Goal: Task Accomplishment & Management: Manage account settings

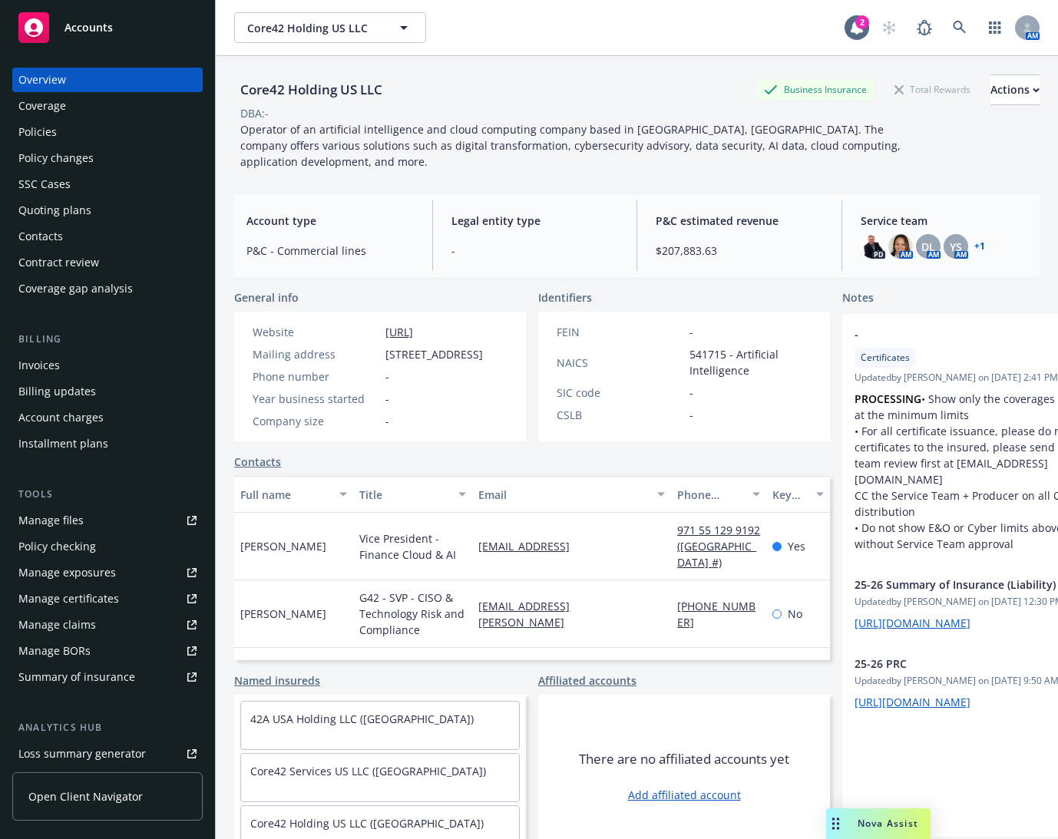
click at [74, 134] on div "Policies" at bounding box center [107, 132] width 178 height 25
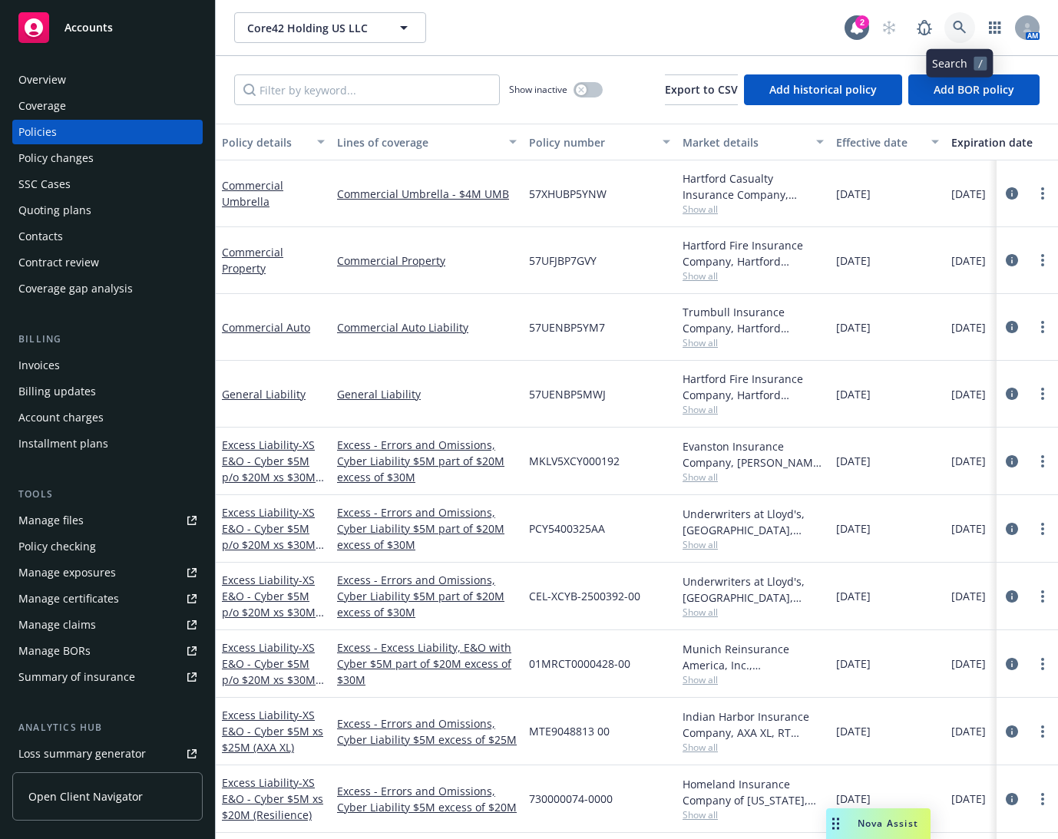
click at [942, 21] on link at bounding box center [960, 27] width 31 height 31
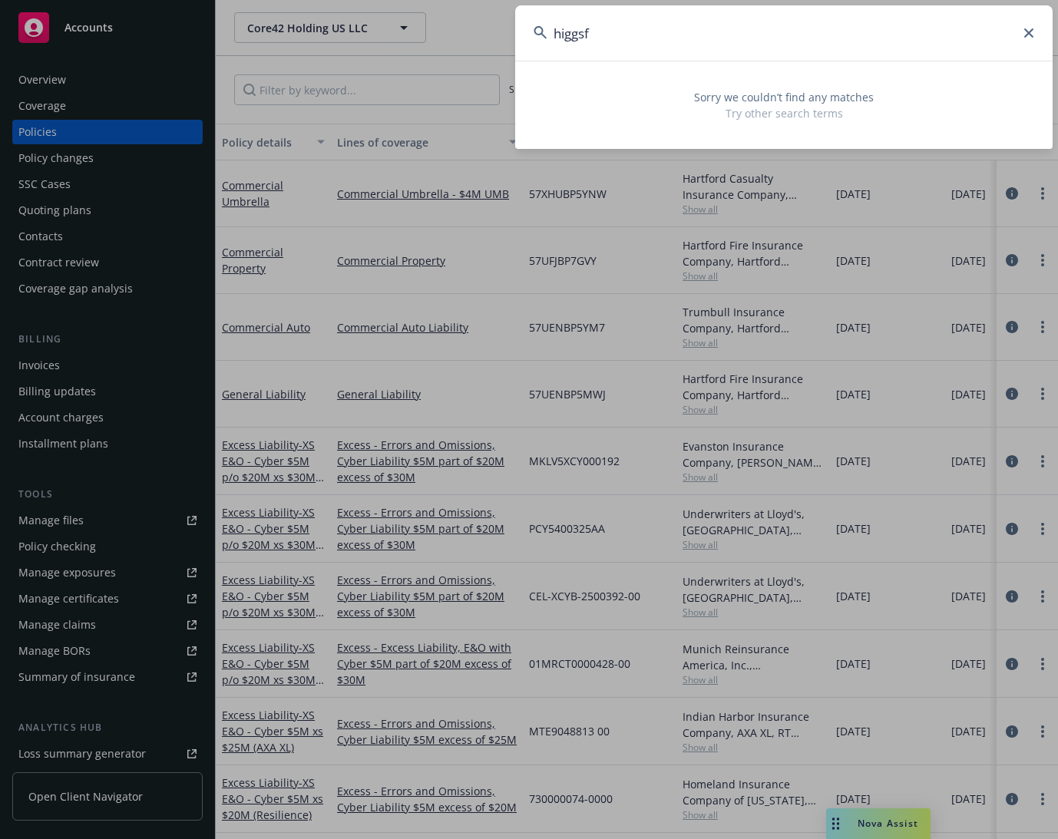
type input "higgs"
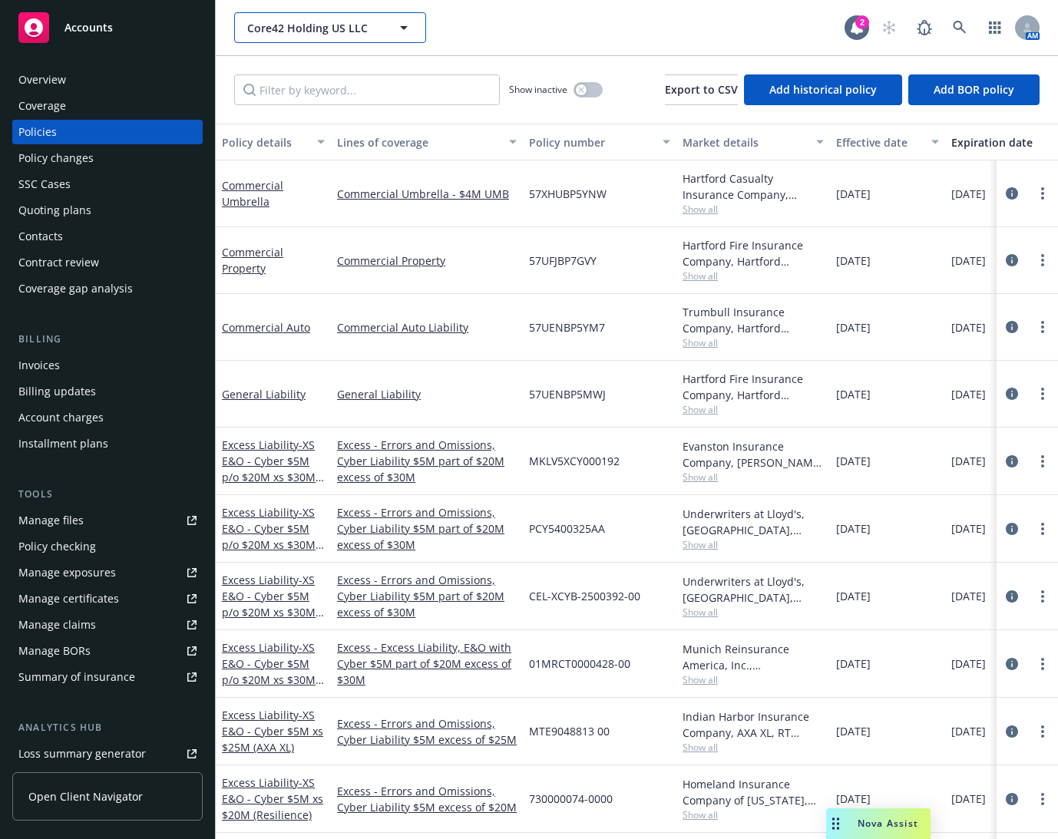
click at [385, 21] on button "Core42 Holding US LLC" at bounding box center [330, 27] width 192 height 31
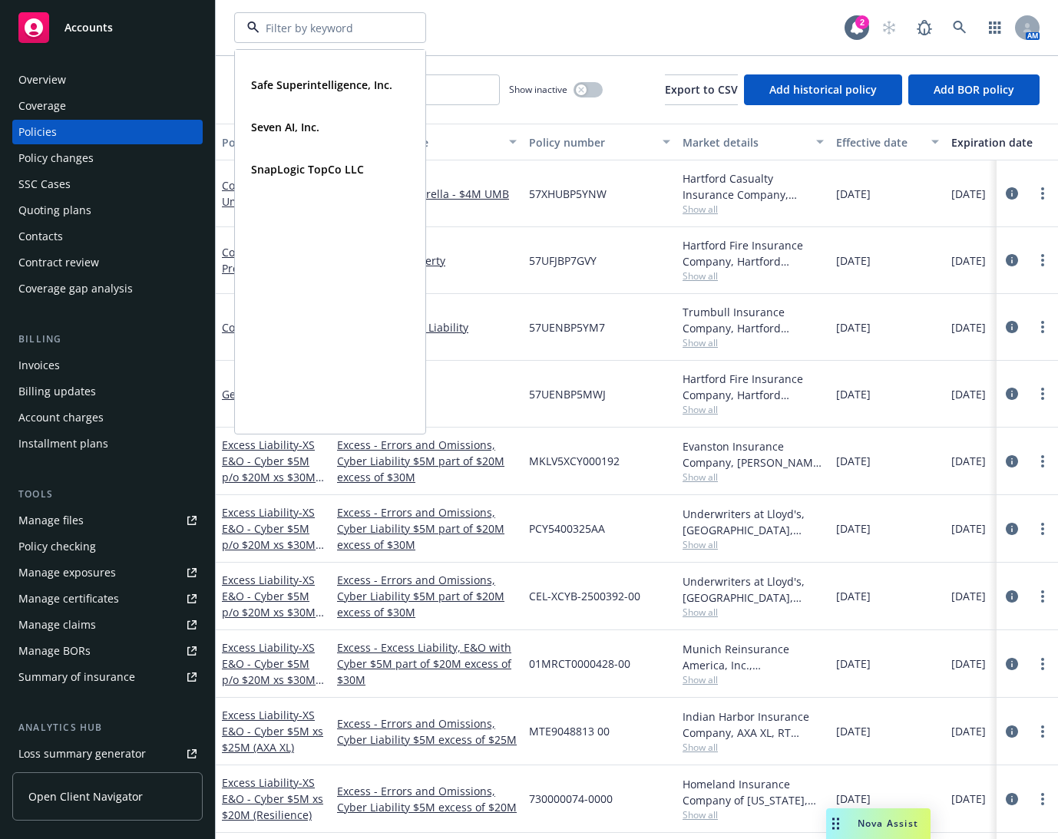
scroll to position [449, 0]
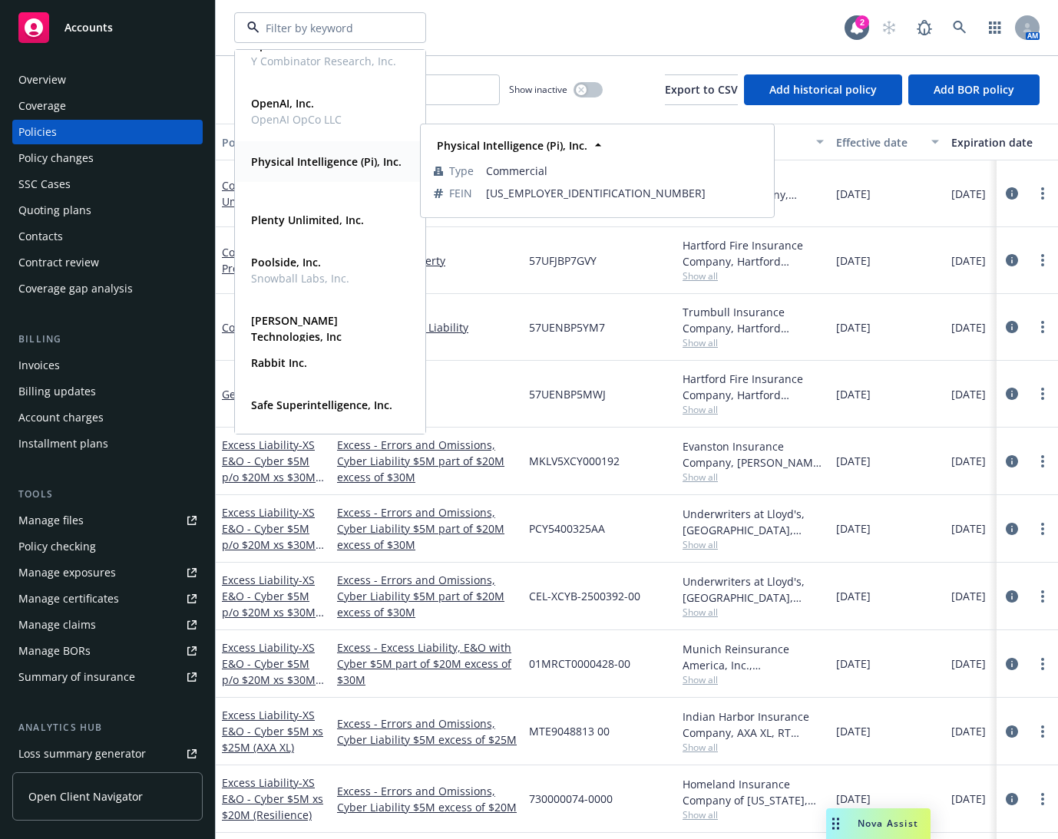
click at [311, 167] on strong "Physical Intelligence (Pi), Inc." at bounding box center [326, 161] width 151 height 15
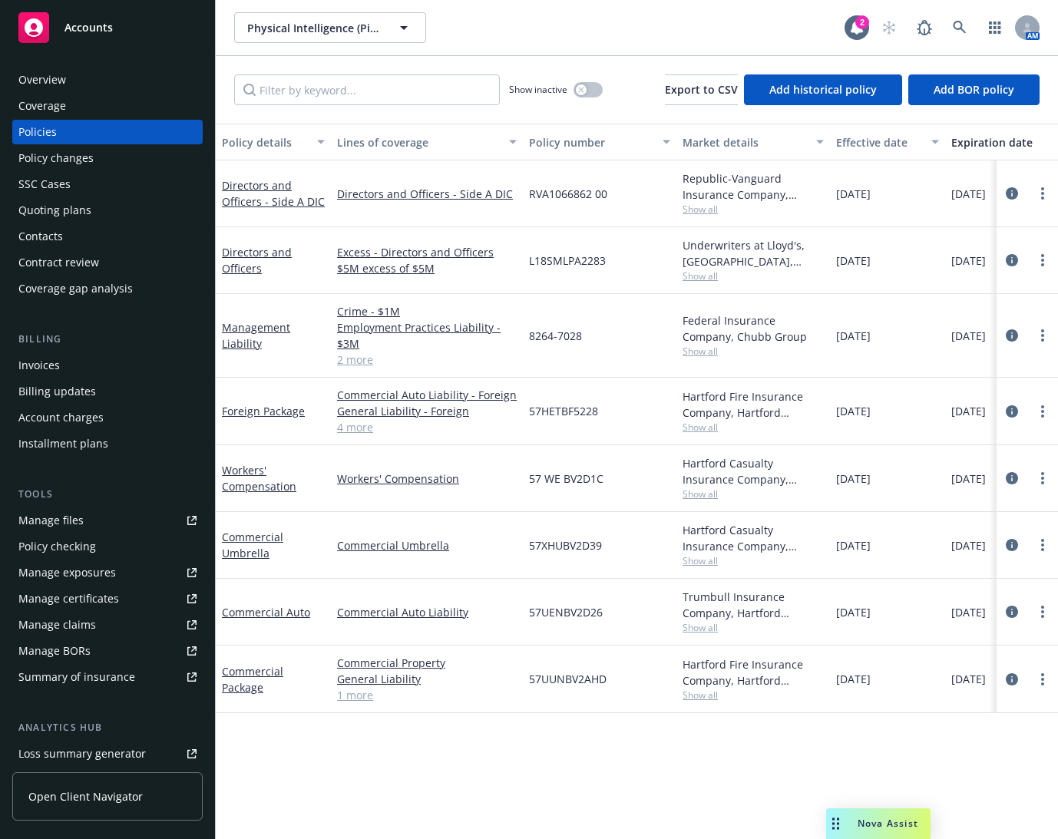
click at [105, 523] on link "Manage files" at bounding box center [107, 520] width 190 height 25
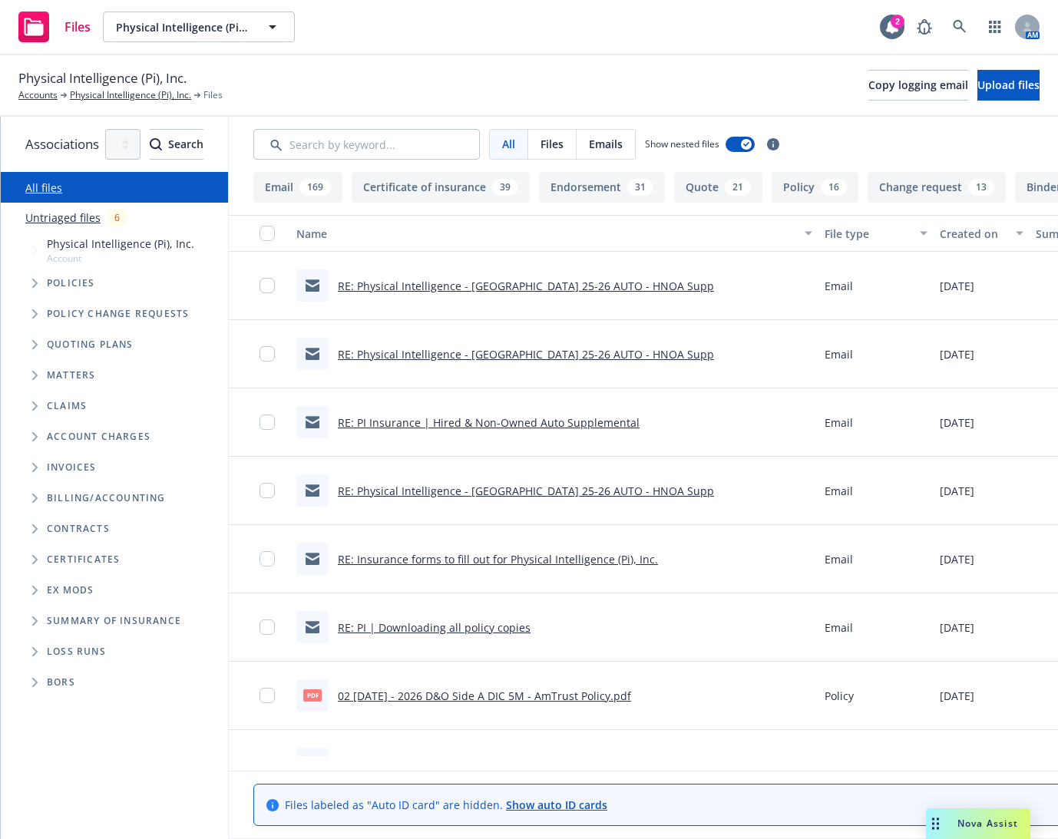
click at [462, 81] on div "Physical Intelligence (Pi), Inc. Accounts Physical Intelligence (Pi), Inc. File…" at bounding box center [528, 85] width 1021 height 34
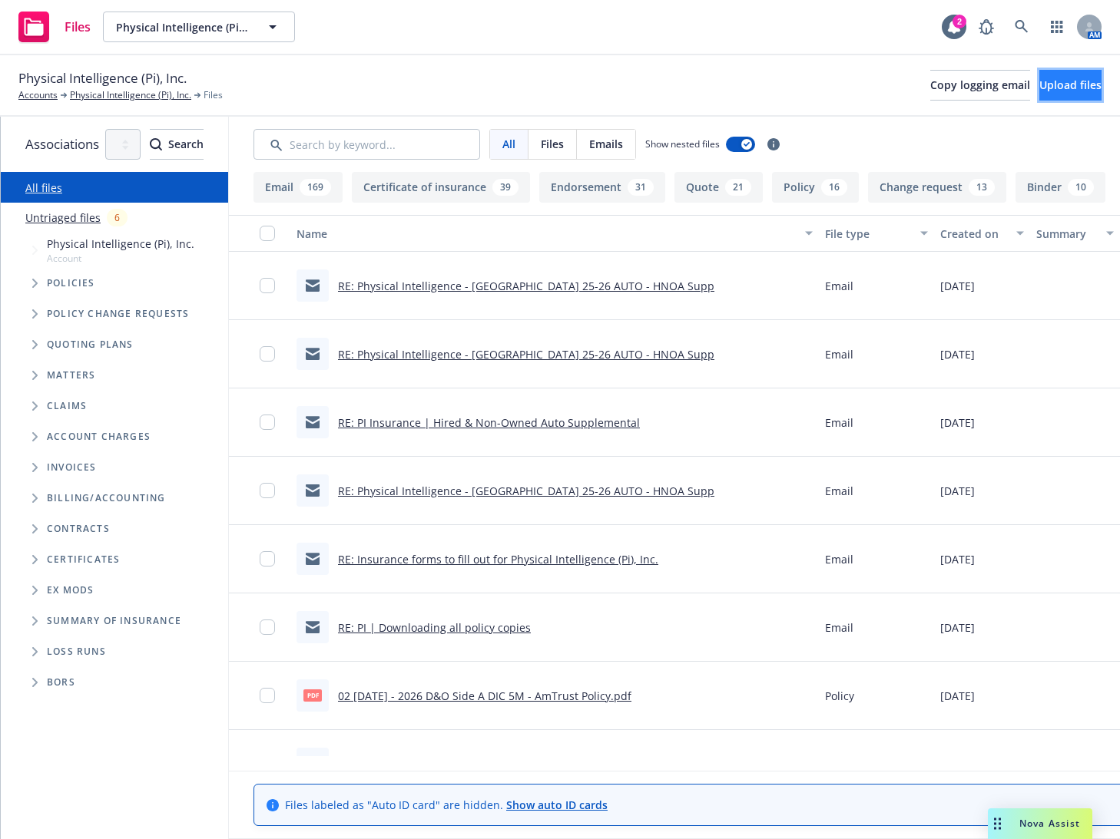
click at [1058, 80] on span "Upload files" at bounding box center [1070, 85] width 62 height 15
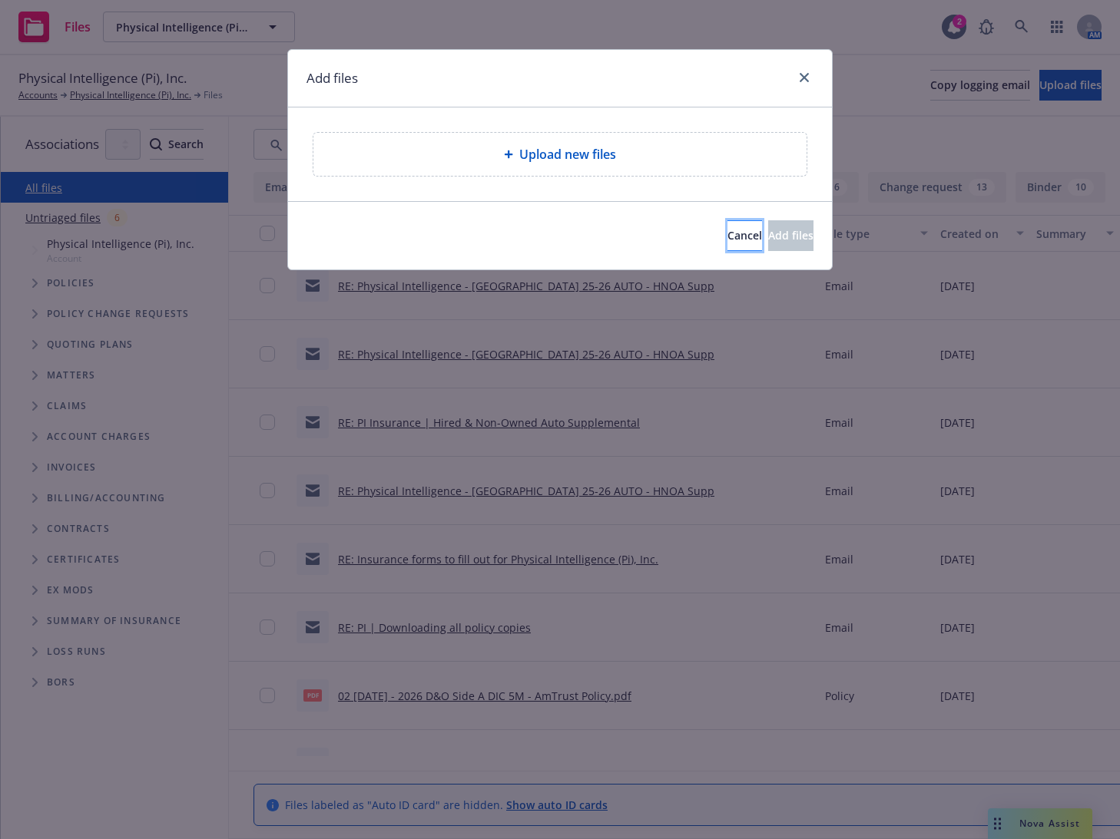
click at [727, 240] on button "Cancel" at bounding box center [744, 235] width 35 height 31
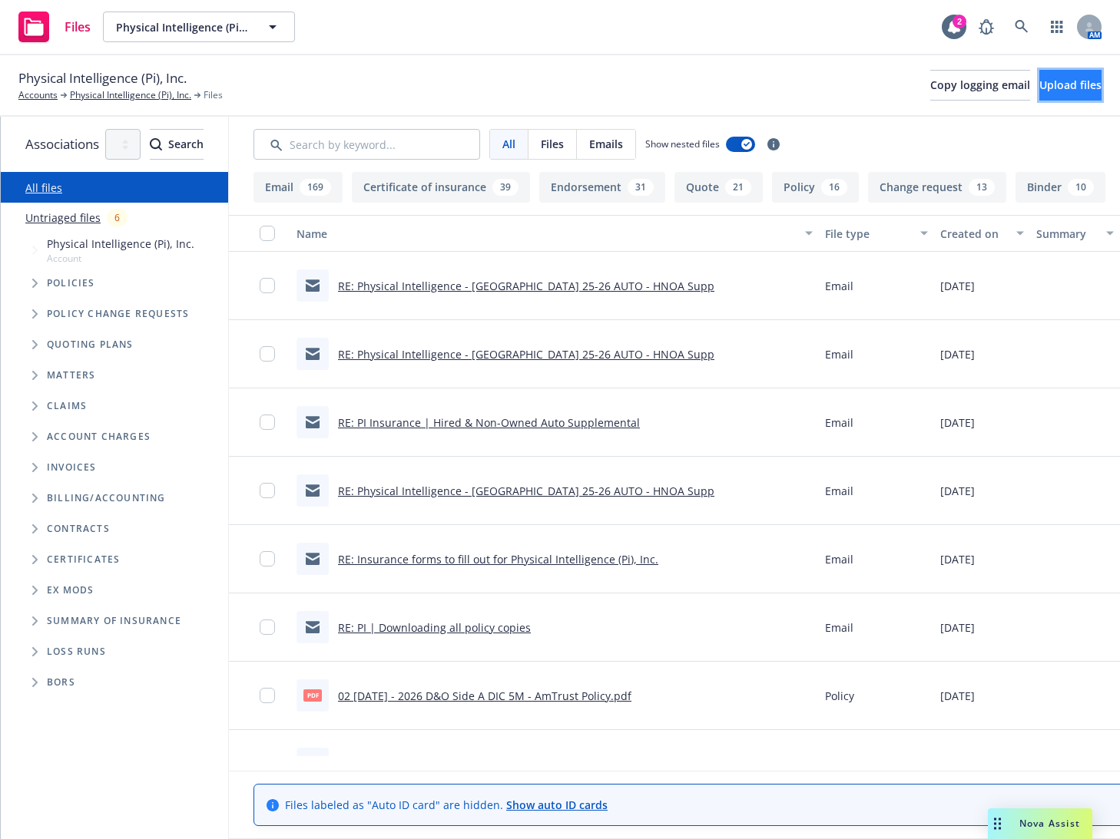
click at [1039, 79] on span "Upload files" at bounding box center [1070, 85] width 62 height 15
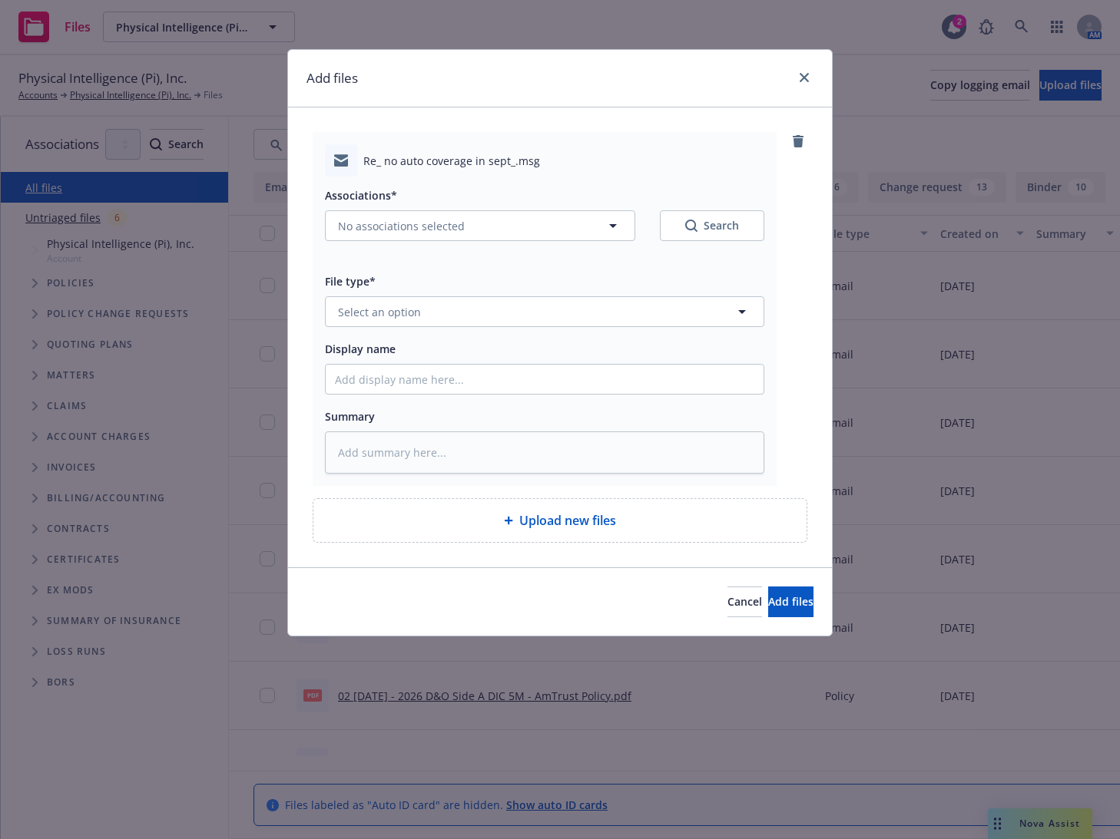
type textarea "x"
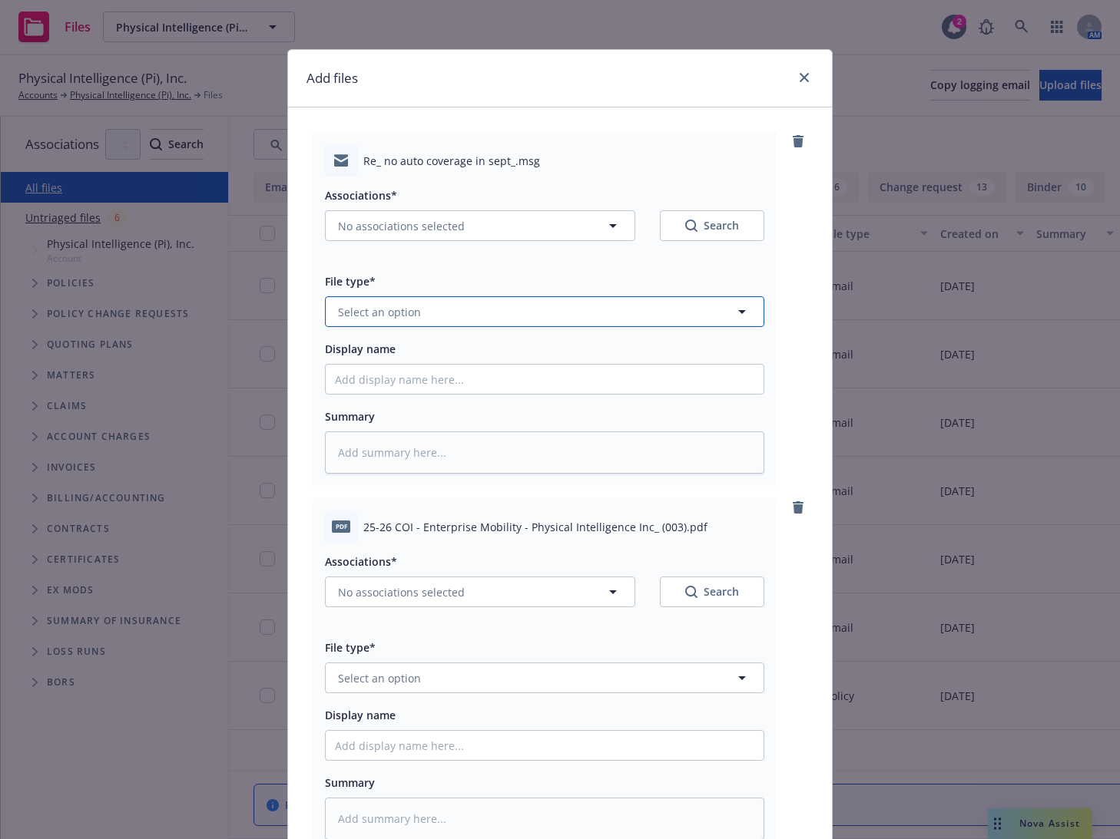
click at [414, 316] on button "Select an option" at bounding box center [544, 311] width 439 height 31
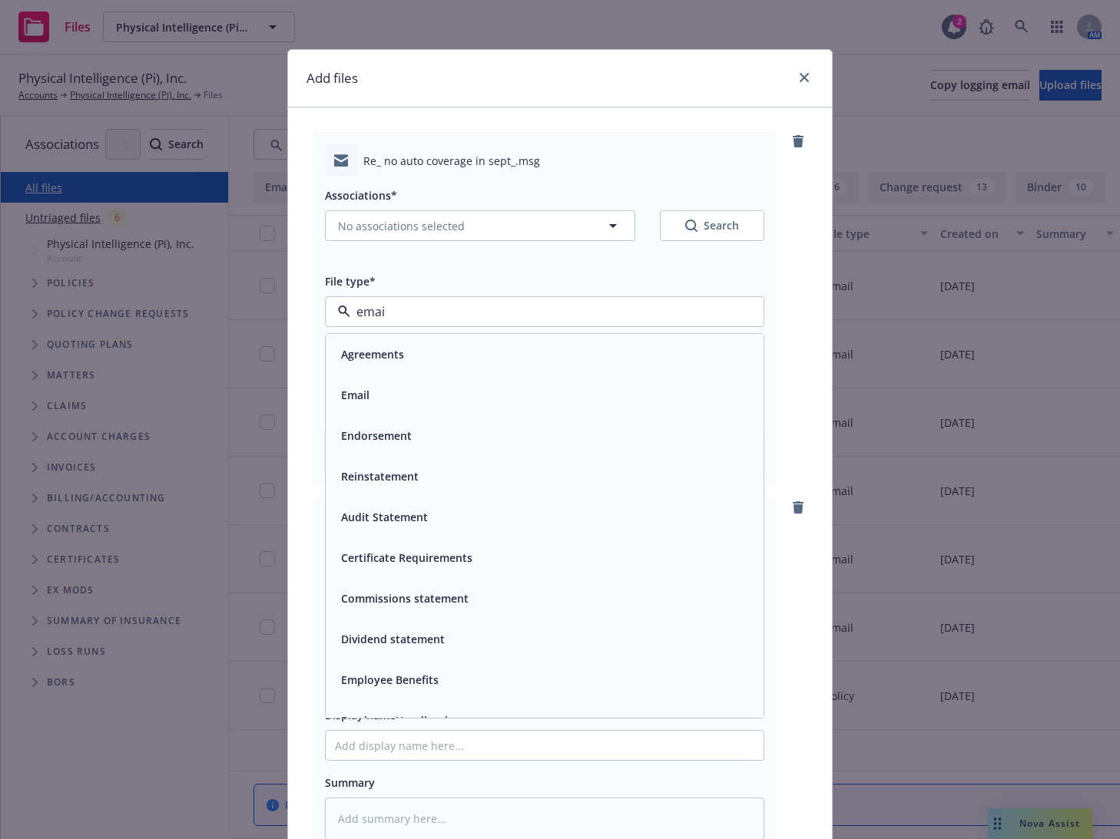
type input "email"
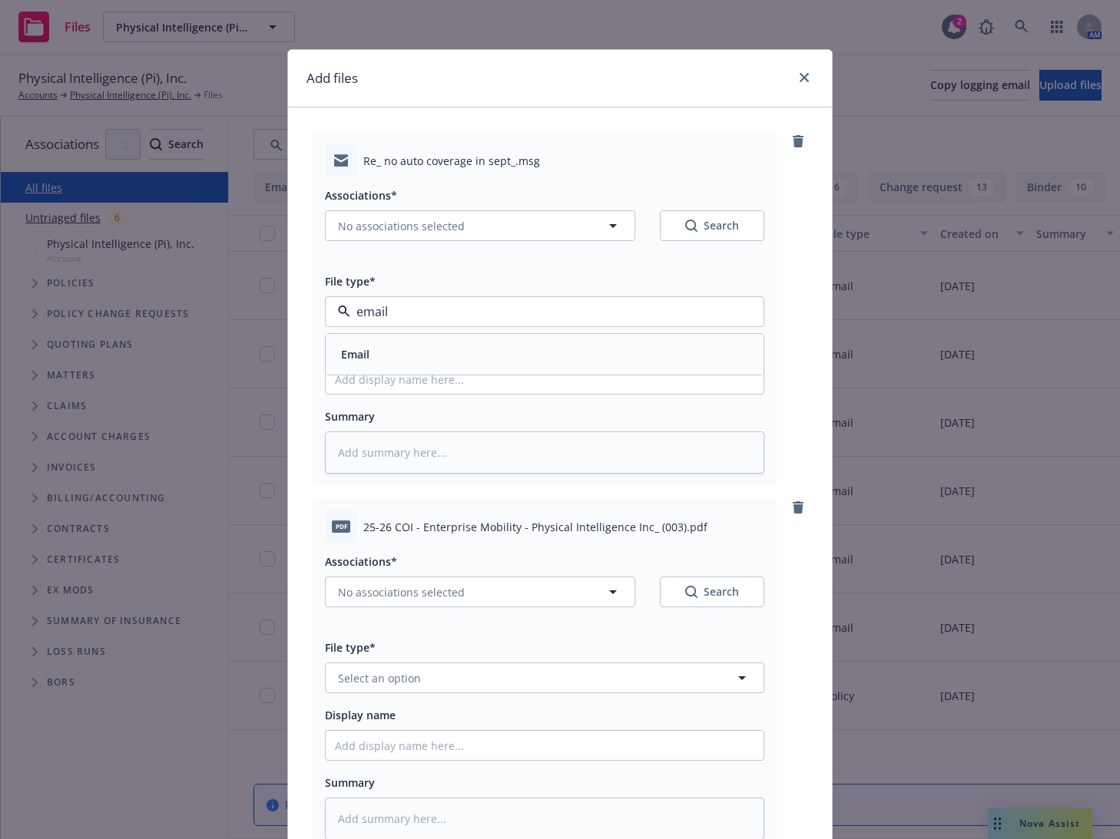
click at [396, 339] on div "Email" at bounding box center [545, 354] width 438 height 41
click at [354, 380] on input "Display name" at bounding box center [545, 379] width 438 height 29
type textarea "x"
type input "A"
type textarea "x"
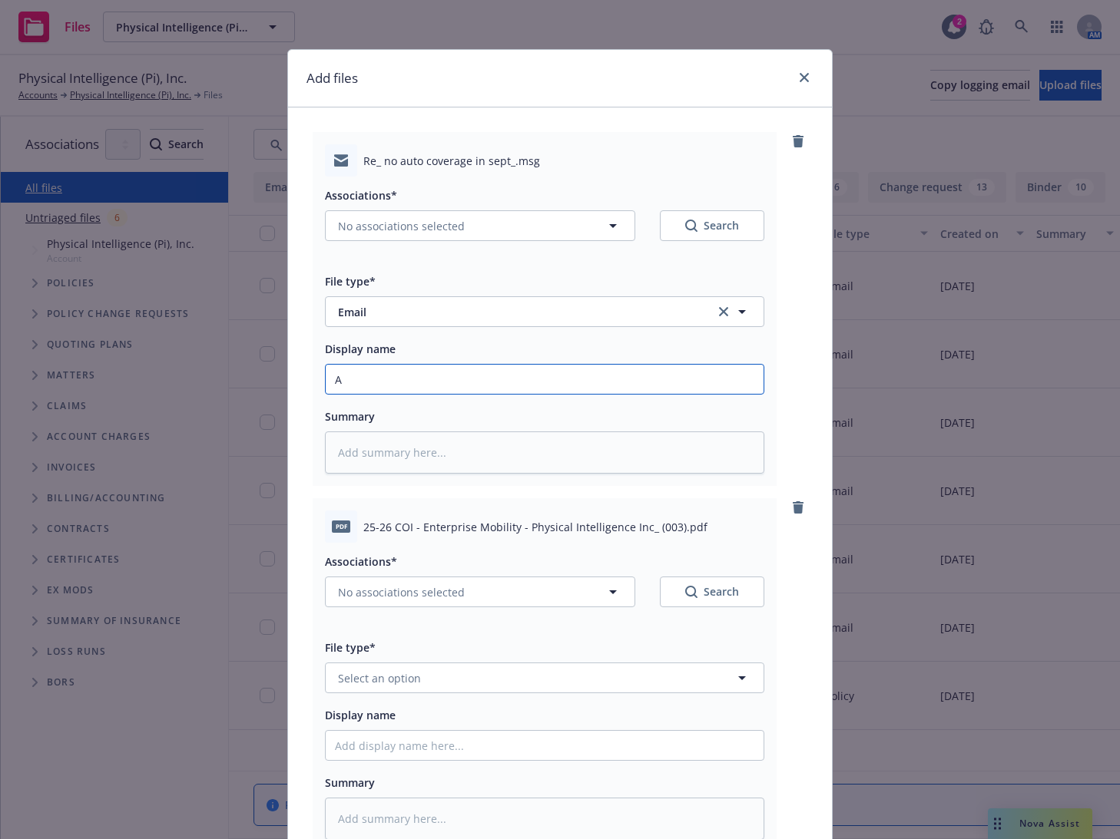
type input "Au"
type textarea "x"
type input "Aut"
type textarea "x"
type input "Auto"
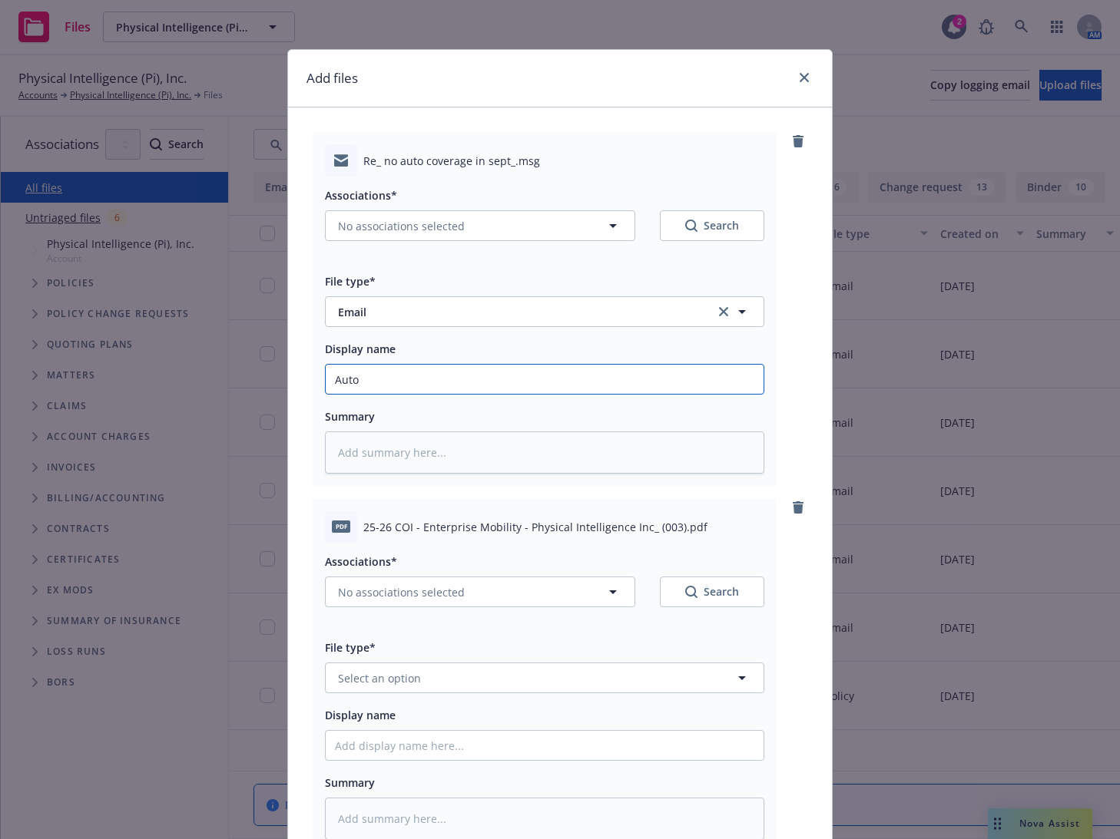
type textarea "x"
type input "Auto"
type textarea "x"
type input "Auto C"
type textarea "x"
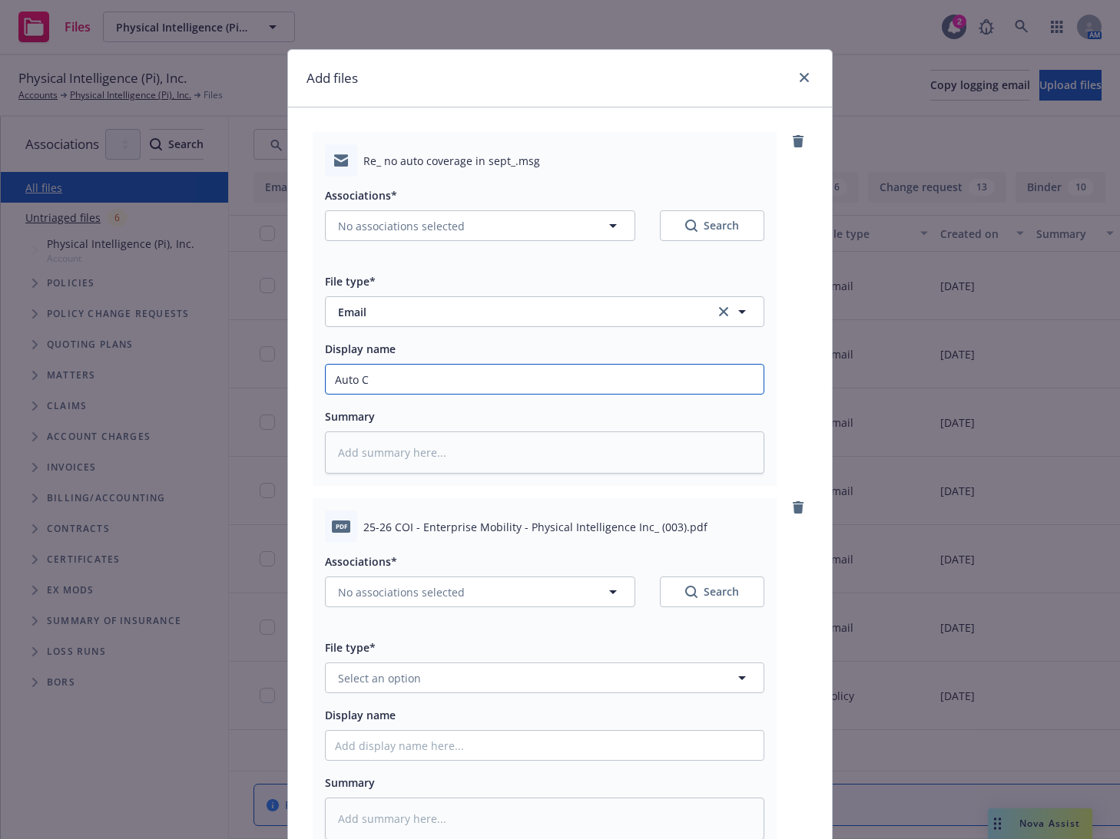
type input "Auto Co"
type textarea "x"
type input "Auto Cov"
type textarea "x"
type input "Auto Cove"
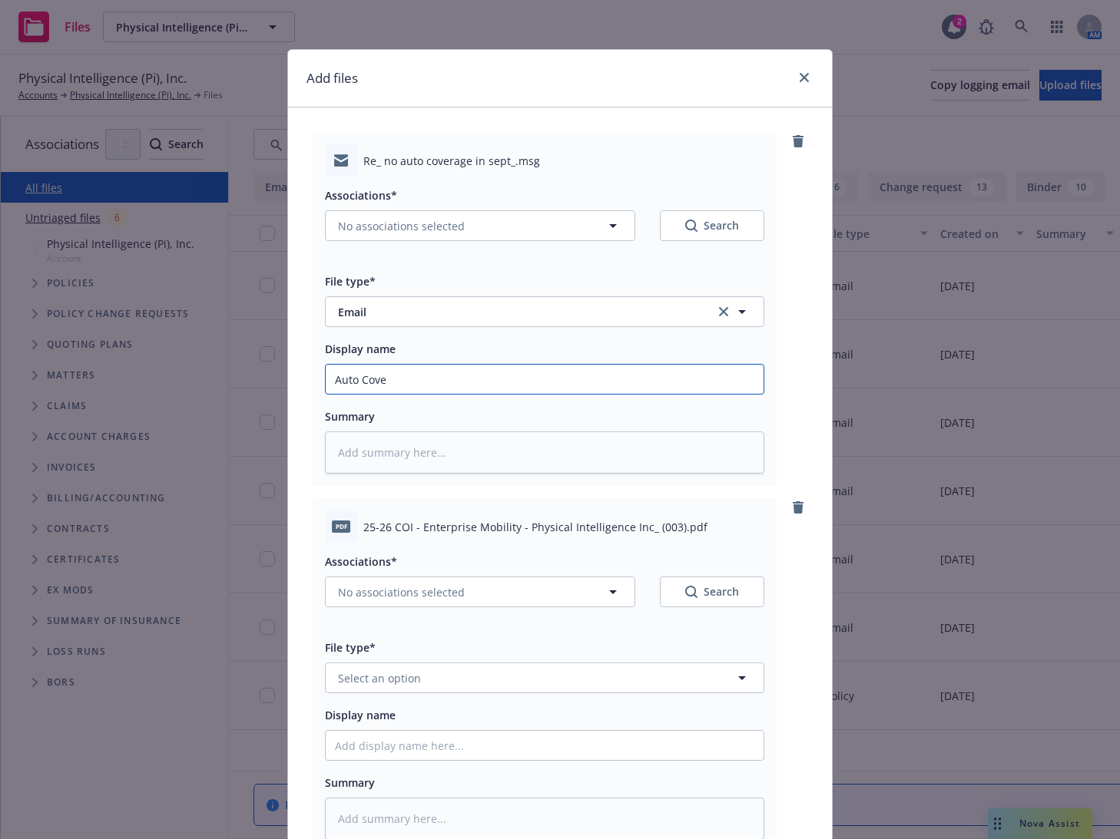
type textarea "x"
type input "Auto Cover"
type textarea "x"
type input "Auto Covera"
type textarea "x"
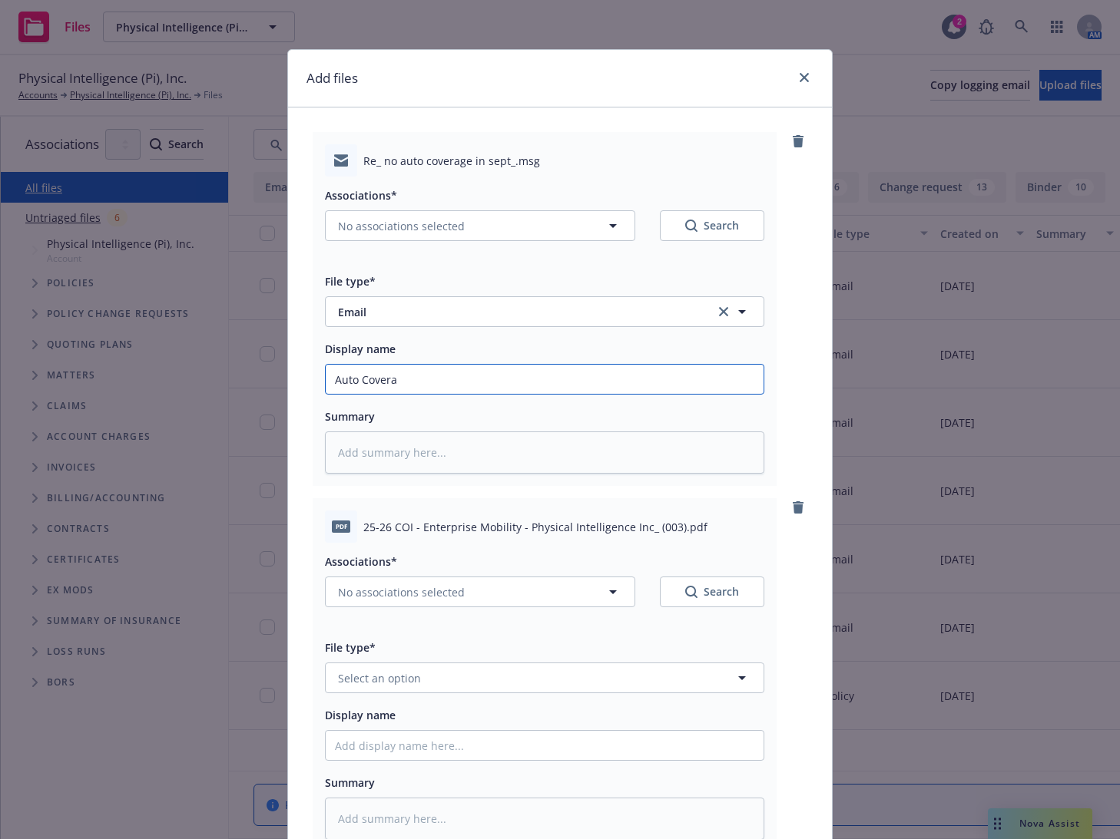
type input "Auto Coverag"
type textarea "x"
type input "Auto Coverage"
type textarea "x"
type input "Auto Coverage"
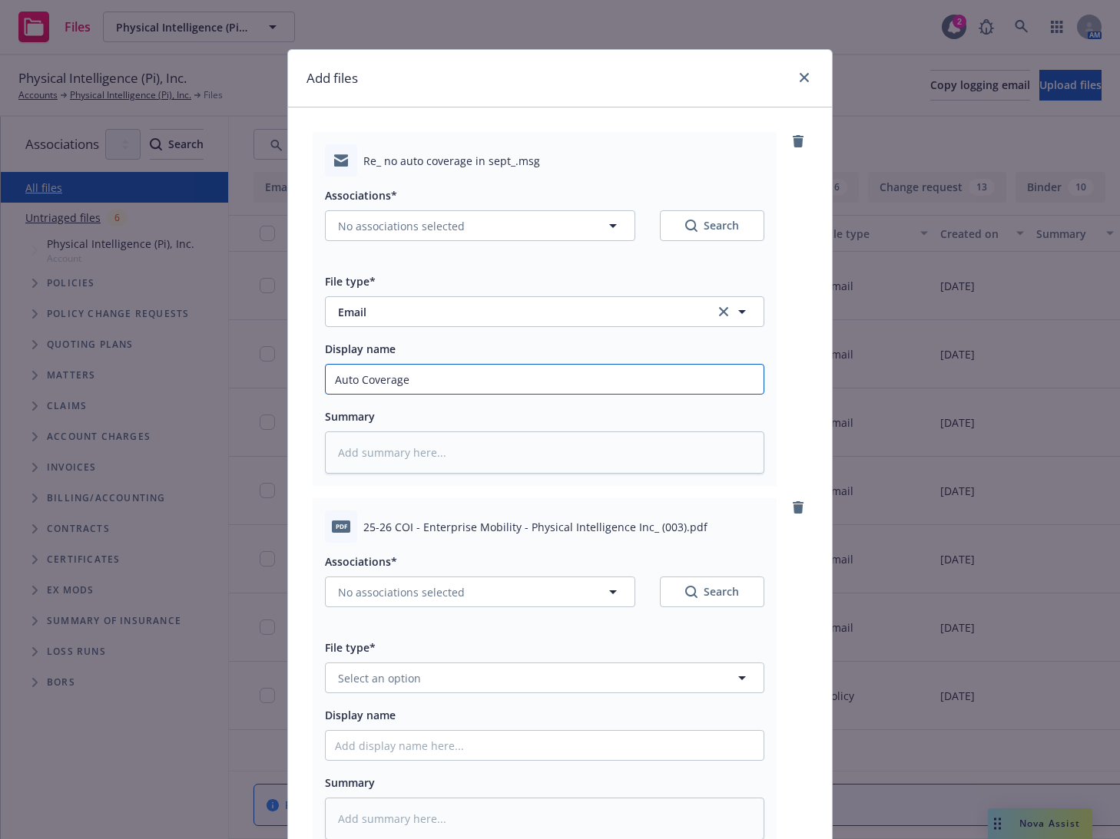
type textarea "x"
type input "Auto Coverage"
type textarea "x"
type input "Auto Coverag"
type textarea "x"
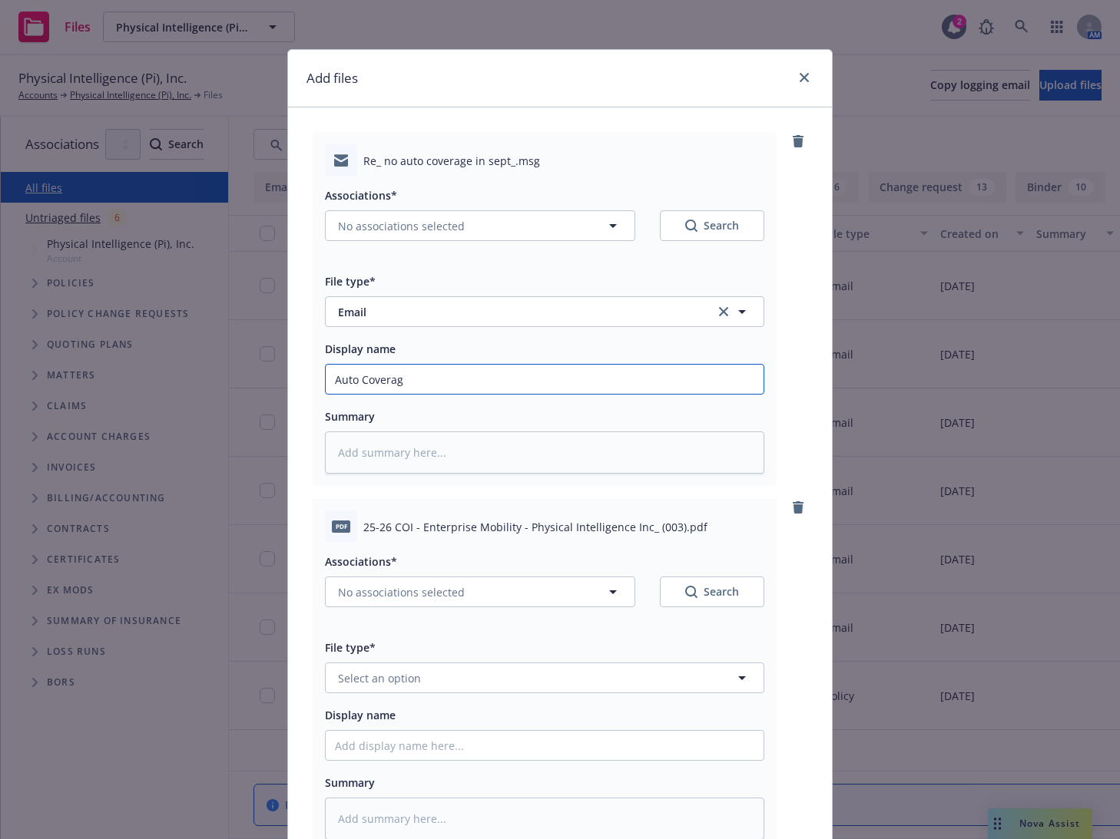
type input "Auto Covera"
type textarea "x"
type input "Auto Cover"
type textarea "x"
type input "Auto Cove"
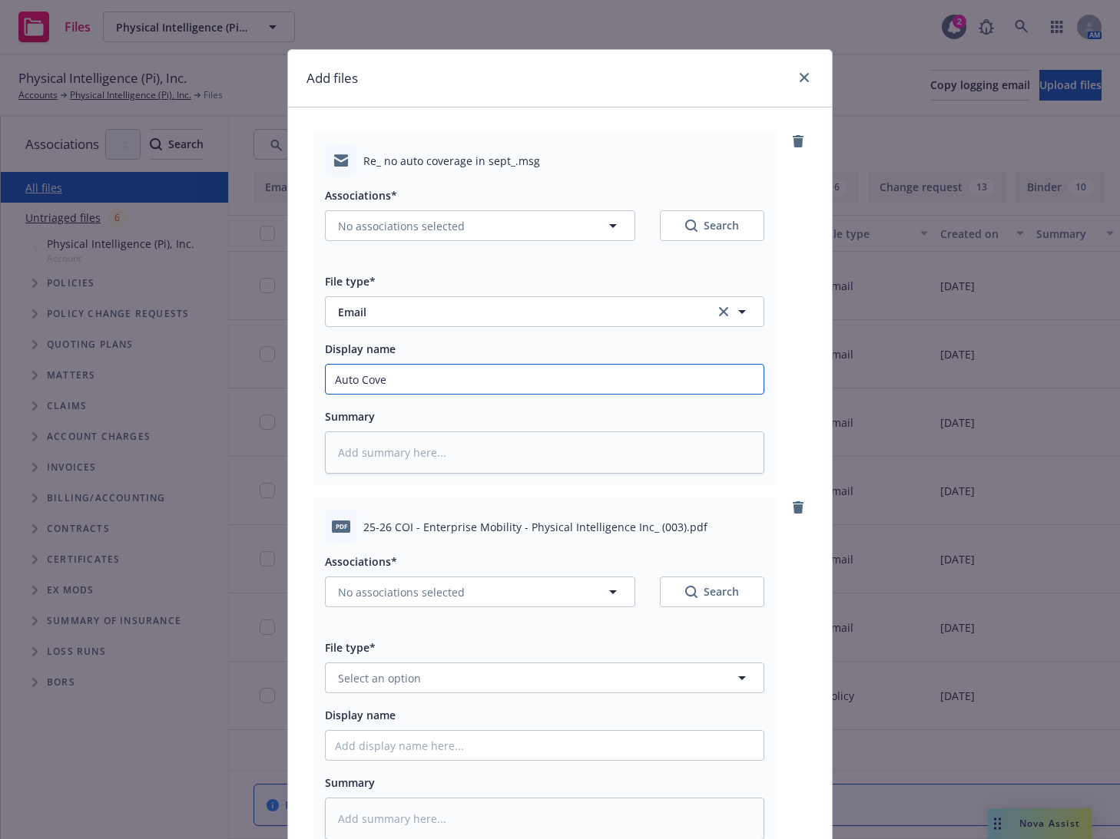
type textarea "x"
type input "Auto Cov"
type textarea "x"
type input "Auto Co"
type textarea "x"
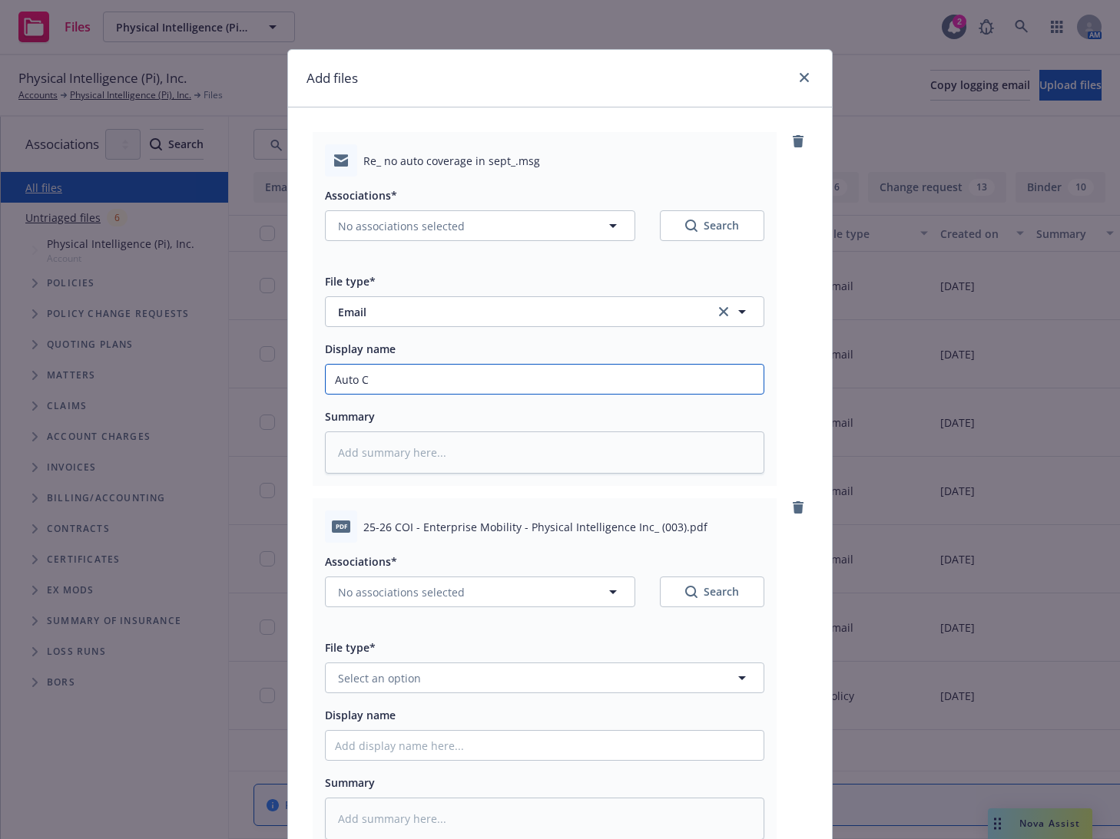
type input "Auto"
type textarea "x"
type input "Auto Cl"
type textarea "x"
type input "Auto Clai"
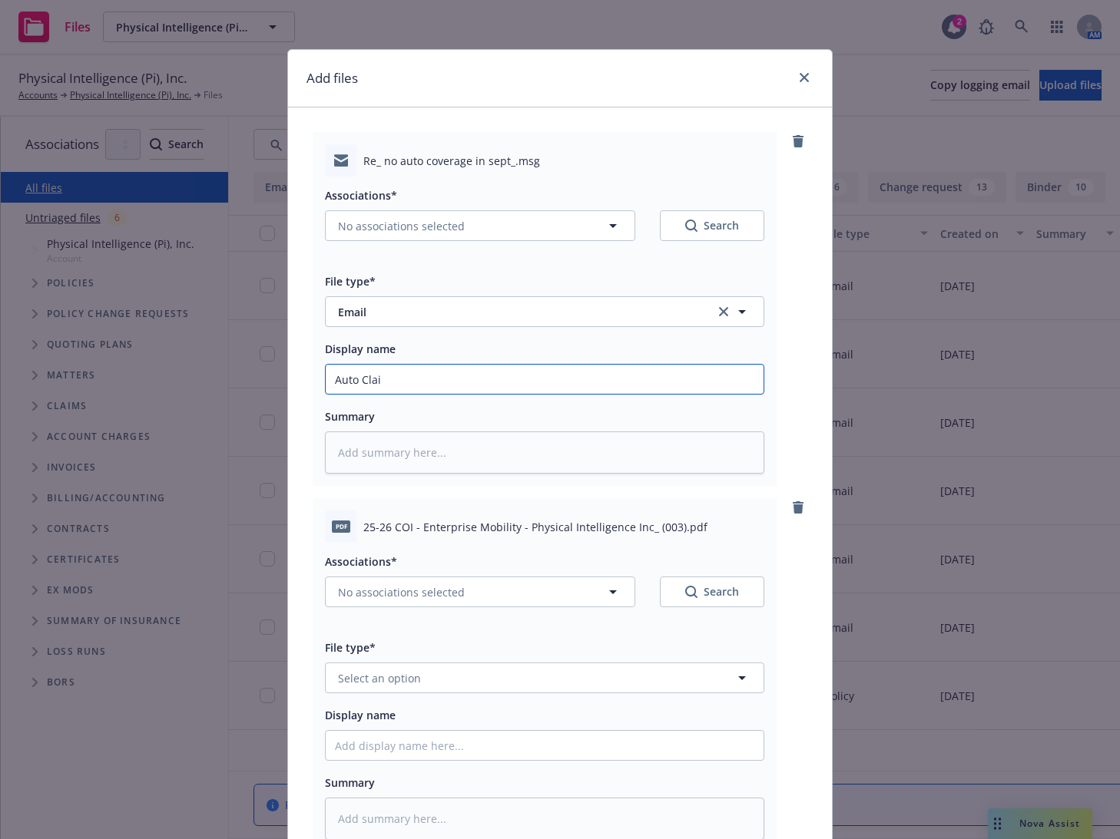
type textarea "x"
type input "Auto Claim"
type textarea "x"
type input "Auto Claim"
type textarea "x"
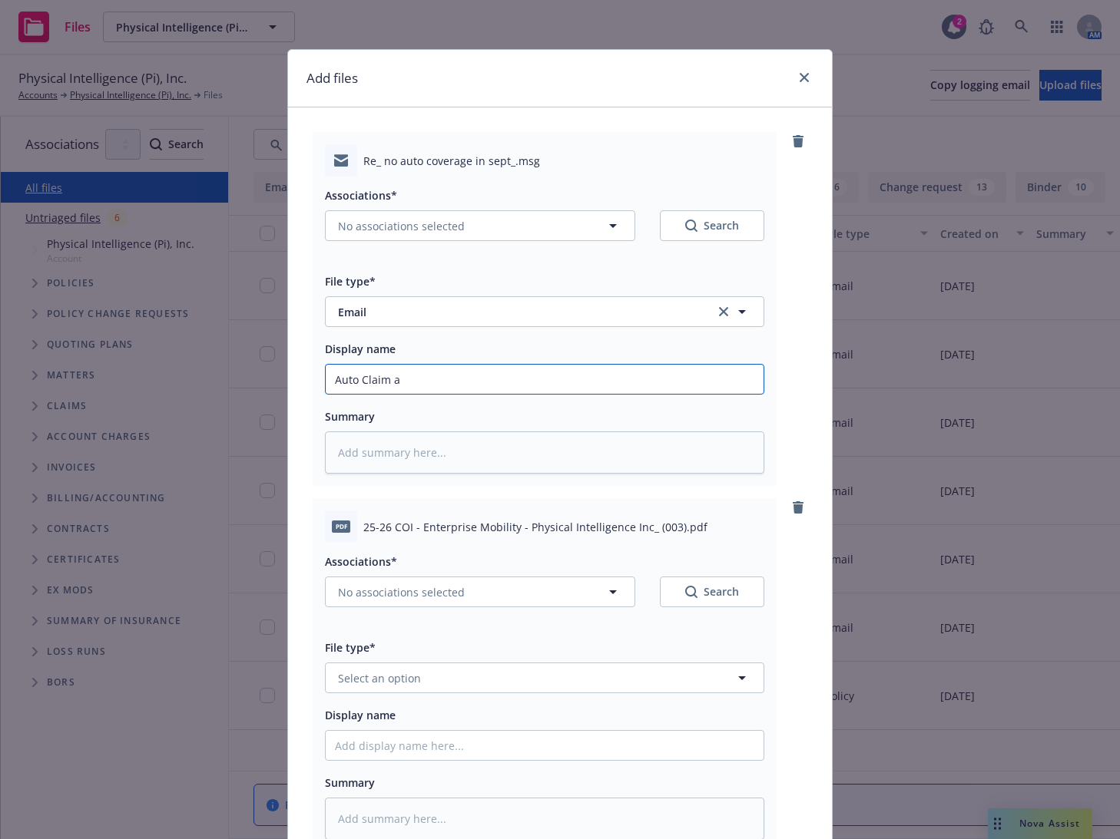
type input "Auto Claim an"
type textarea "x"
type input "Auto Claim and"
type textarea "x"
type input "Auto Claim and"
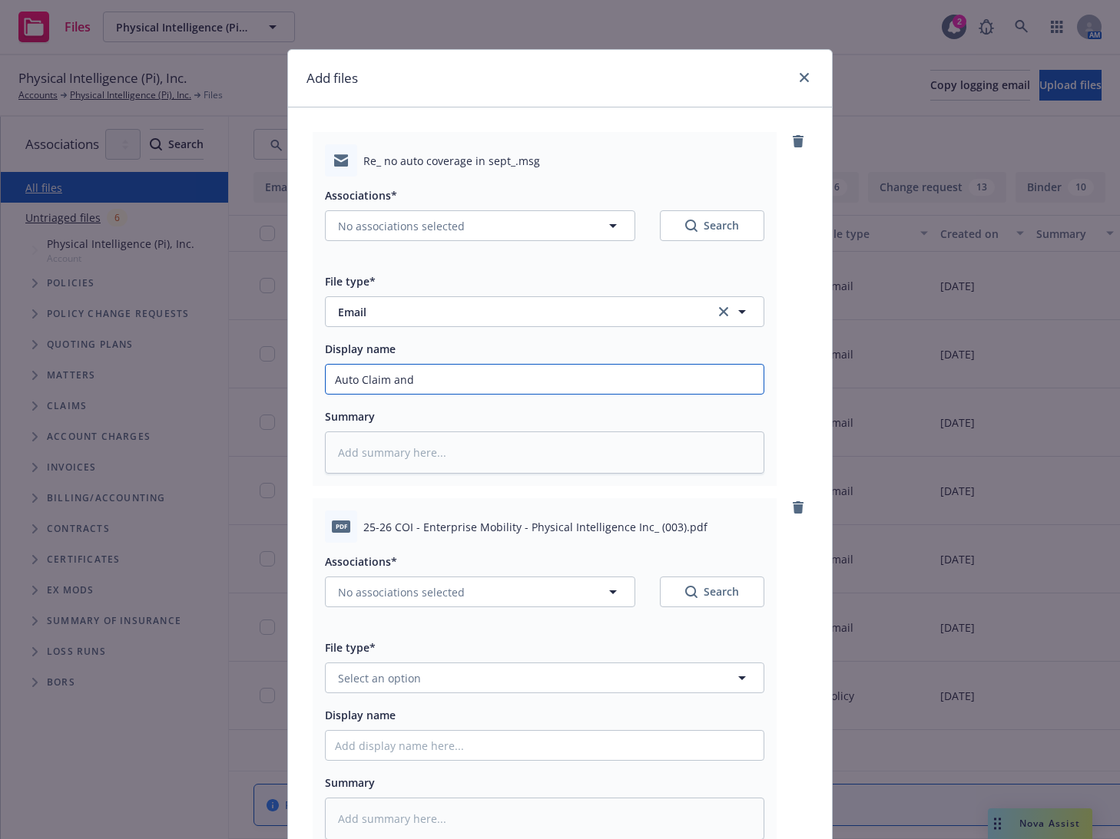
type textarea "x"
type input "Auto Claim and Co"
type textarea "x"
type input "Auto Claim and Cov"
type textarea "x"
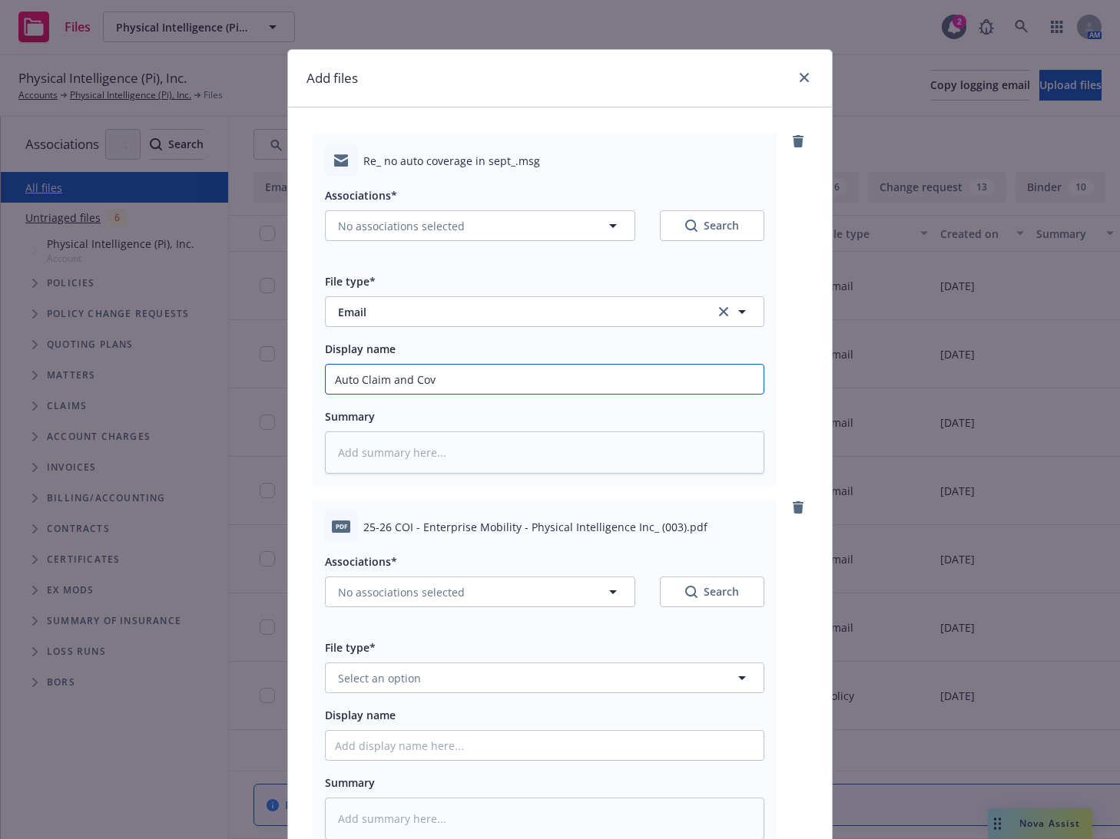
type input "Auto Claim and Cove"
type textarea "x"
type input "Auto Claim and Cover"
type textarea "x"
type input "Auto Claim and Covera"
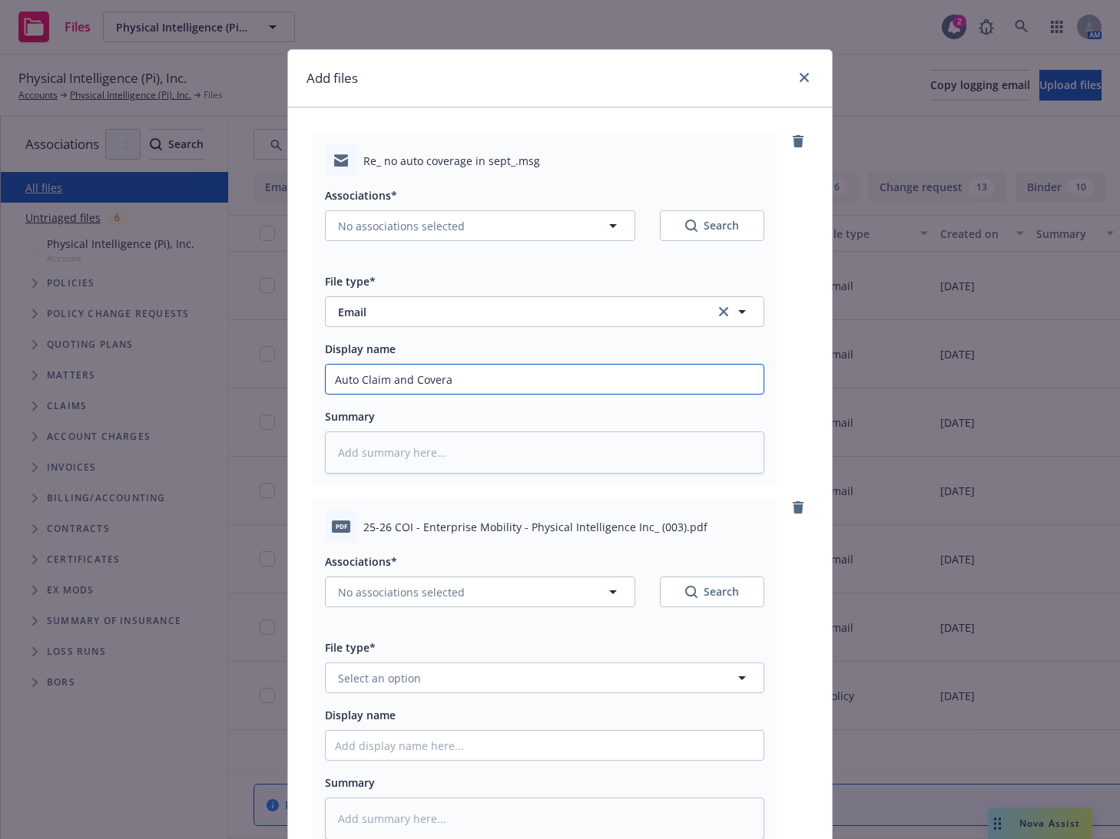
type textarea "x"
type input "Auto Claim and Coverage"
type textarea "x"
type input "Auto Claim and Coverage"
type textarea "x"
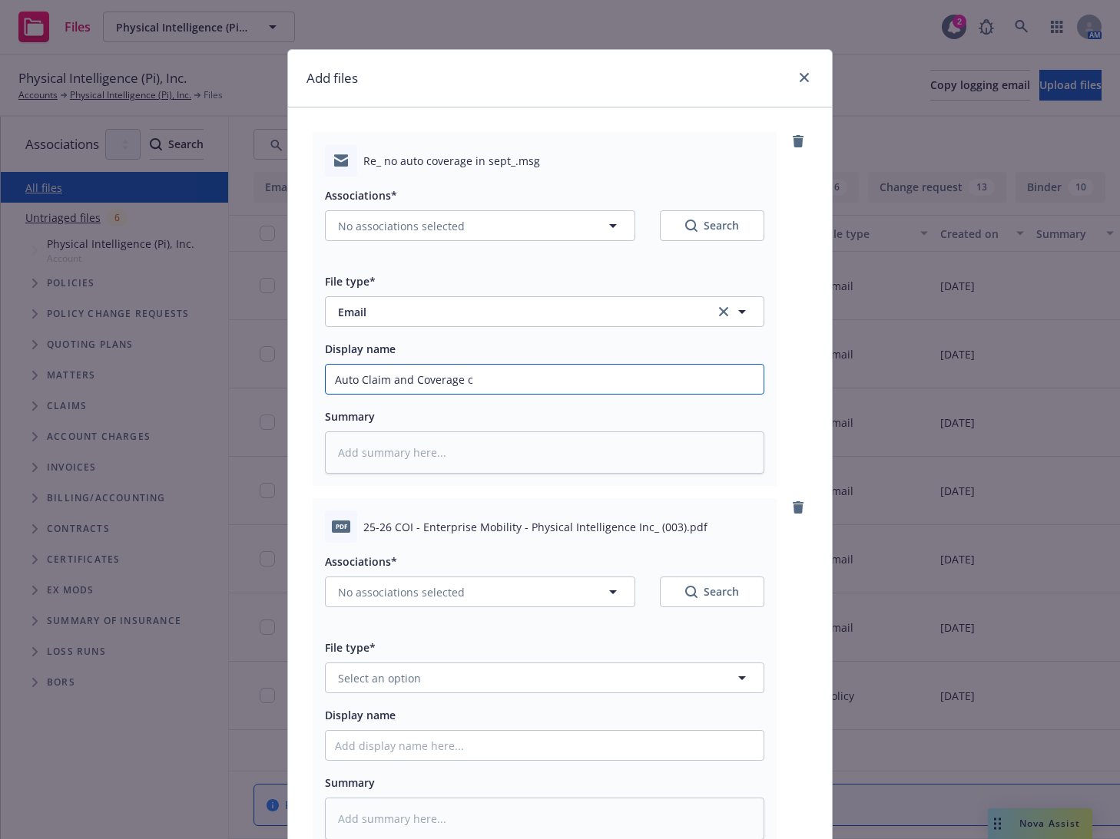
type input "Auto Claim and Coverage co"
type textarea "x"
type input "Auto Claim and Coverage conf"
type textarea "x"
type input "Auto Claim and Coverage confi"
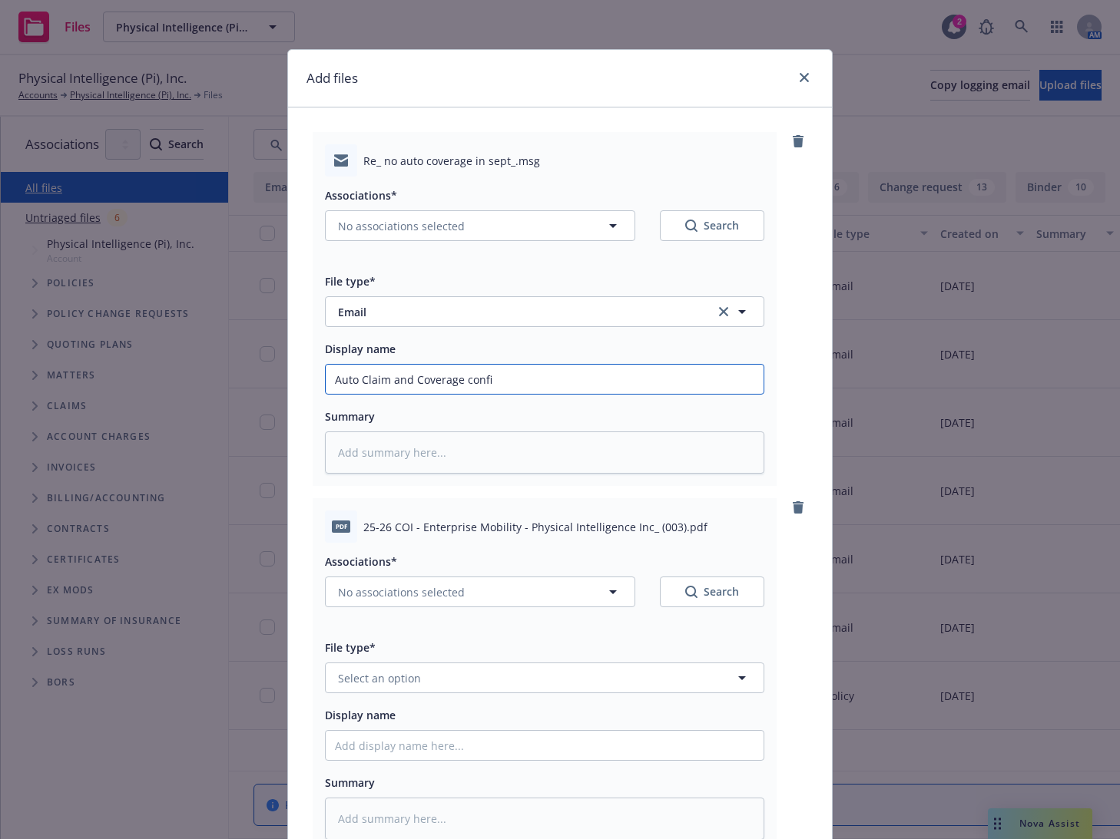
type textarea "x"
type input "Auto Claim and Coverage confir"
type textarea "x"
type input "Auto Claim and Coverage confirm"
type textarea "x"
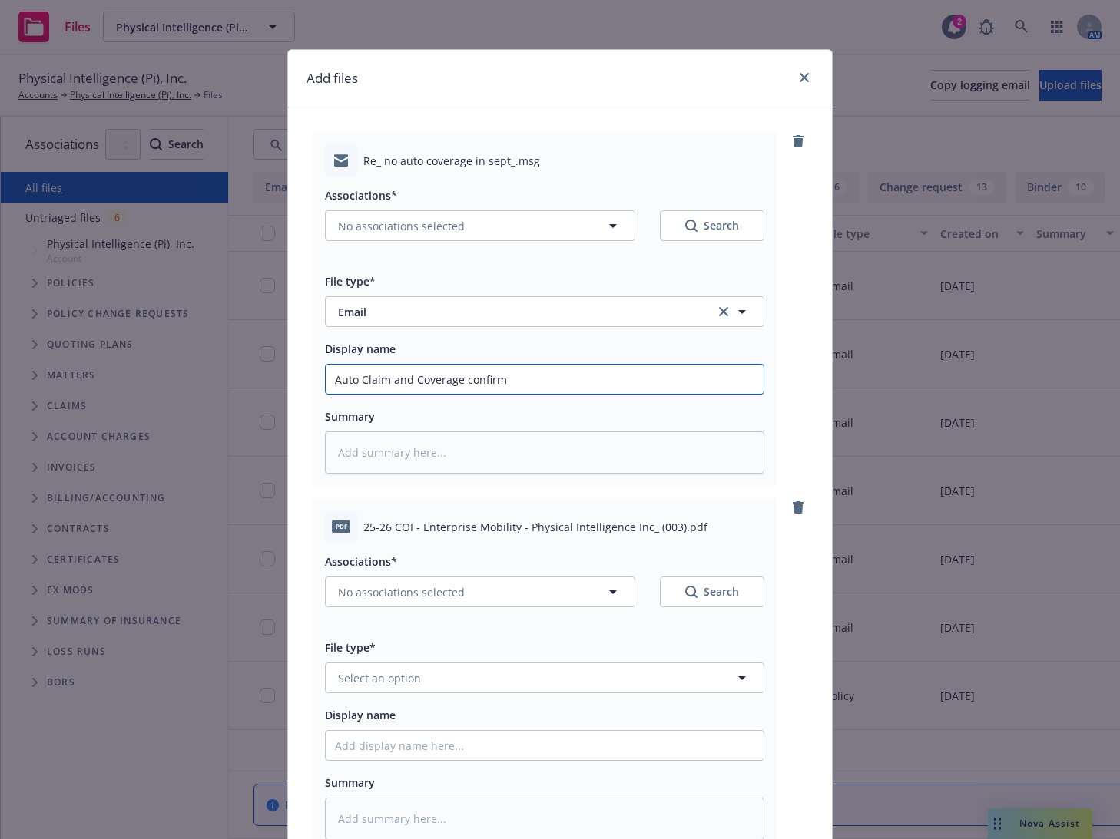
type input "Auto Claim and Coverage confirma"
type textarea "x"
type input "Auto Claim and Coverage confirmat"
type textarea "x"
type input "Auto Claim and Coverage confirmati"
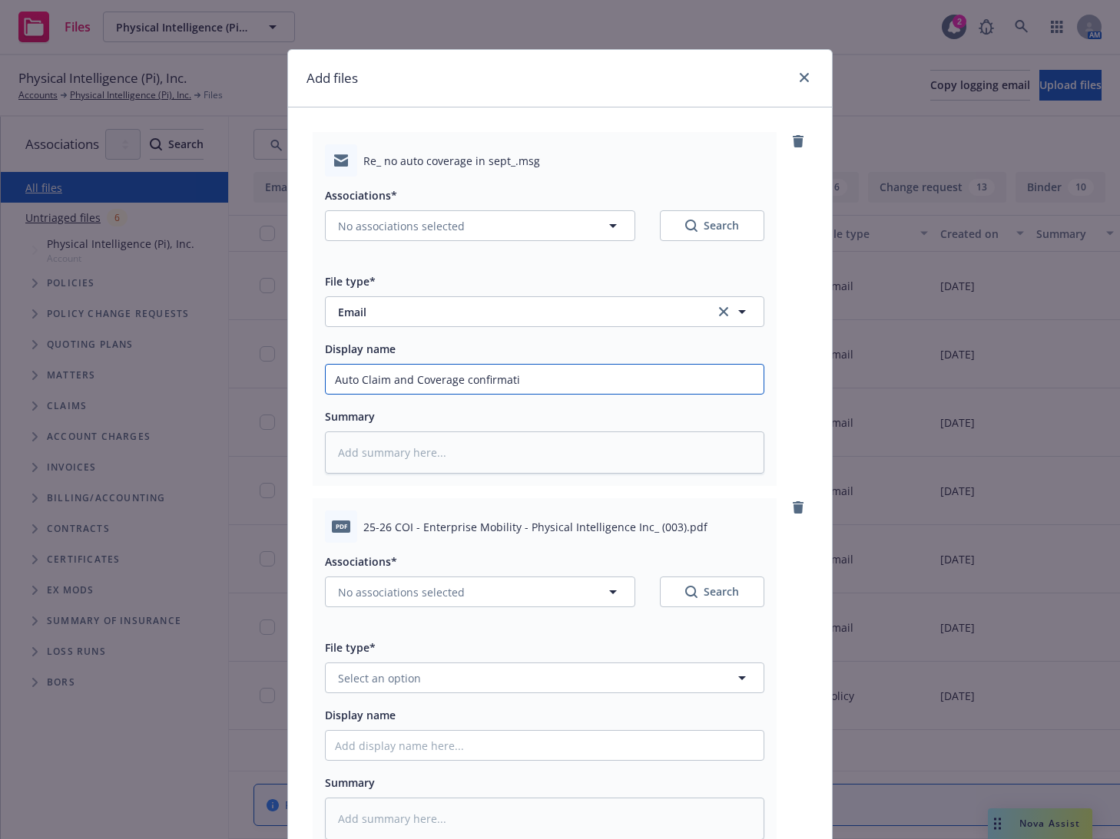
type textarea "x"
type input "Auto Claim and Coverage confirmatio"
type textarea "x"
type input "Auto Claim and Coverage confirmation"
type textarea "x"
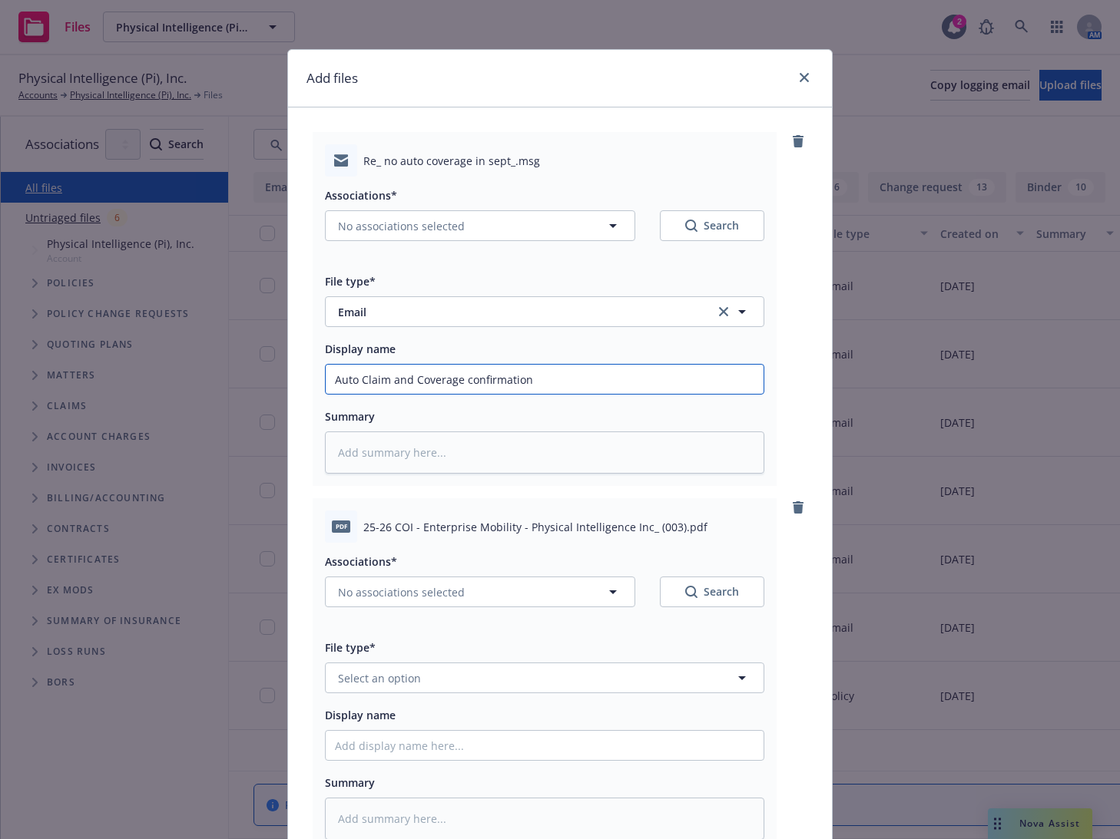
type input "Auto Claim and Coverage confirmation"
click at [468, 212] on button "No associations selected" at bounding box center [480, 225] width 310 height 31
type textarea "x"
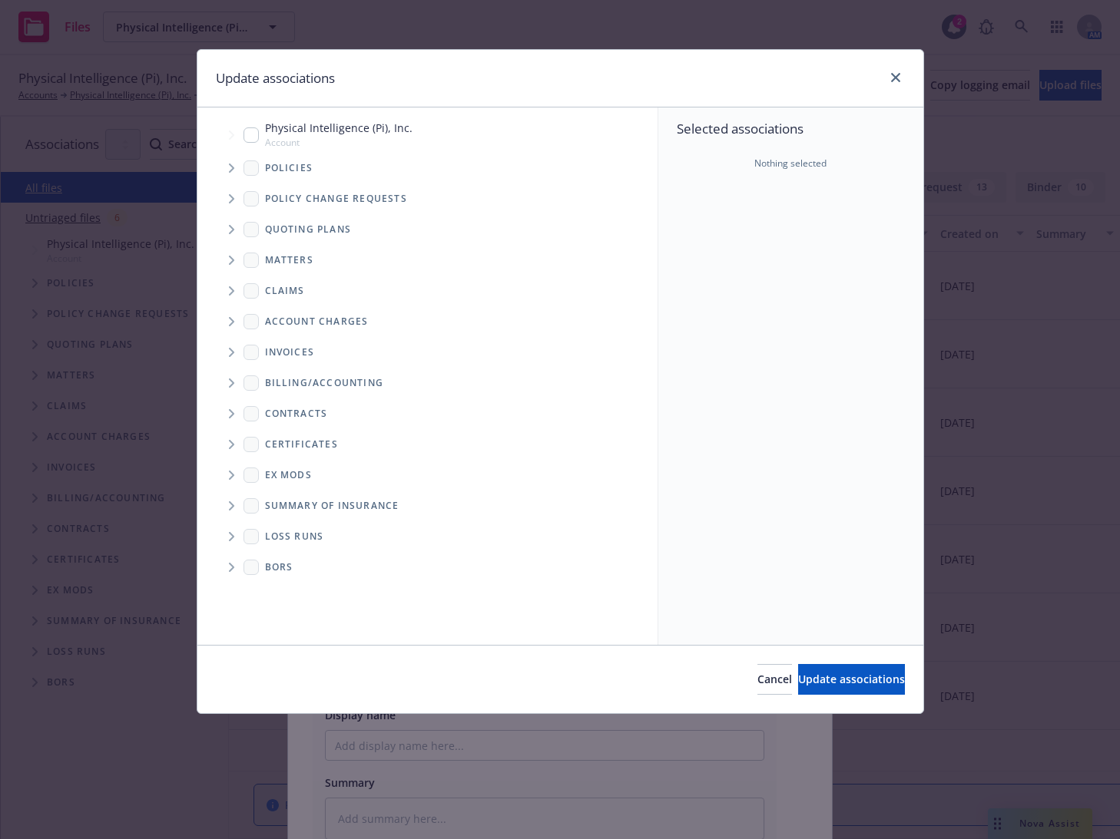
click at [228, 168] on span "Tree Example" at bounding box center [231, 168] width 25 height 25
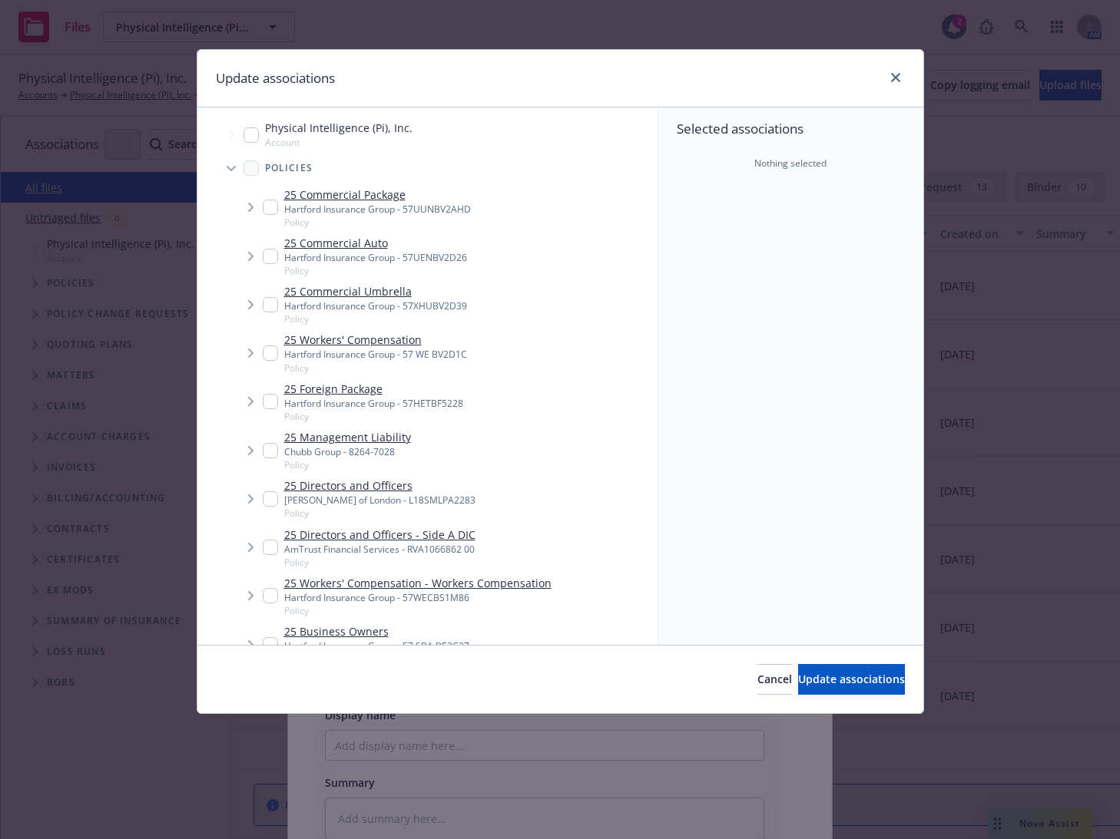
click at [273, 251] on input "Tree Example" at bounding box center [270, 256] width 15 height 15
checkbox input "true"
type textarea "x"
click at [273, 251] on input "Tree Example" at bounding box center [270, 256] width 15 height 15
checkbox input "false"
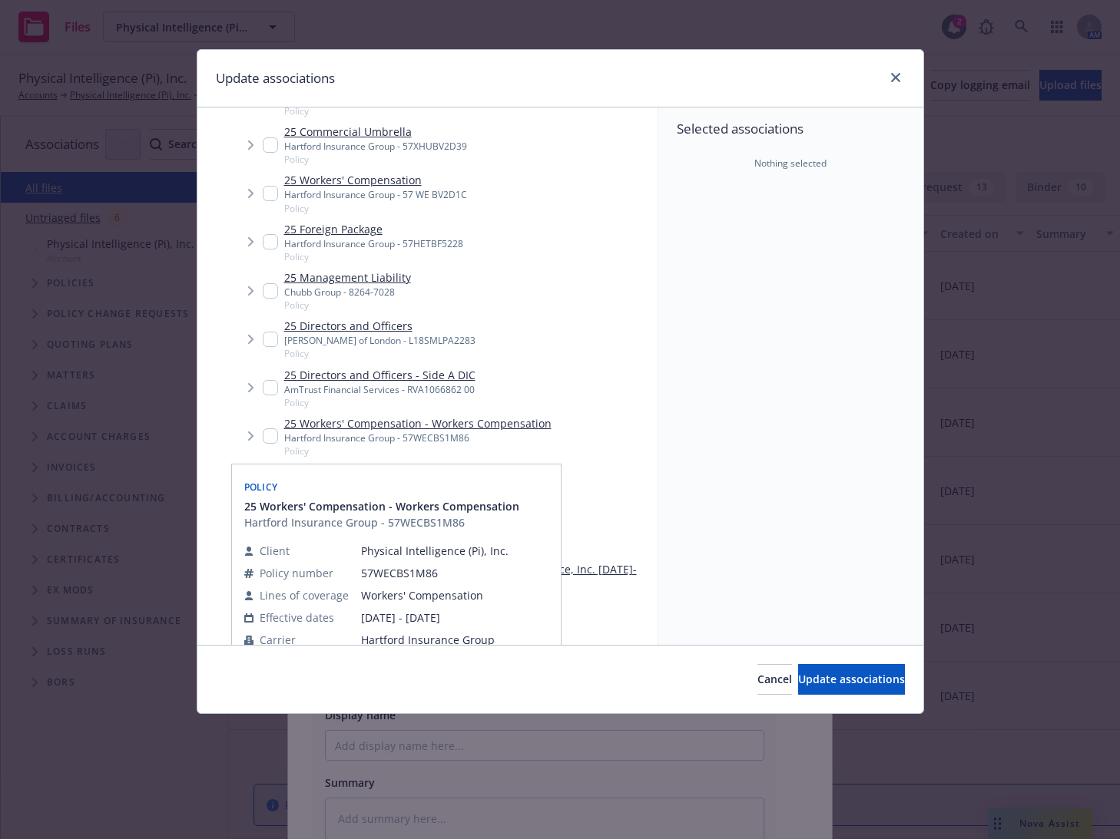
scroll to position [320, 0]
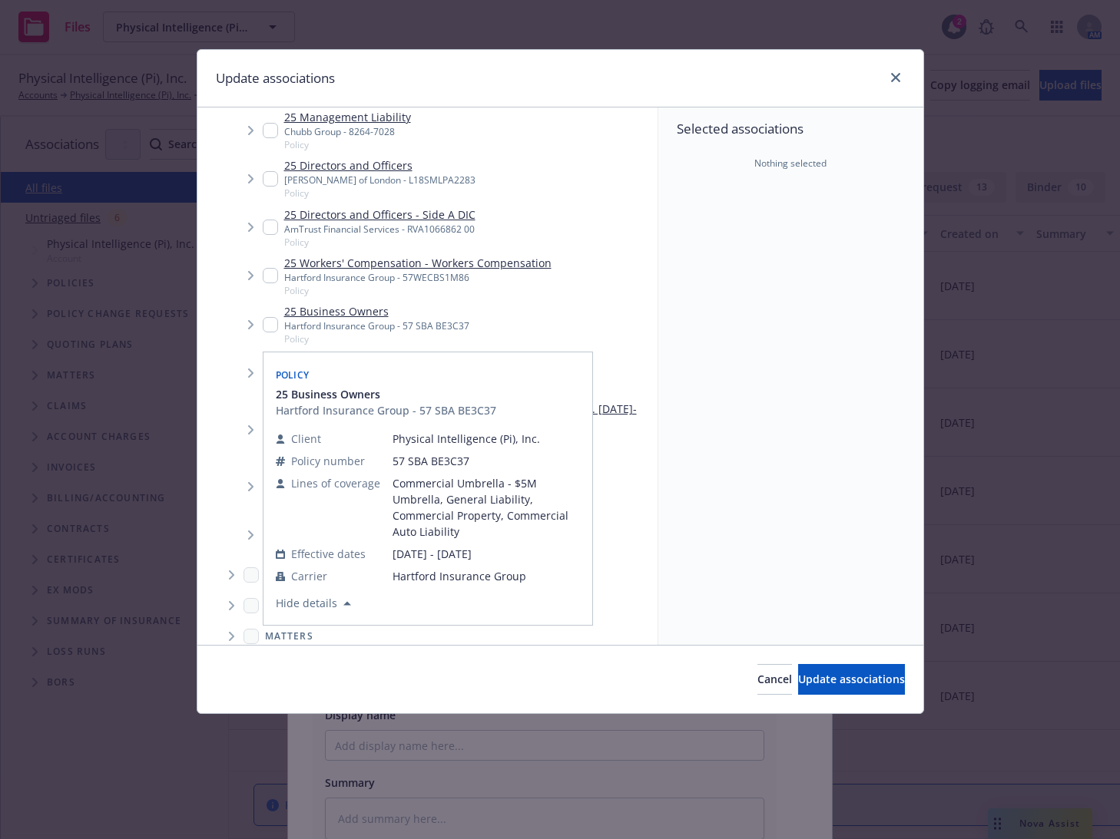
click at [267, 326] on input "Tree Example" at bounding box center [270, 324] width 15 height 15
checkbox input "true"
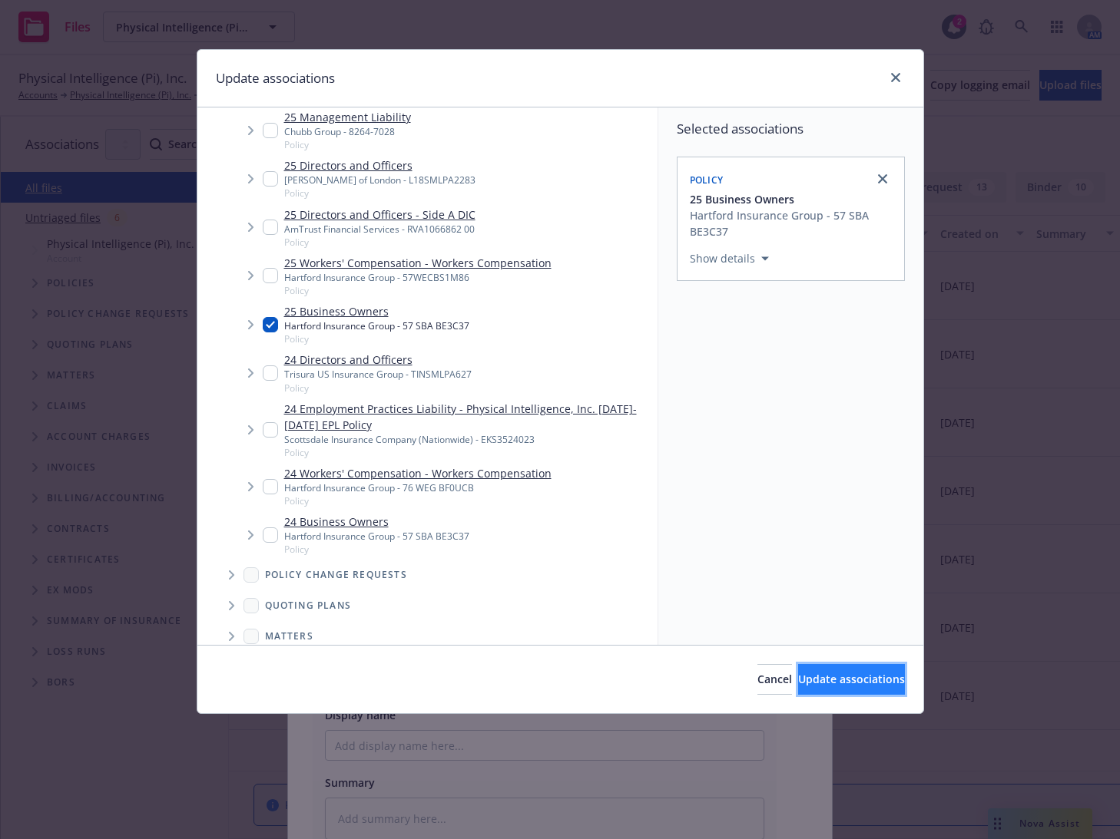
click at [834, 678] on span "Update associations" at bounding box center [851, 679] width 107 height 15
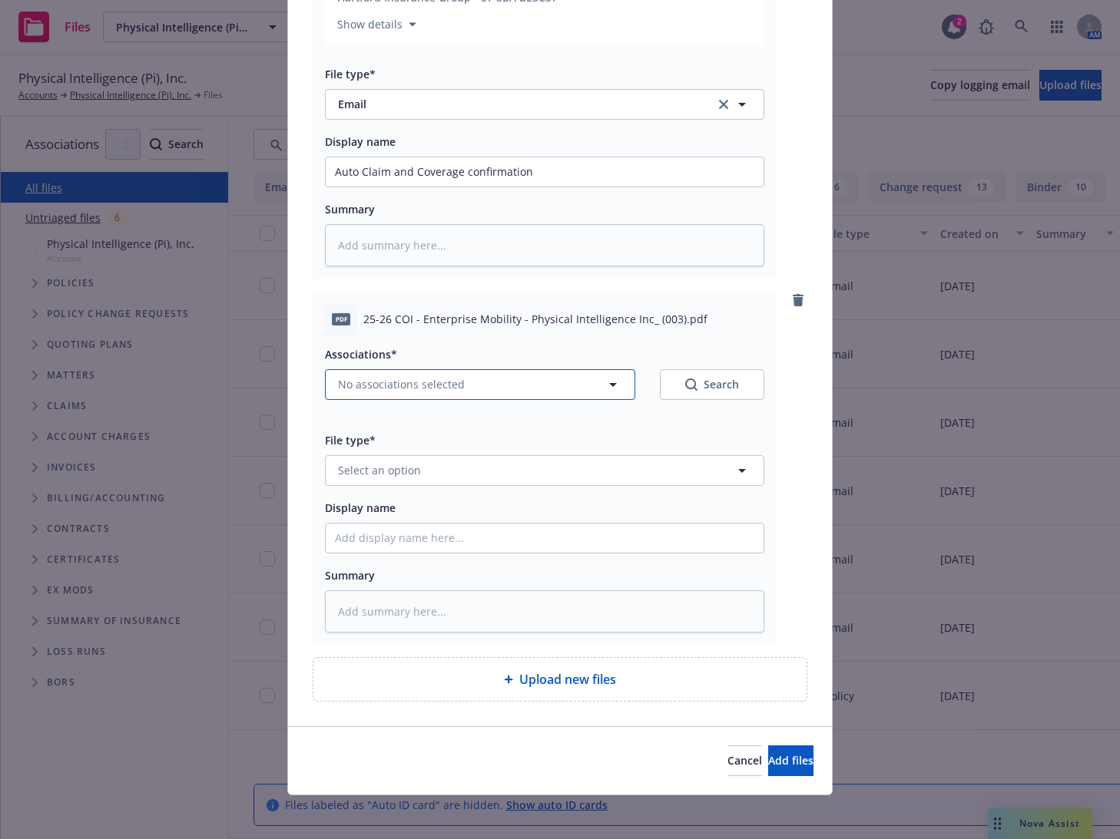
click at [524, 380] on button "No associations selected" at bounding box center [480, 384] width 310 height 31
type textarea "x"
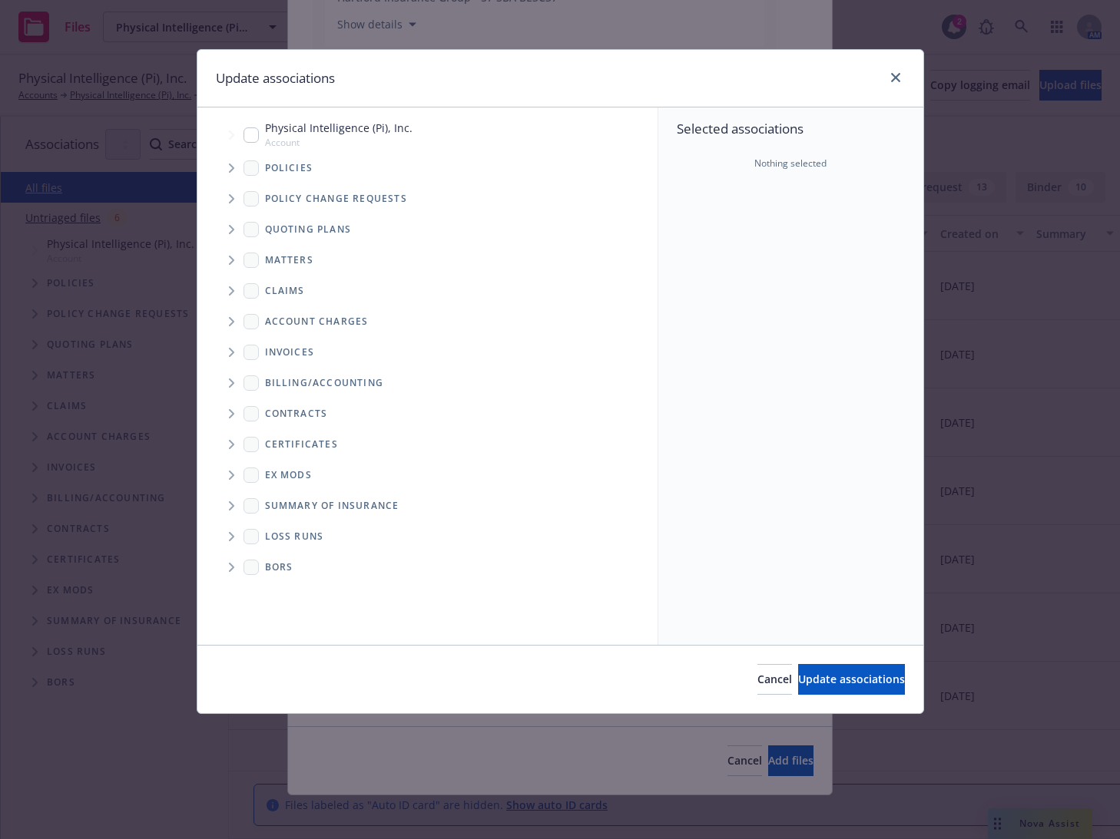
click at [229, 167] on icon "Tree Example" at bounding box center [232, 168] width 6 height 9
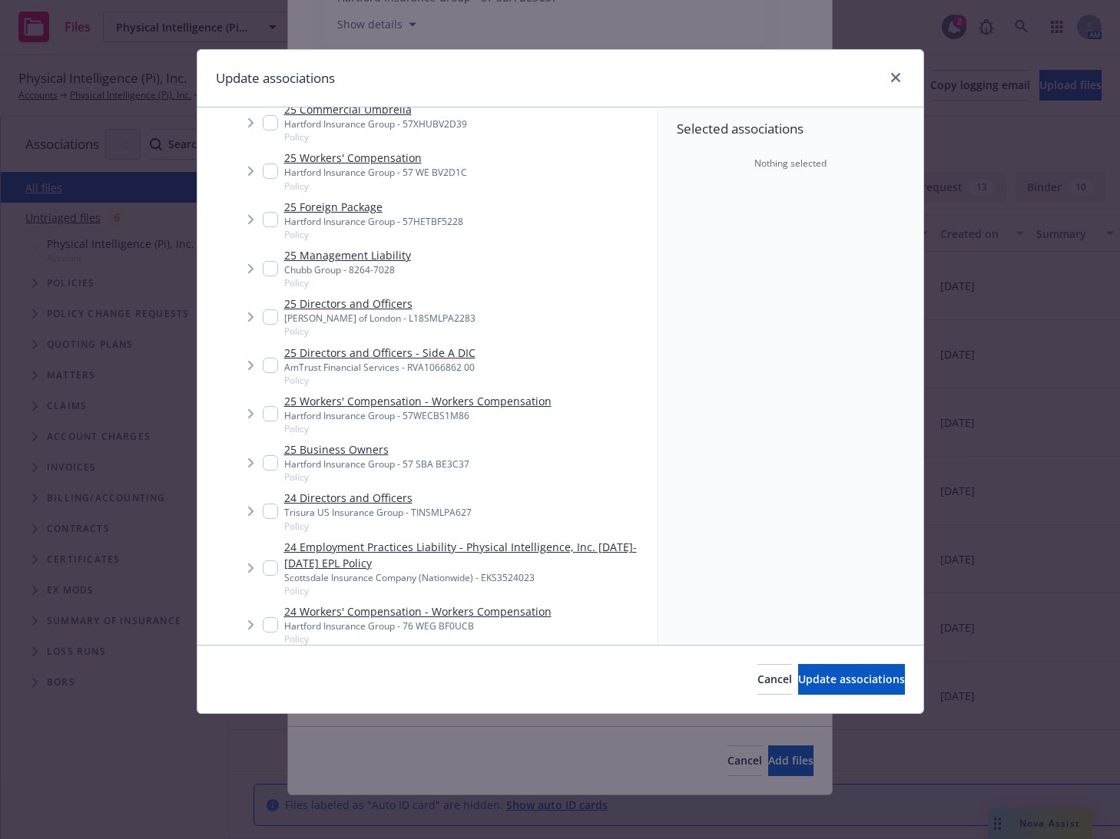
scroll to position [184, 0]
click at [267, 463] on input "Tree Example" at bounding box center [270, 460] width 15 height 15
checkbox input "true"
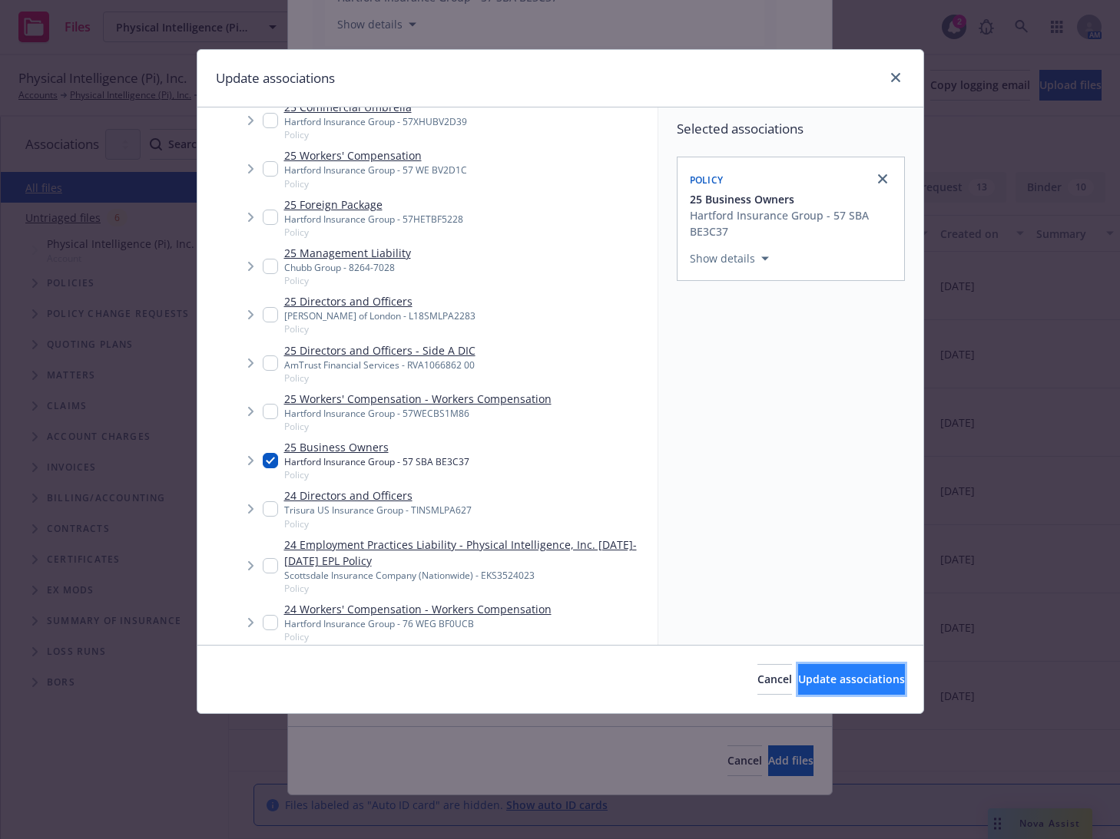
click at [798, 690] on button "Update associations" at bounding box center [851, 679] width 107 height 31
type textarea "x"
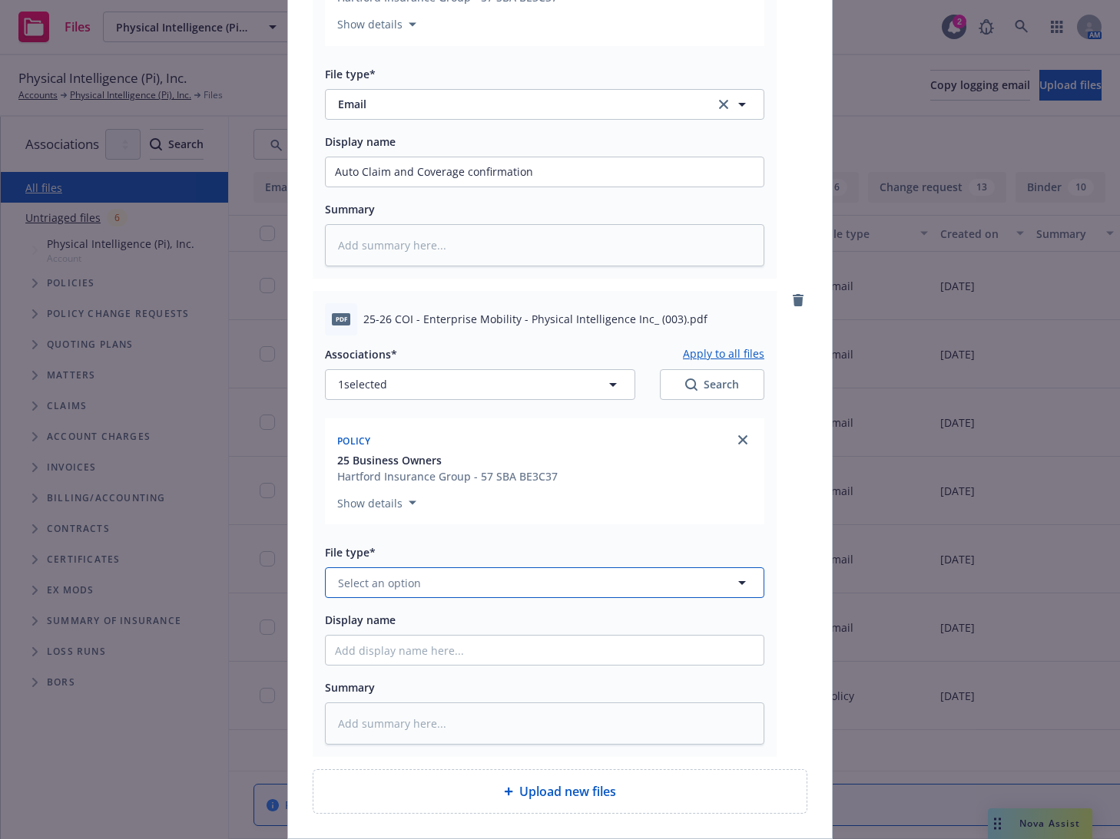
click at [645, 575] on button "Select an option" at bounding box center [544, 583] width 439 height 31
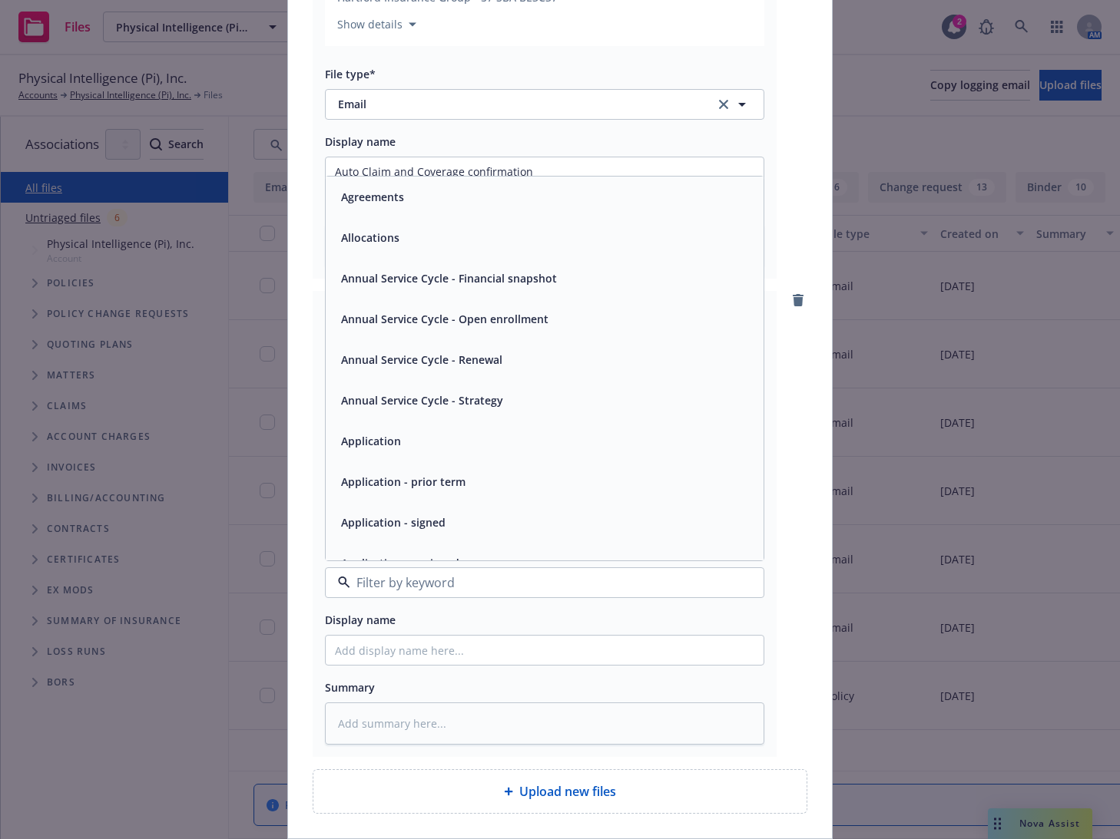
type input "v"
type input "cer"
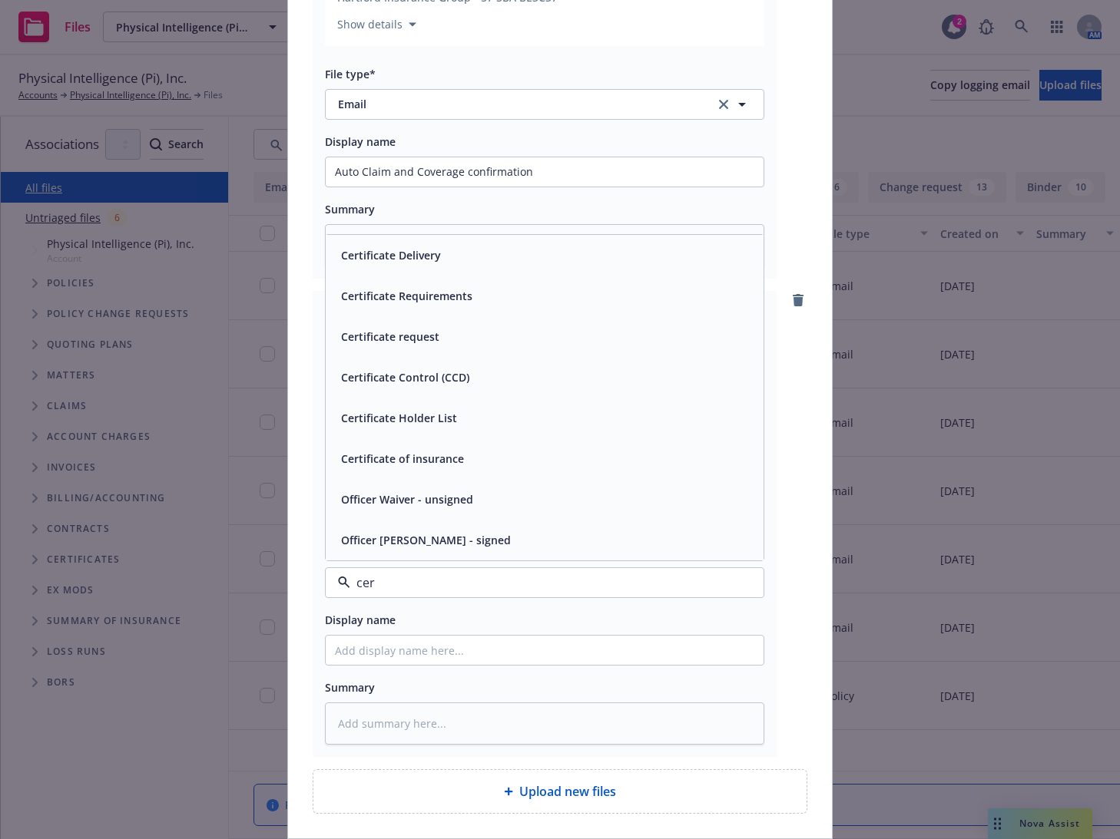
click at [452, 458] on span "Certificate of insurance" at bounding box center [402, 459] width 123 height 16
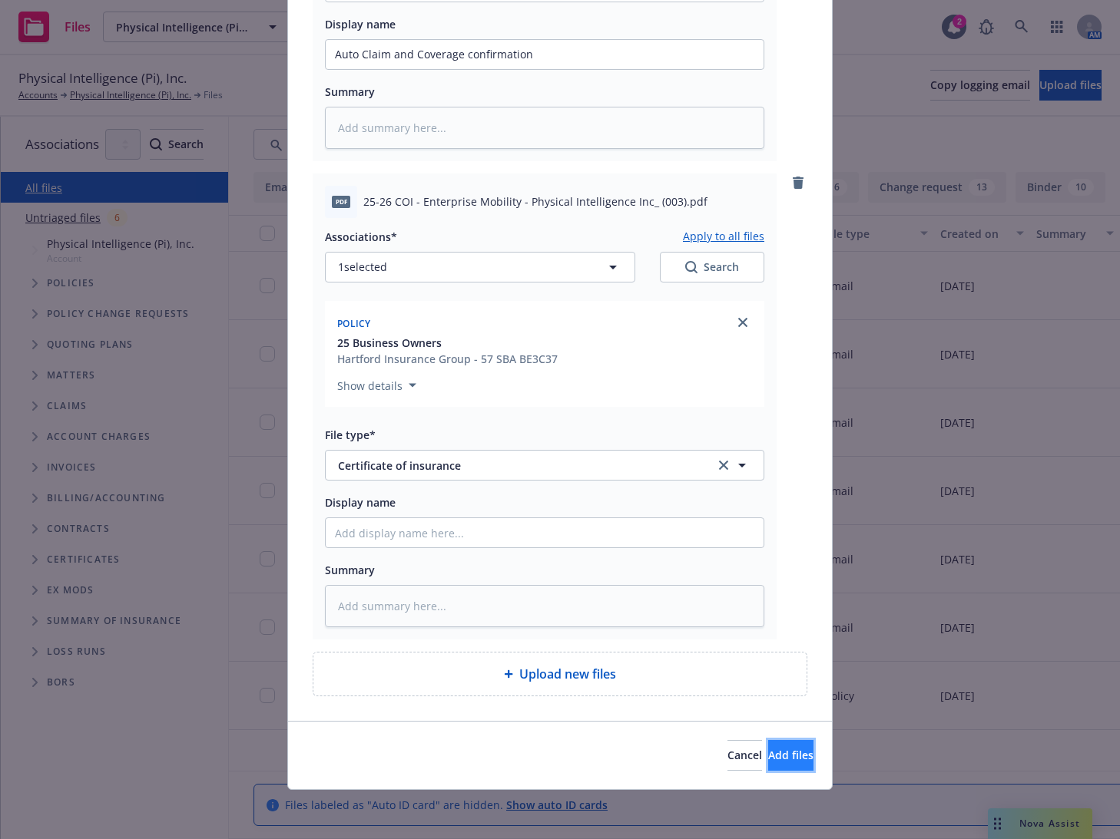
click at [783, 741] on button "Add files" at bounding box center [790, 755] width 45 height 31
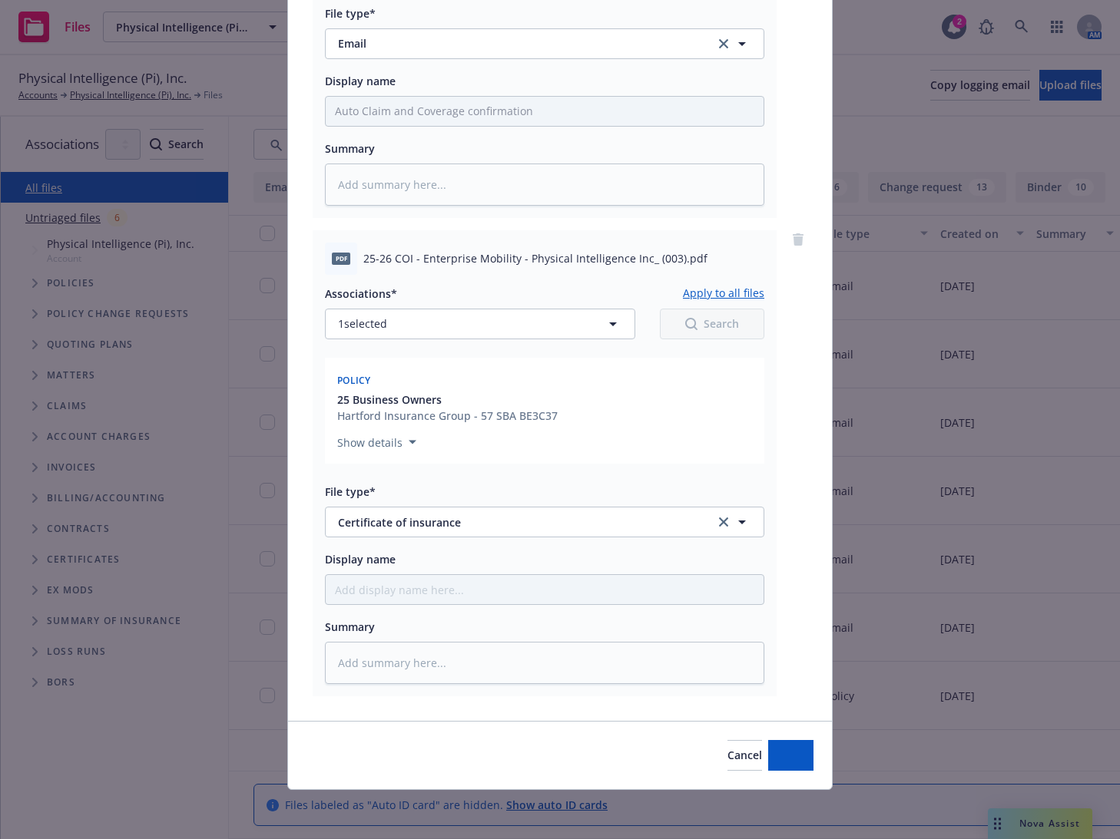
scroll to position [381, 0]
type textarea "x"
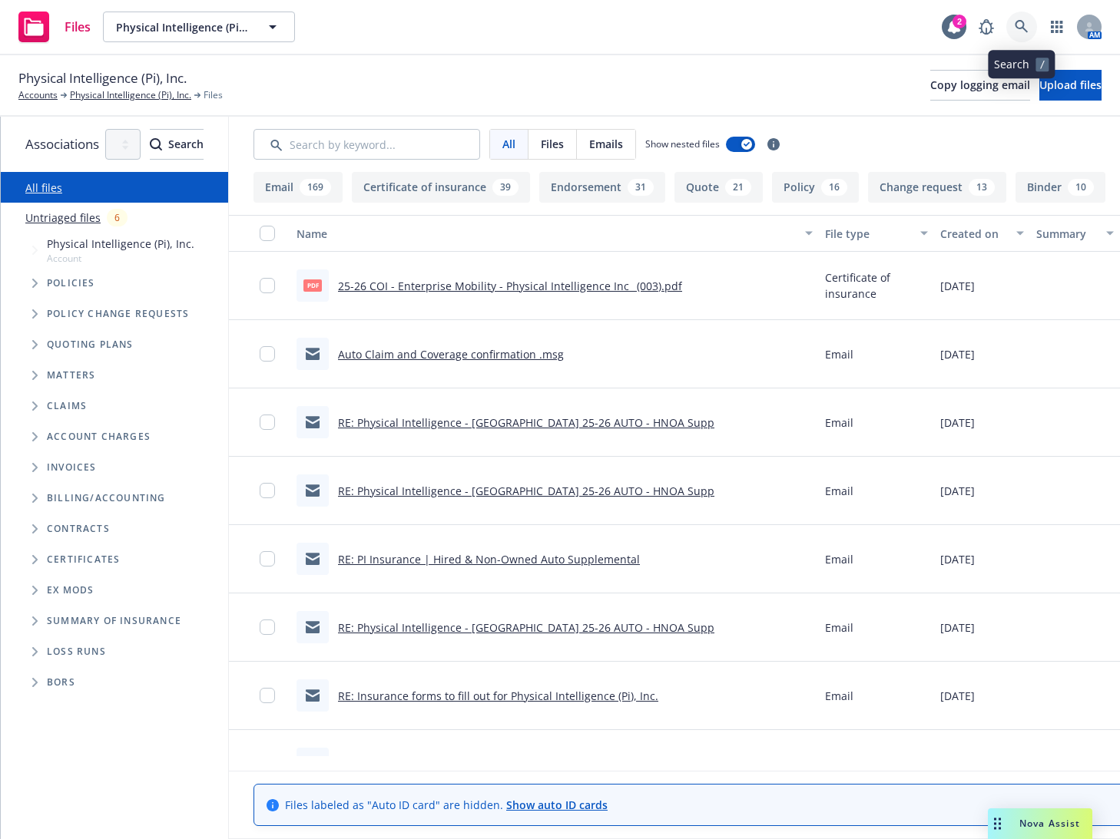
click at [1019, 24] on icon at bounding box center [1022, 27] width 14 height 14
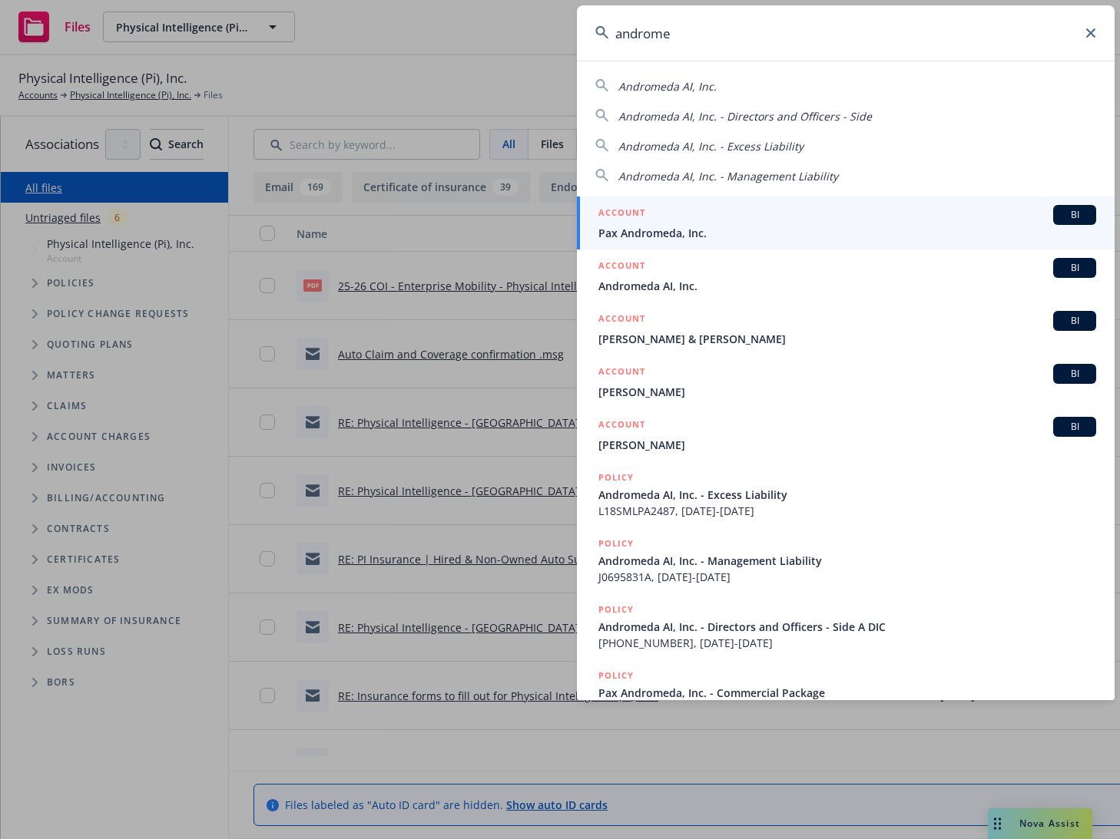
click at [661, 88] on span "Andromeda AI, Inc." at bounding box center [667, 86] width 98 height 15
type input "Andromeda AI, Inc."
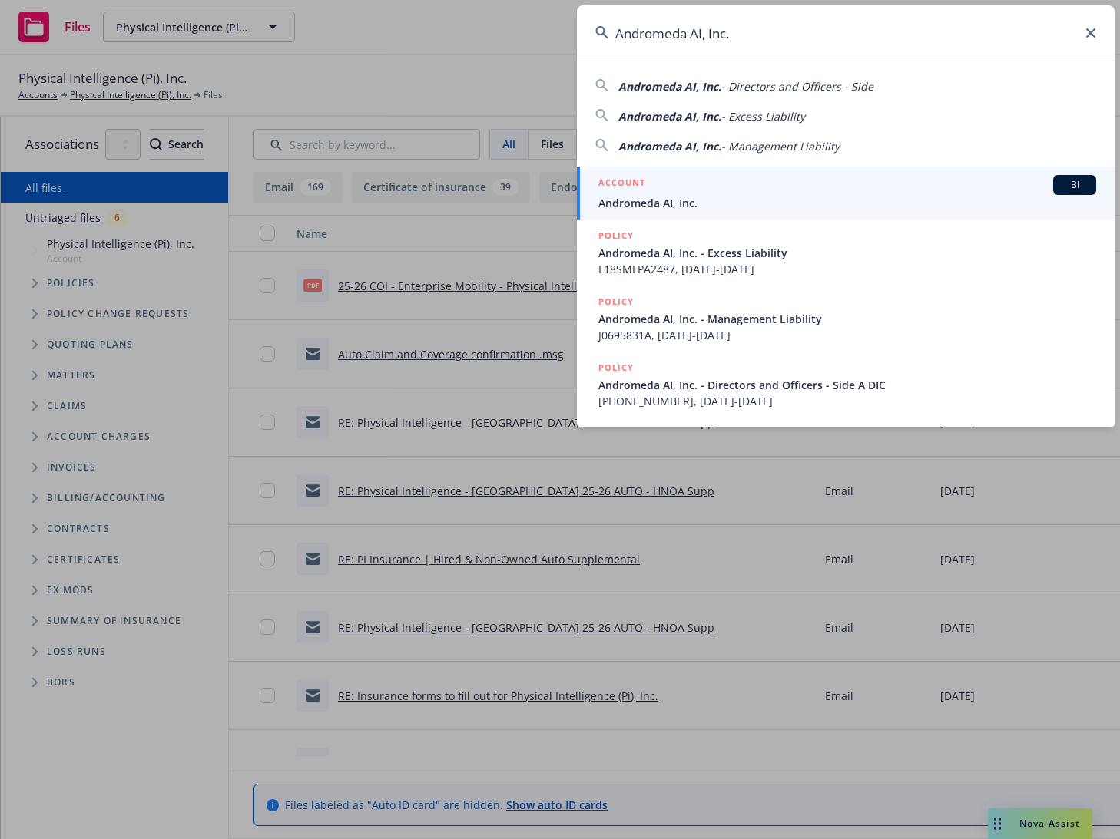
click at [678, 197] on span "Andromeda AI, Inc." at bounding box center [847, 203] width 498 height 16
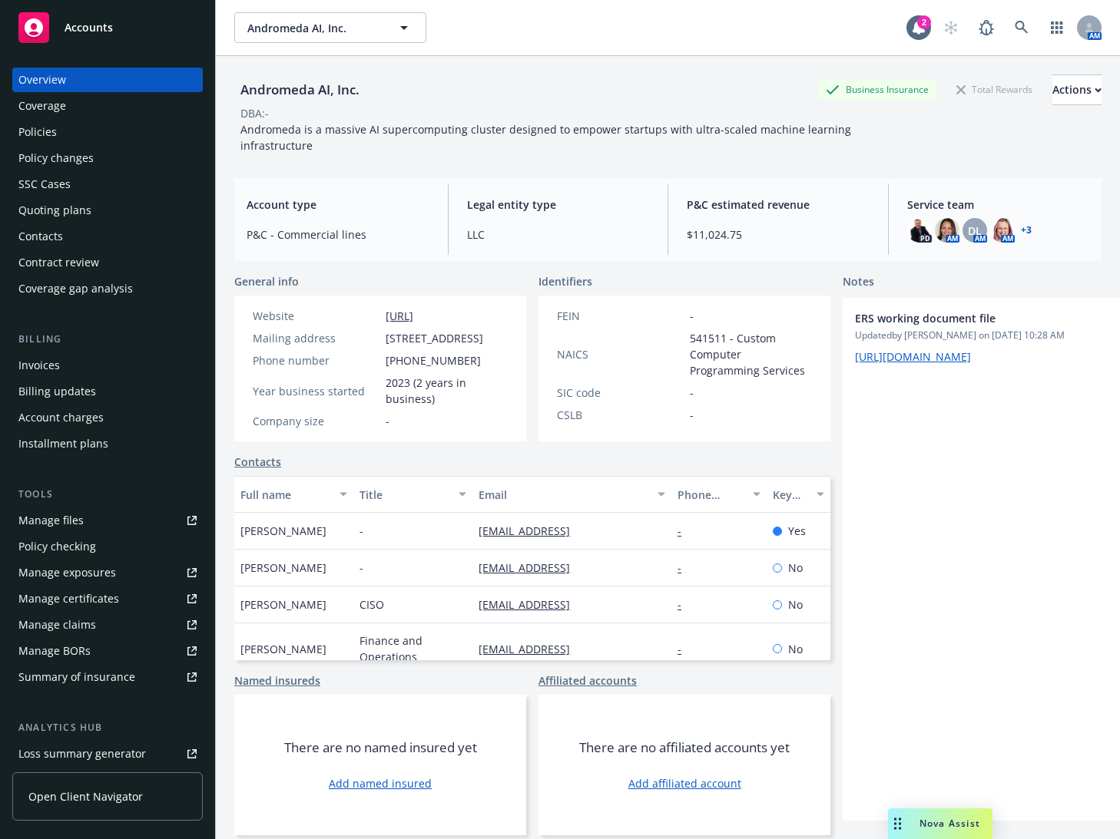
click at [157, 515] on link "Manage files" at bounding box center [107, 520] width 190 height 25
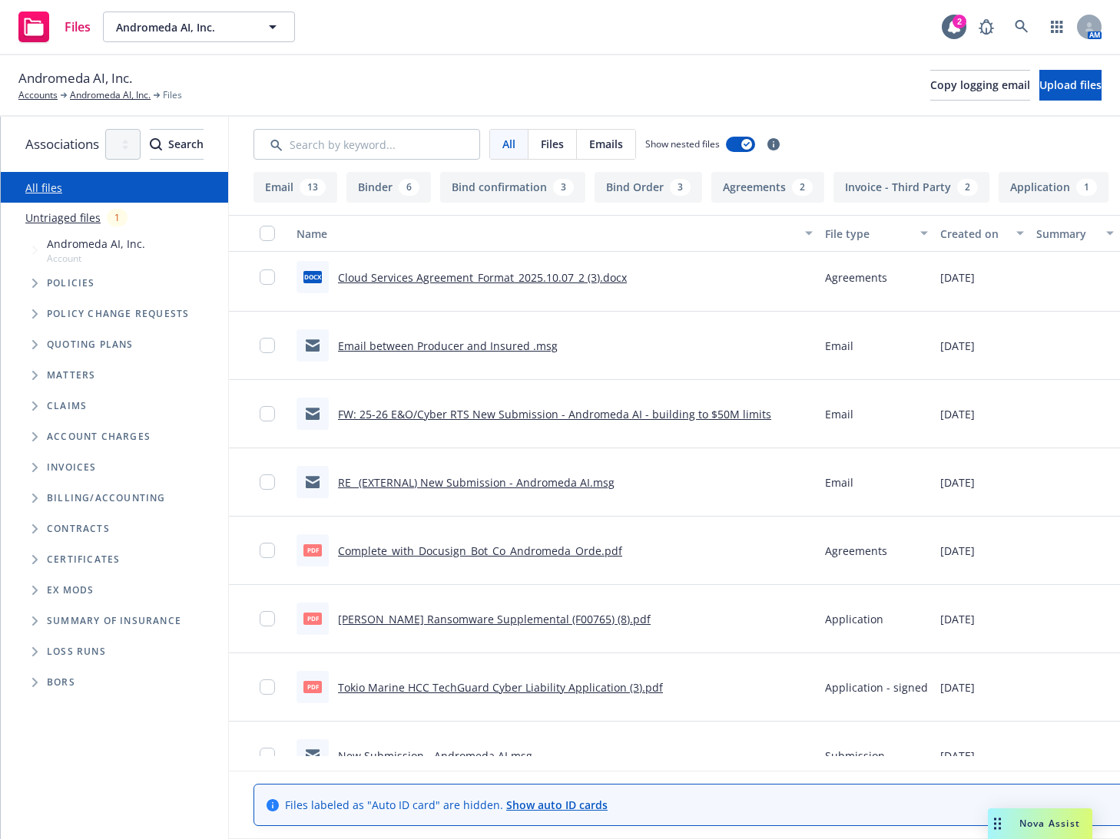
scroll to position [480, 0]
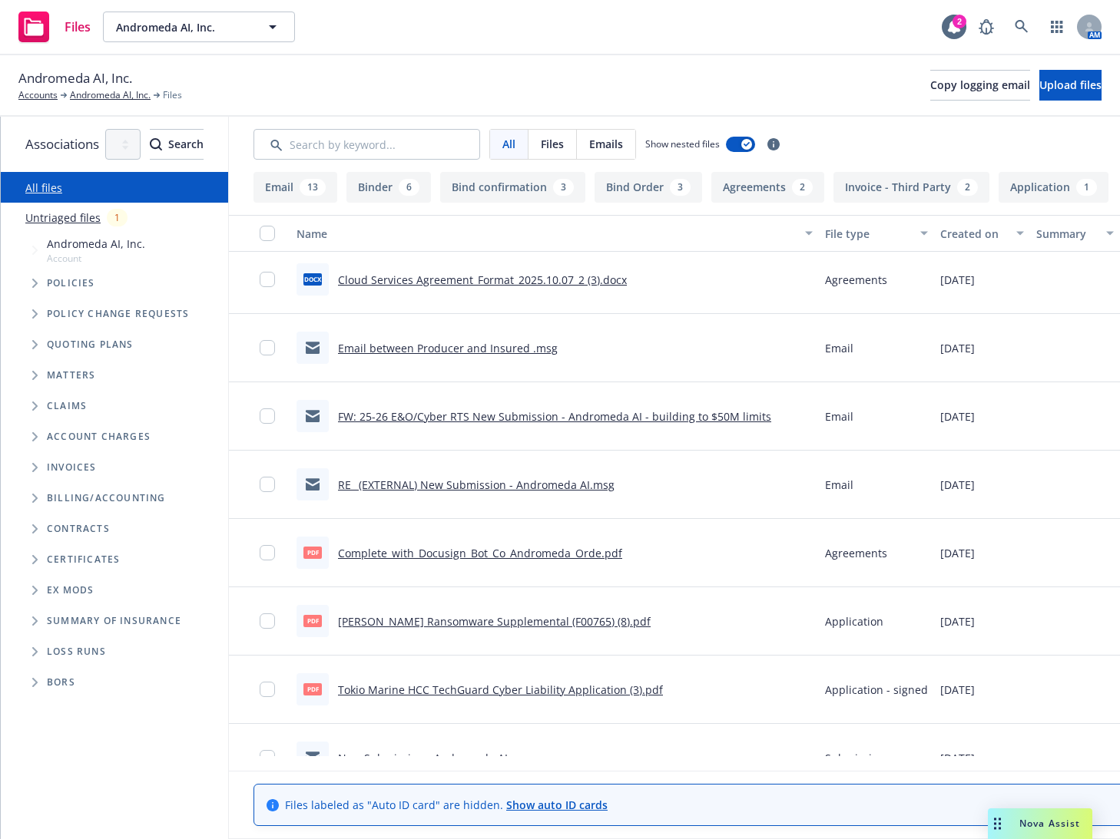
click at [483, 482] on link "RE_ (EXTERNAL) New Submission - Andromeda AI.msg" at bounding box center [476, 485] width 276 height 15
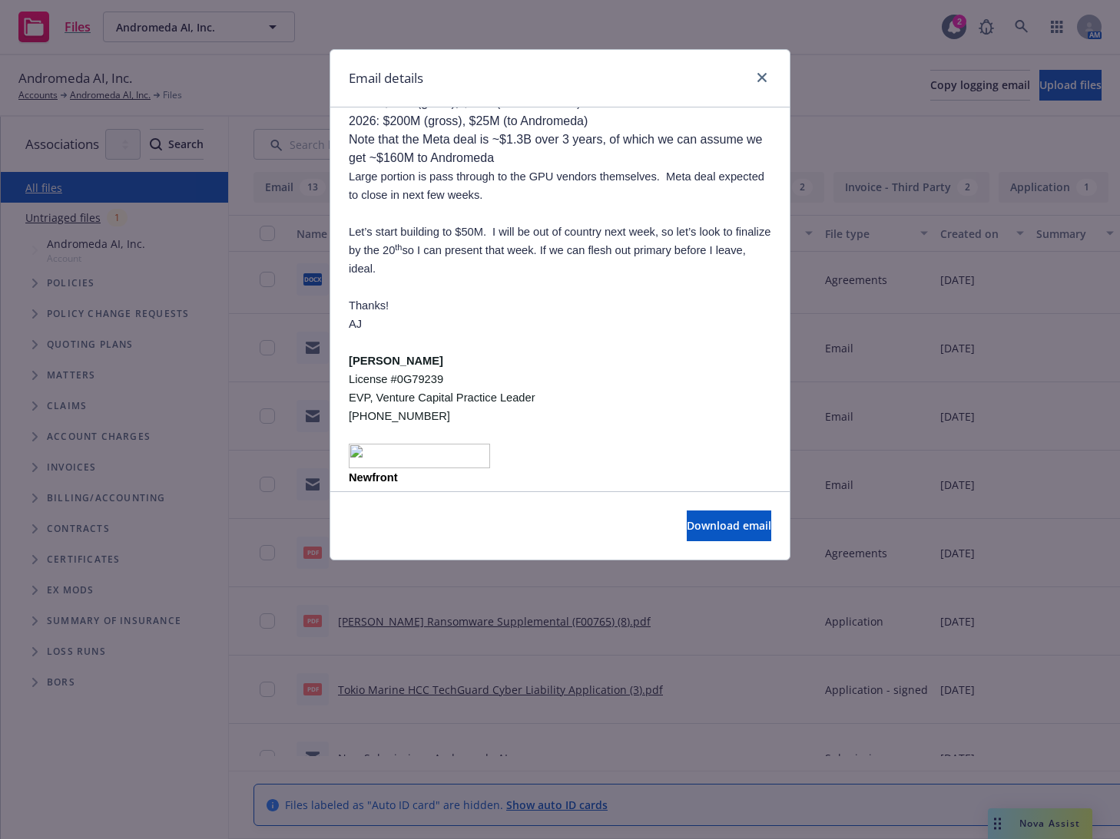
scroll to position [640, 0]
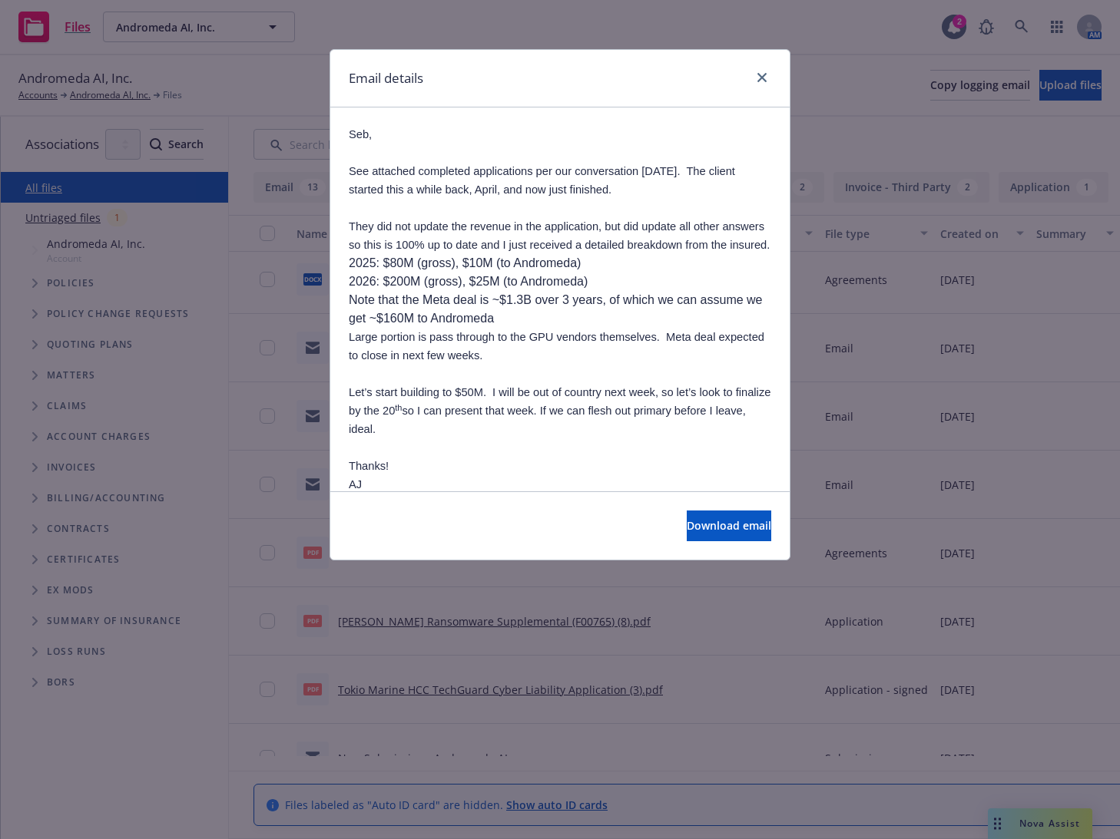
click at [263, 429] on div "Email details RE: (EXTERNAL) New Submission - Andromeda AI Thursday, October 9,…" at bounding box center [560, 419] width 1120 height 839
click at [763, 76] on icon "close" at bounding box center [761, 77] width 9 height 9
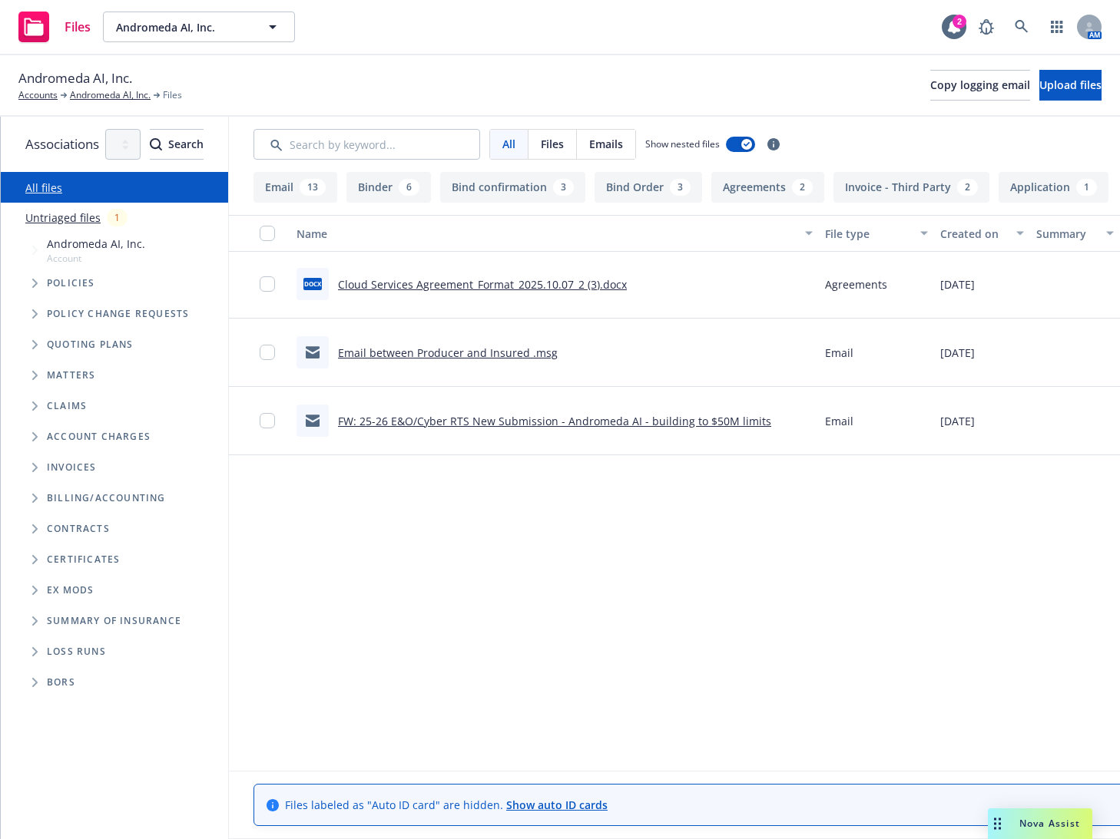
scroll to position [0, 0]
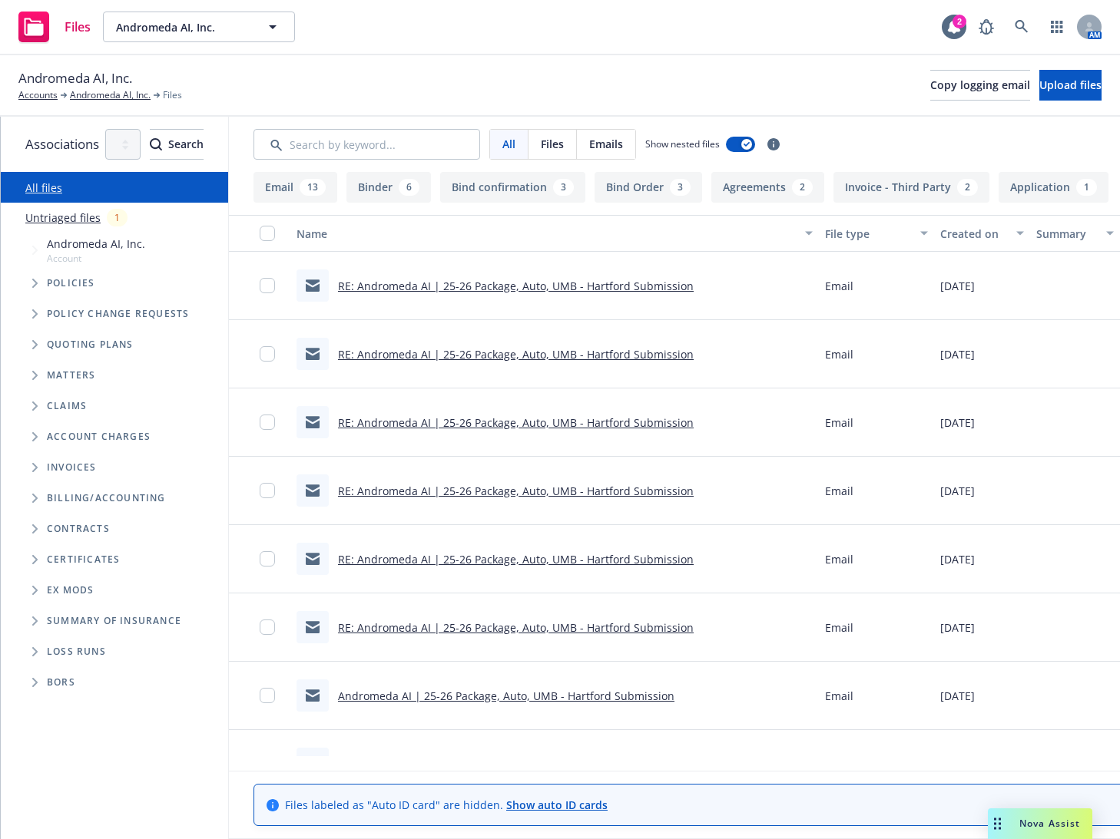
click at [686, 290] on link "RE: Andromeda AI | 25-26 Package, Auto, UMB - Hartford Submission" at bounding box center [516, 286] width 356 height 15
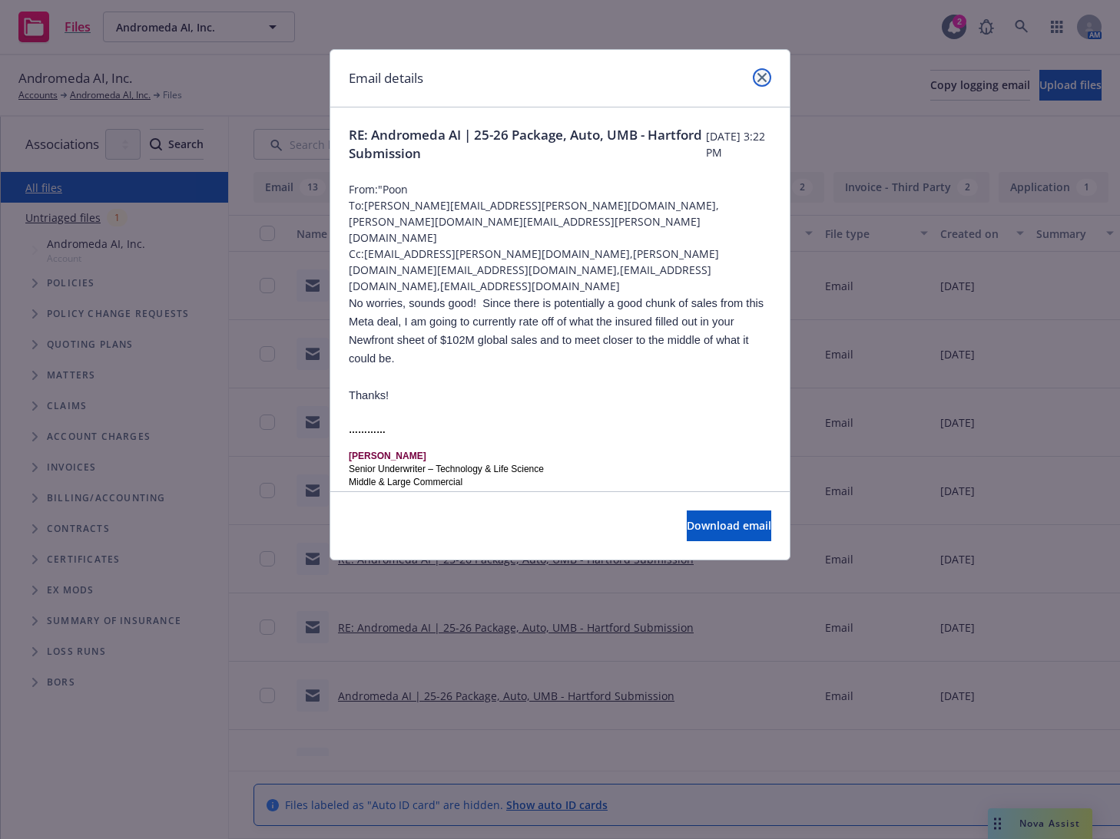
click at [760, 73] on icon "close" at bounding box center [761, 77] width 9 height 9
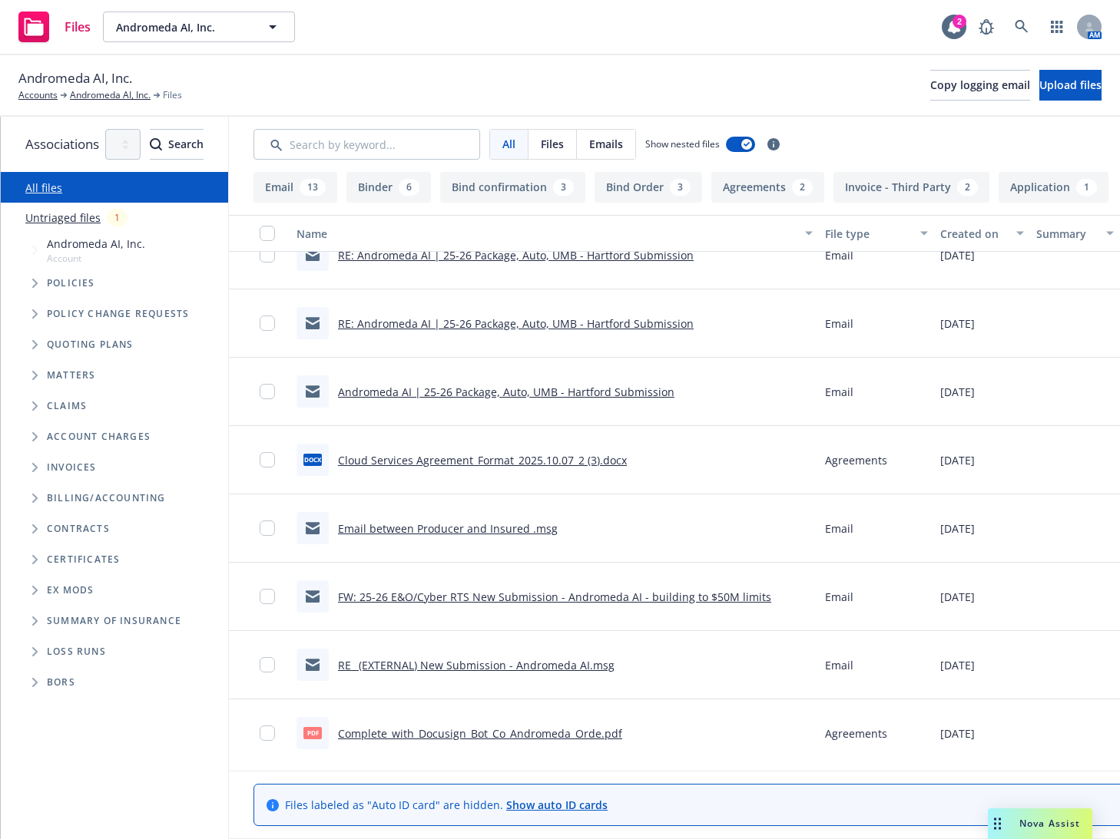
scroll to position [320, 0]
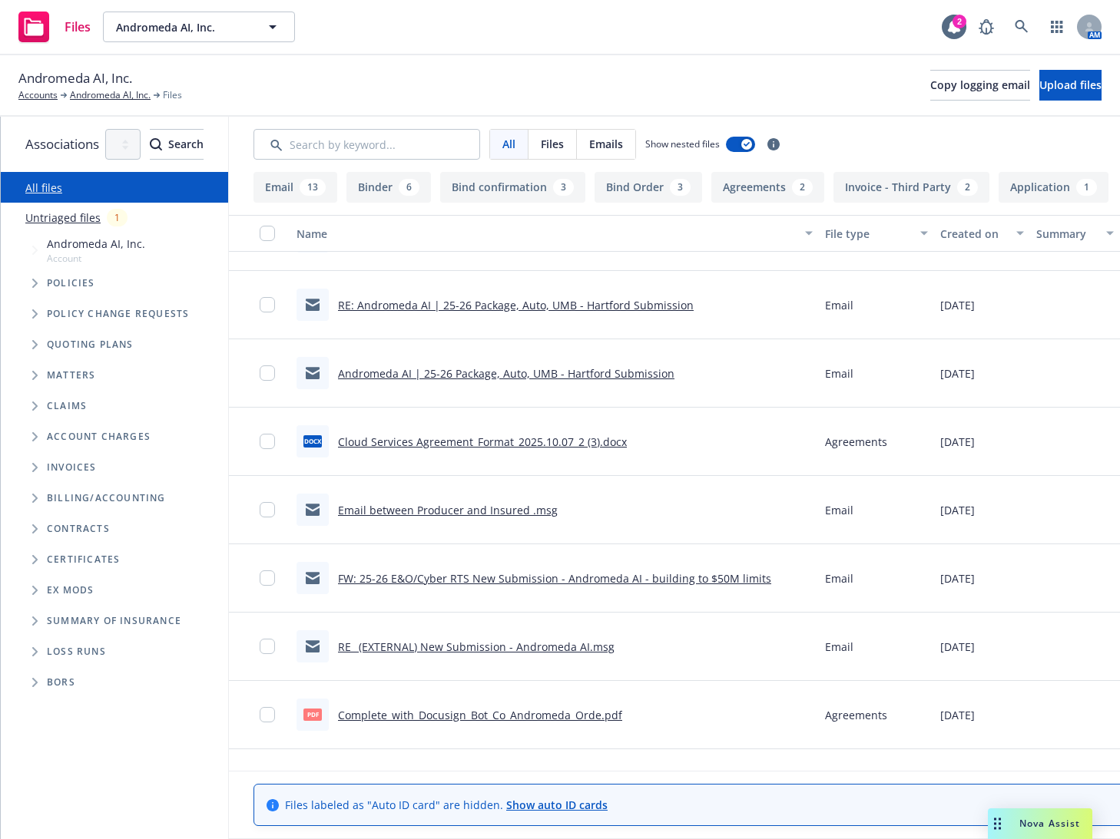
click at [558, 510] on link "Email between Producer and Insured .msg" at bounding box center [448, 510] width 220 height 15
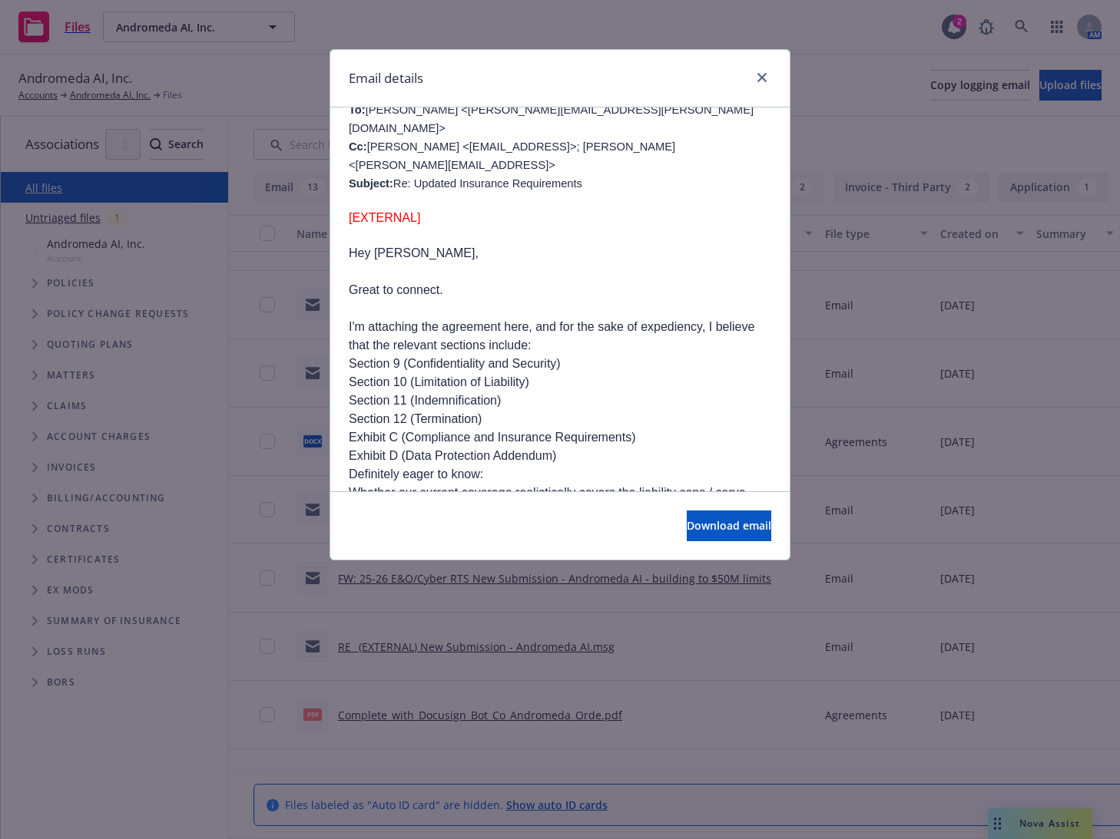
scroll to position [640, 0]
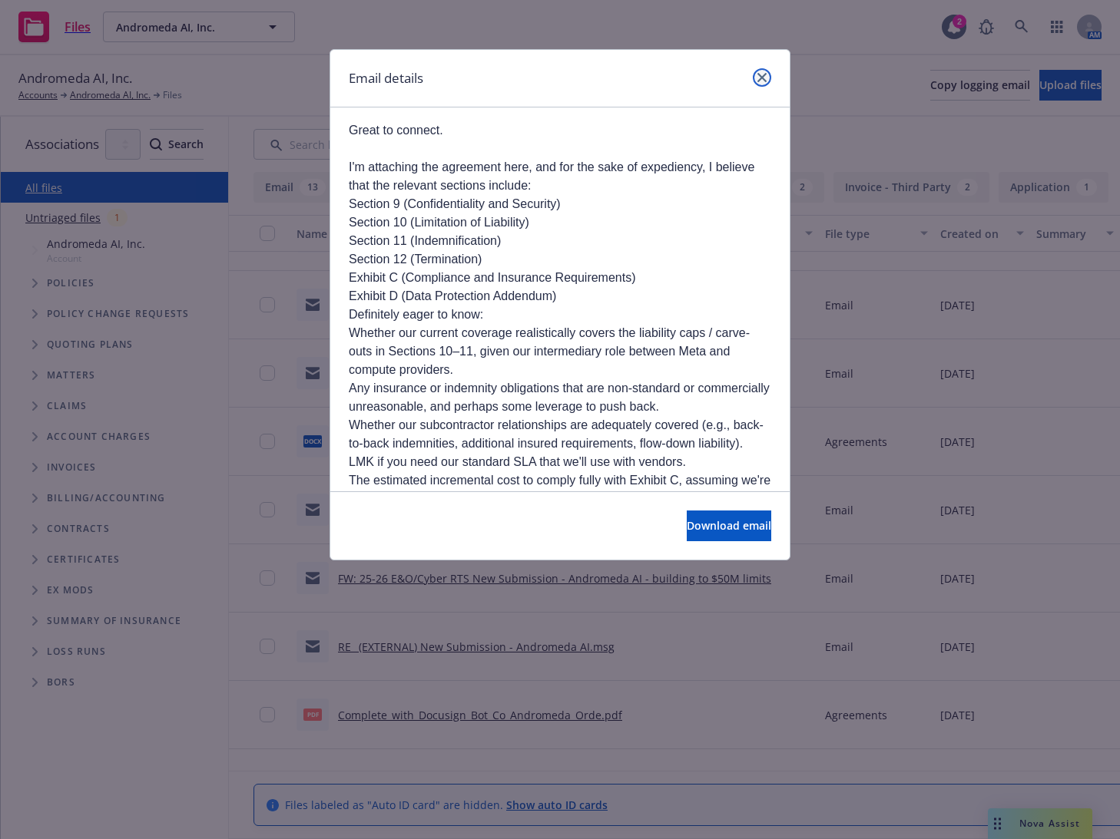
click at [757, 75] on icon "close" at bounding box center [761, 77] width 9 height 9
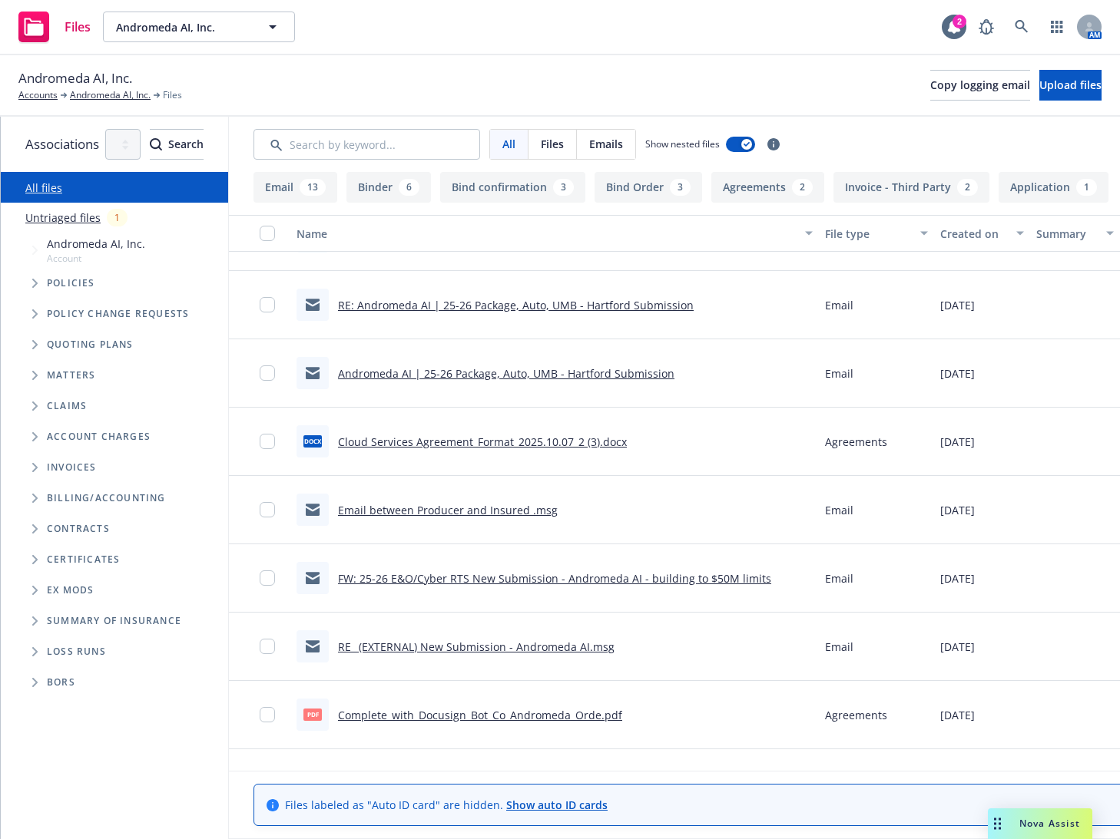
click at [594, 576] on link "FW: 25-26 E&O/Cyber RTS New Submission - Andromeda AI - building to $50M limits" at bounding box center [554, 578] width 433 height 15
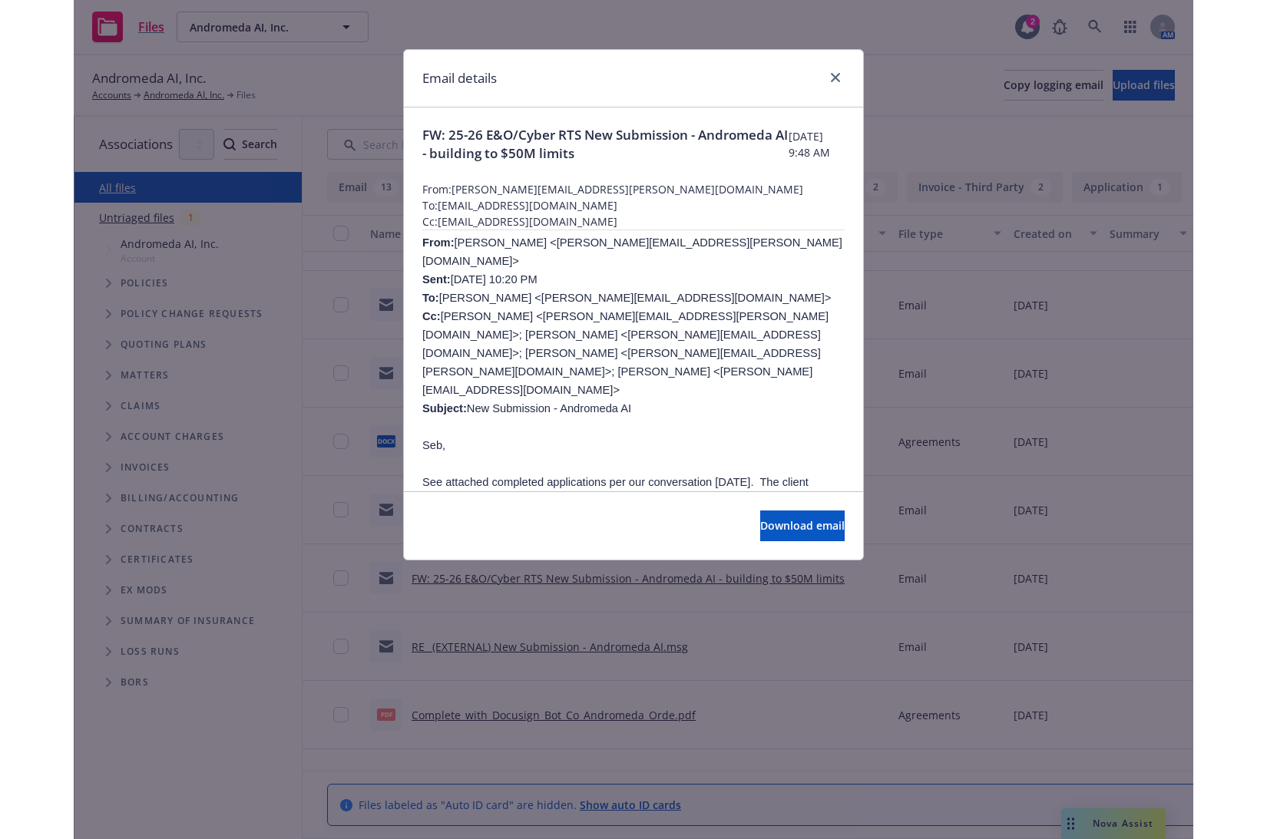
scroll to position [160, 0]
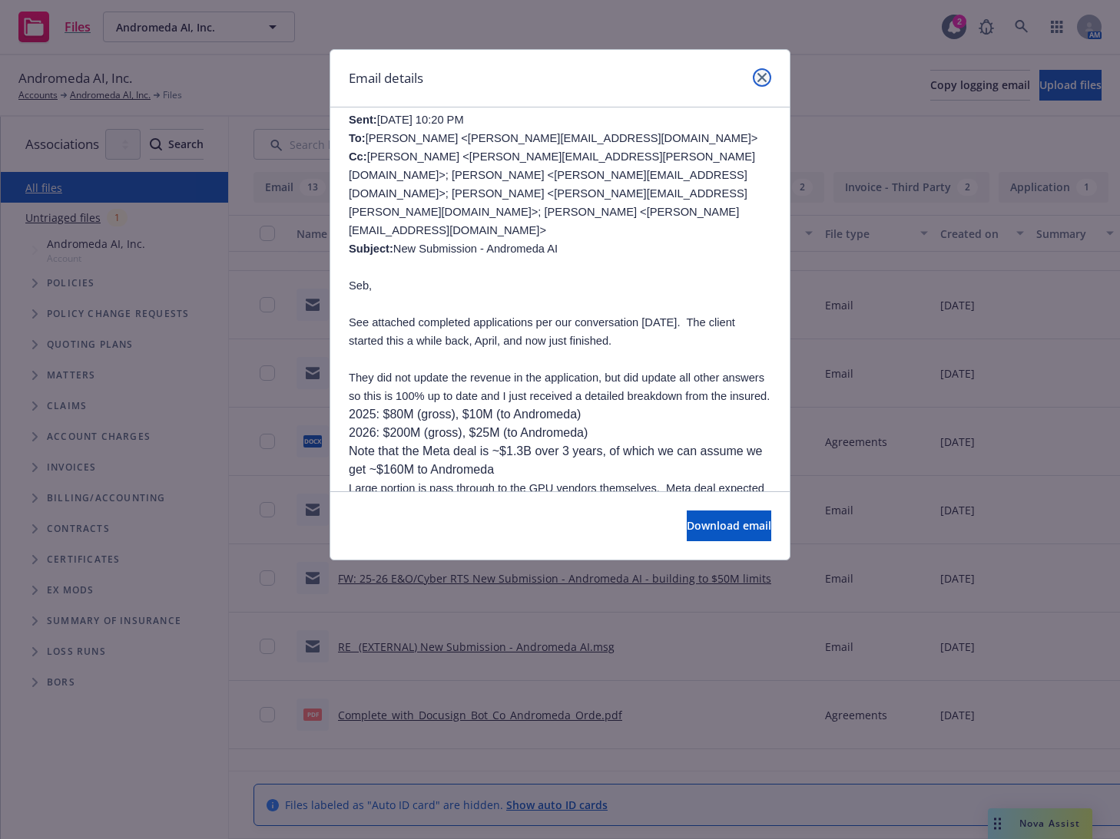
click at [757, 75] on link "close" at bounding box center [762, 77] width 18 height 18
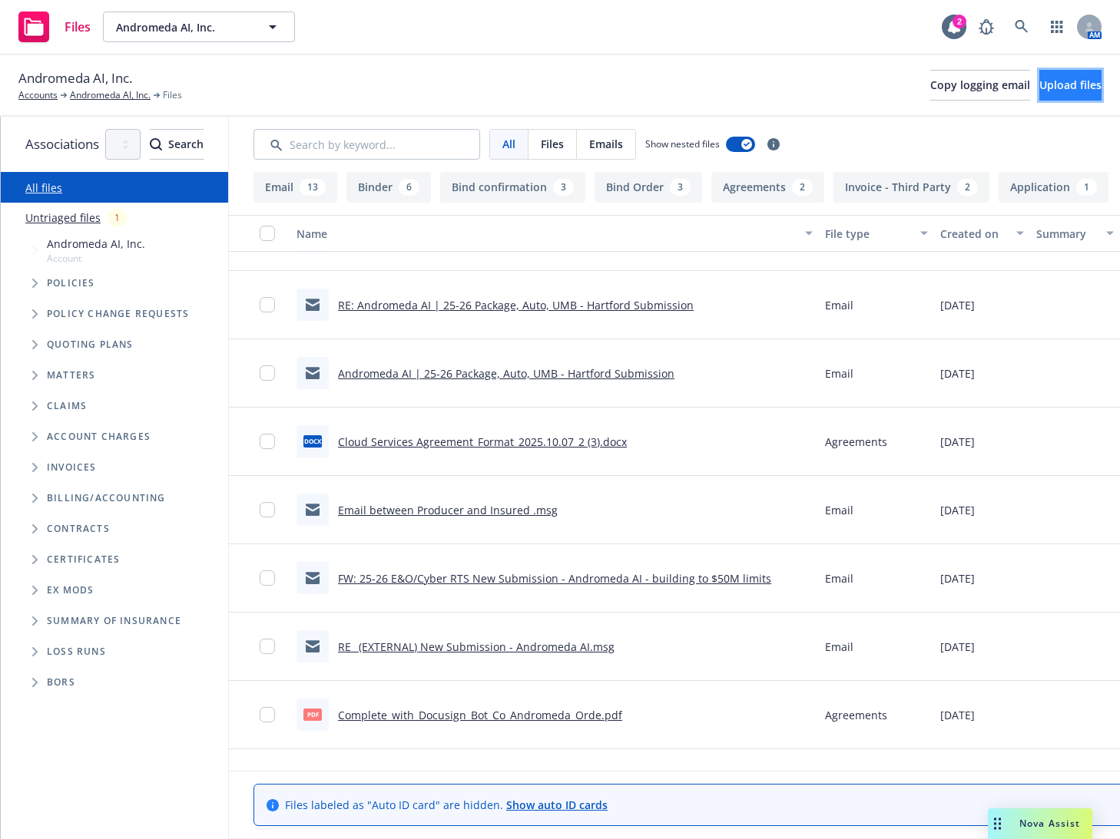
click at [1039, 73] on button "Upload files" at bounding box center [1070, 85] width 62 height 31
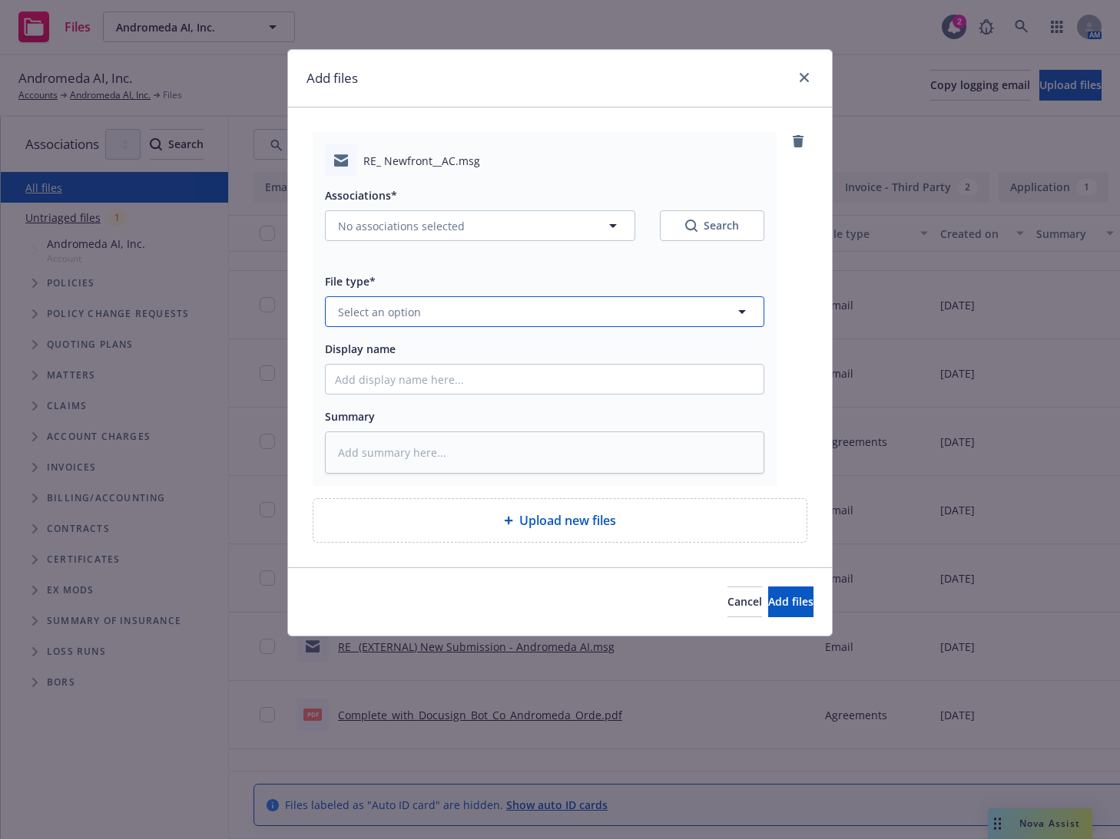
click at [392, 316] on span "Select an option" at bounding box center [379, 312] width 83 height 16
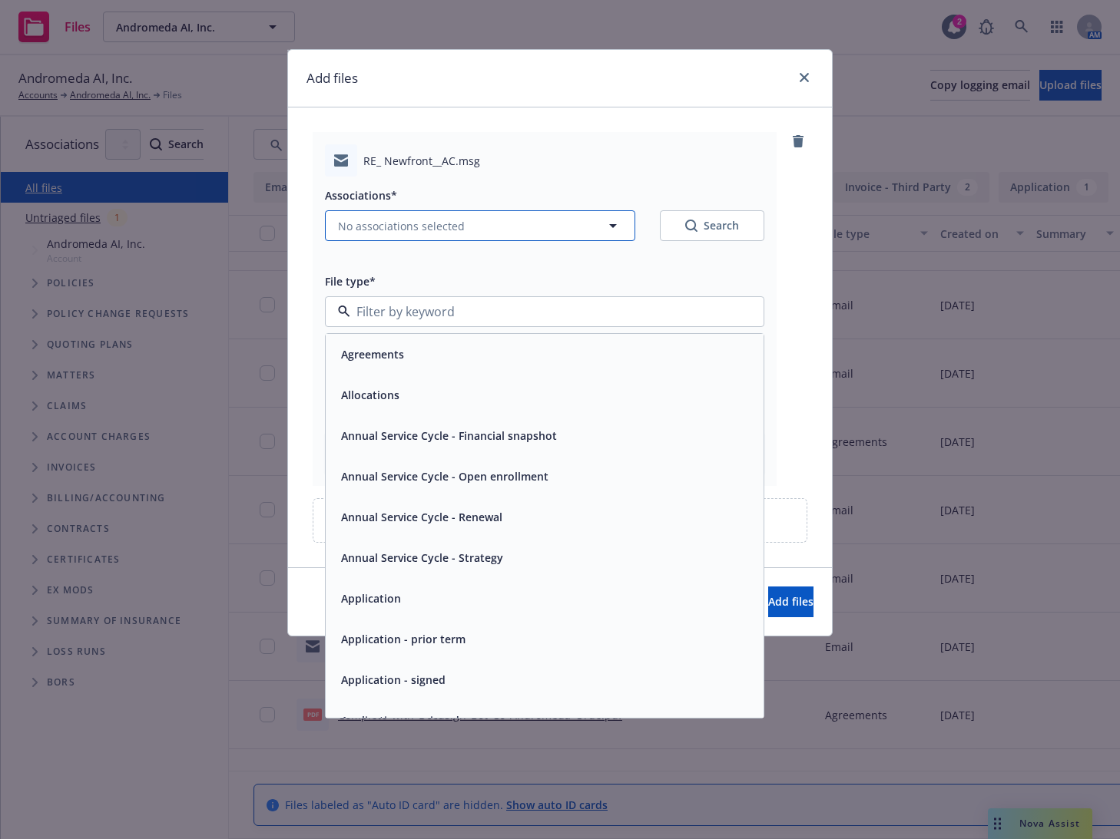
click at [386, 238] on button "No associations selected" at bounding box center [480, 225] width 310 height 31
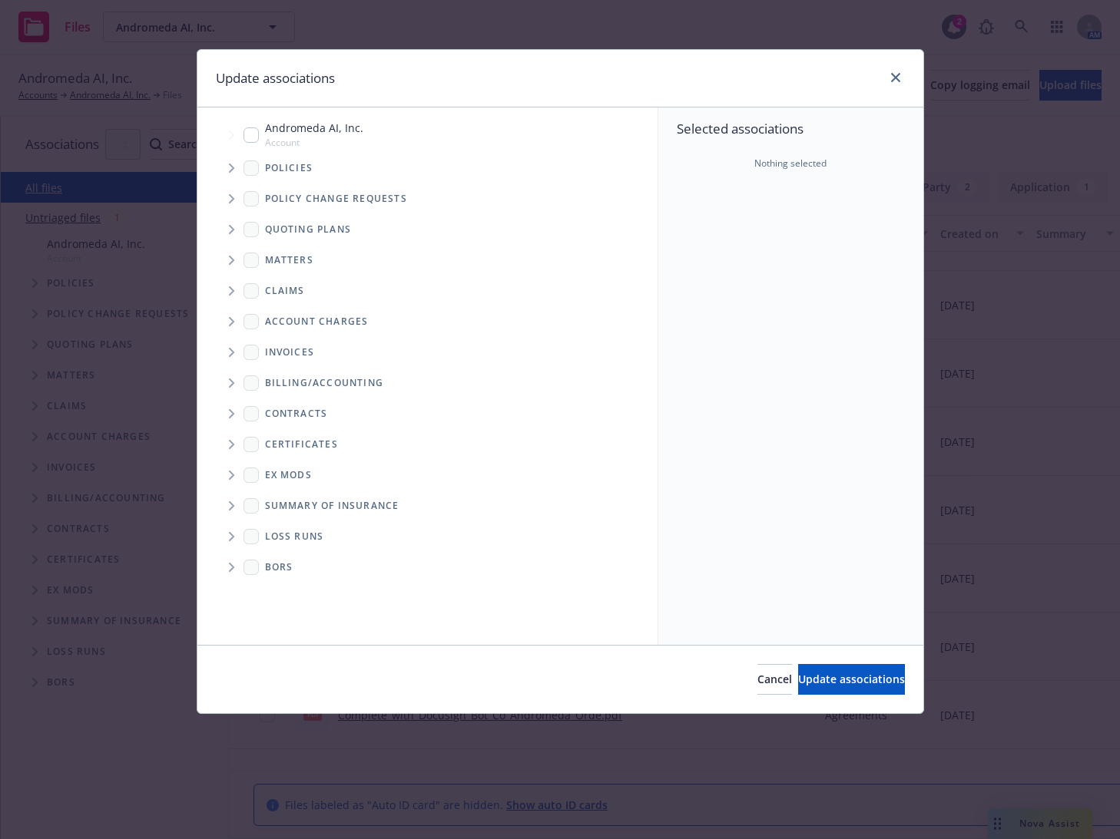
click at [231, 230] on icon "Tree Example" at bounding box center [231, 229] width 5 height 9
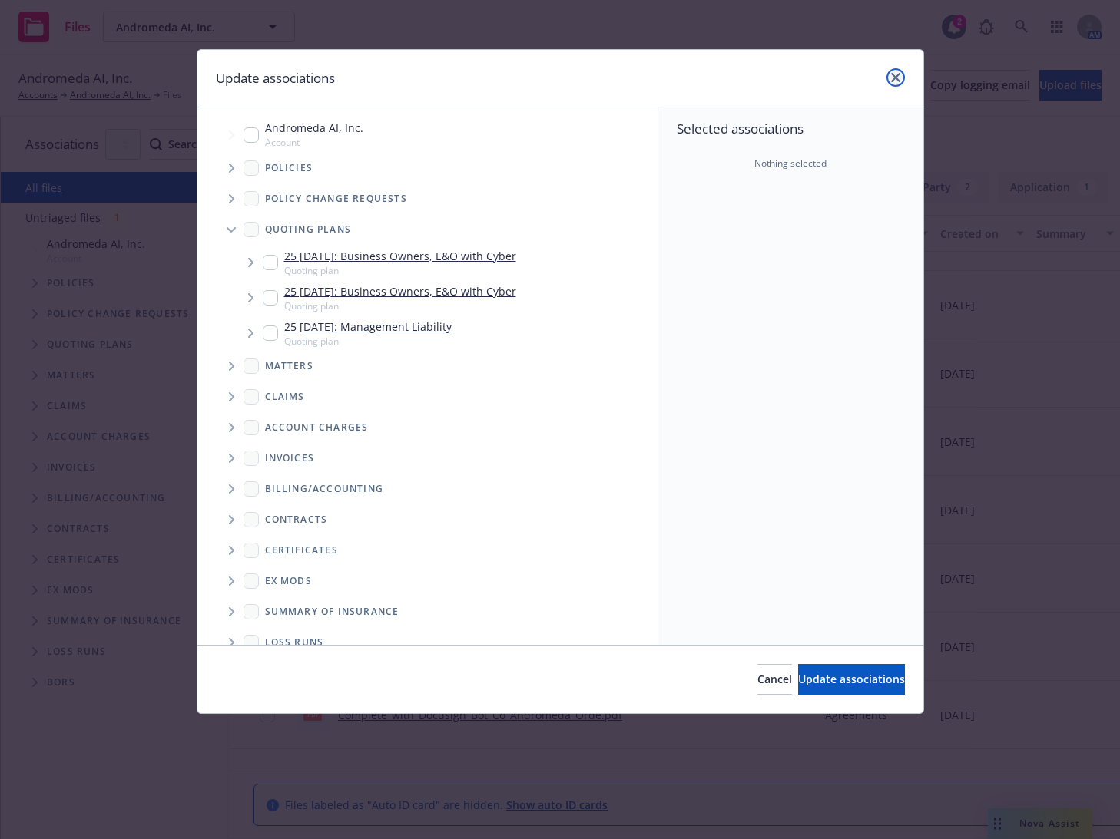
click at [889, 81] on link "close" at bounding box center [895, 77] width 18 height 18
type textarea "x"
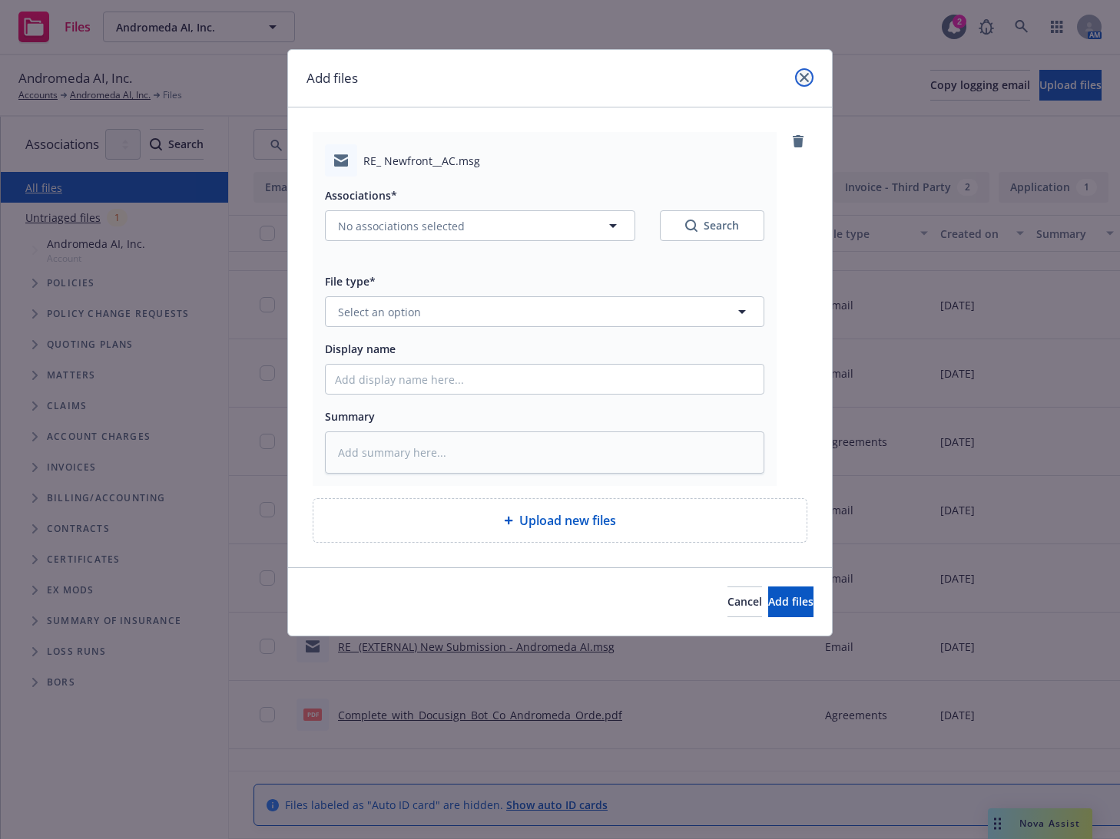
click at [803, 78] on icon "close" at bounding box center [804, 77] width 9 height 9
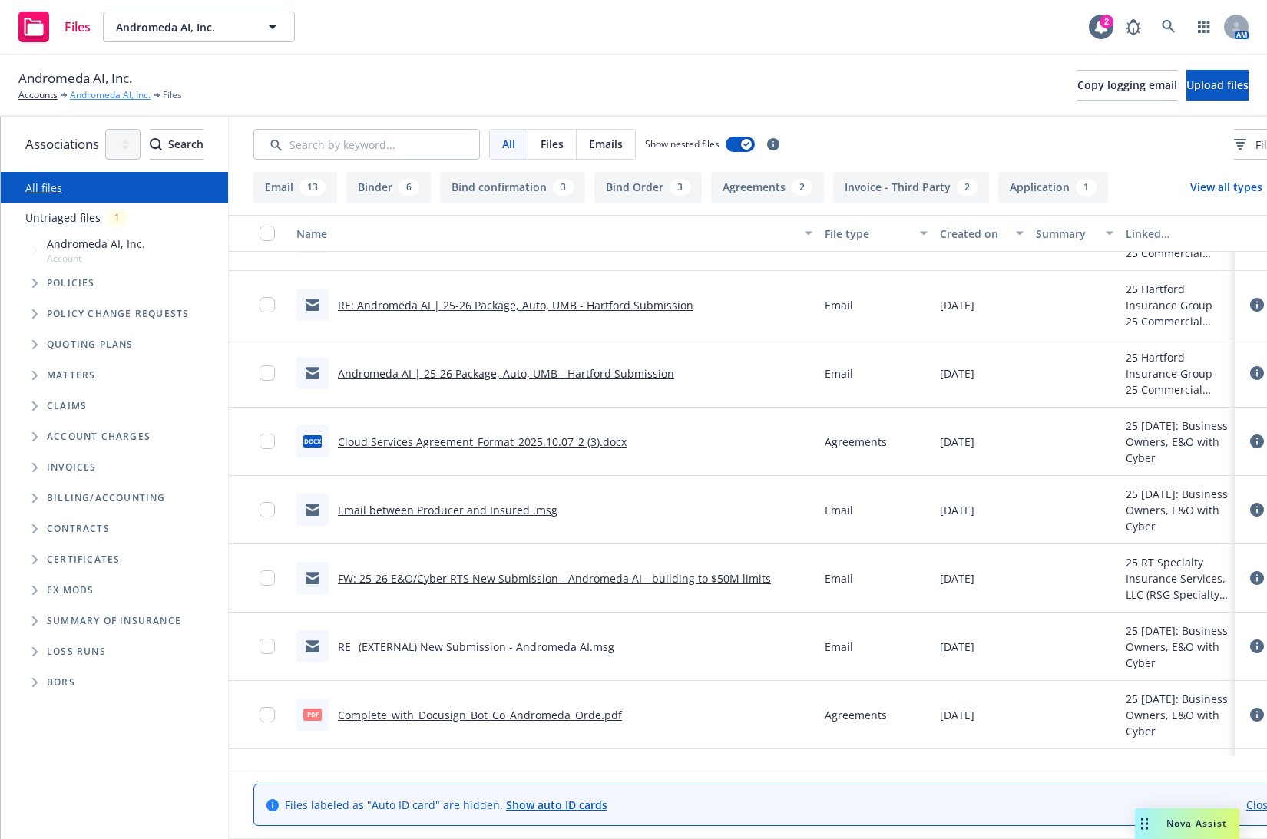
click at [114, 93] on link "Andromeda AI, Inc." at bounding box center [110, 95] width 81 height 14
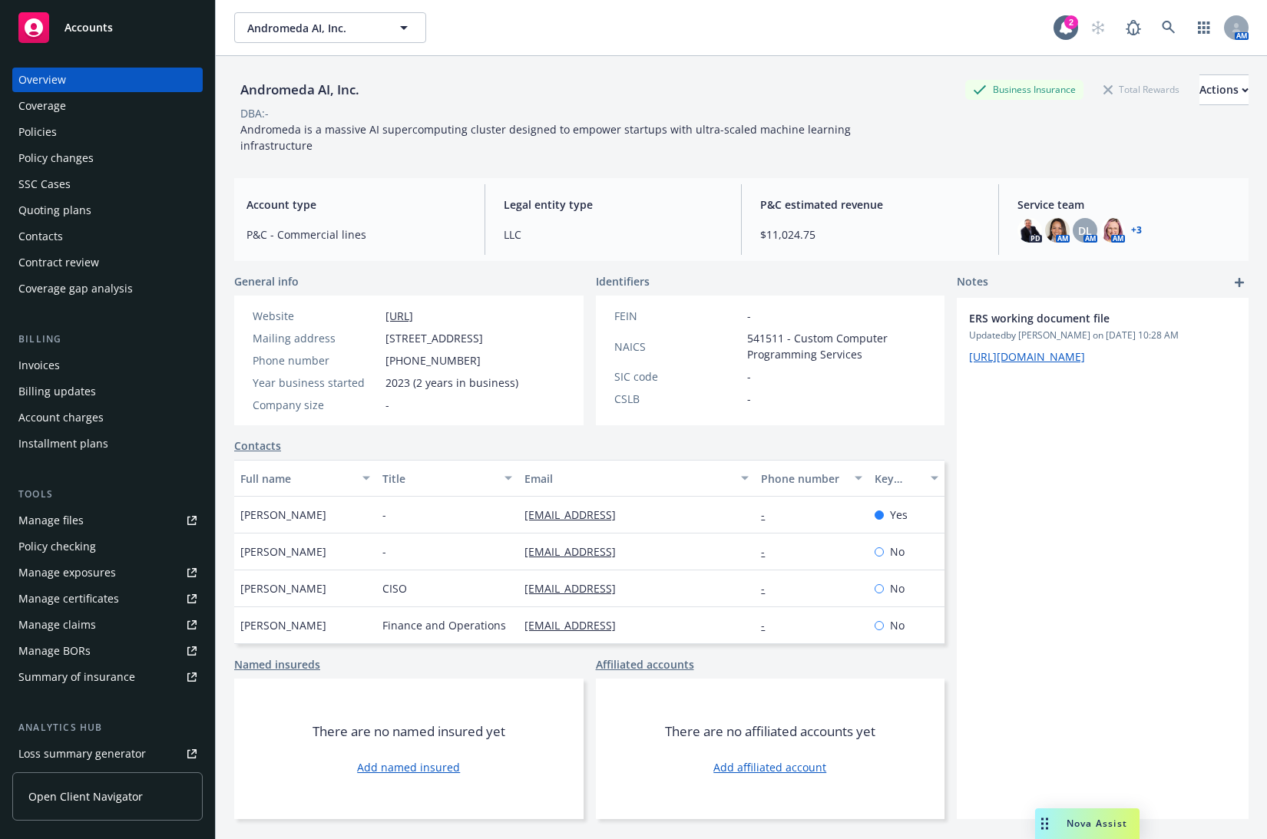
click at [103, 205] on div "Quoting plans" at bounding box center [107, 210] width 178 height 25
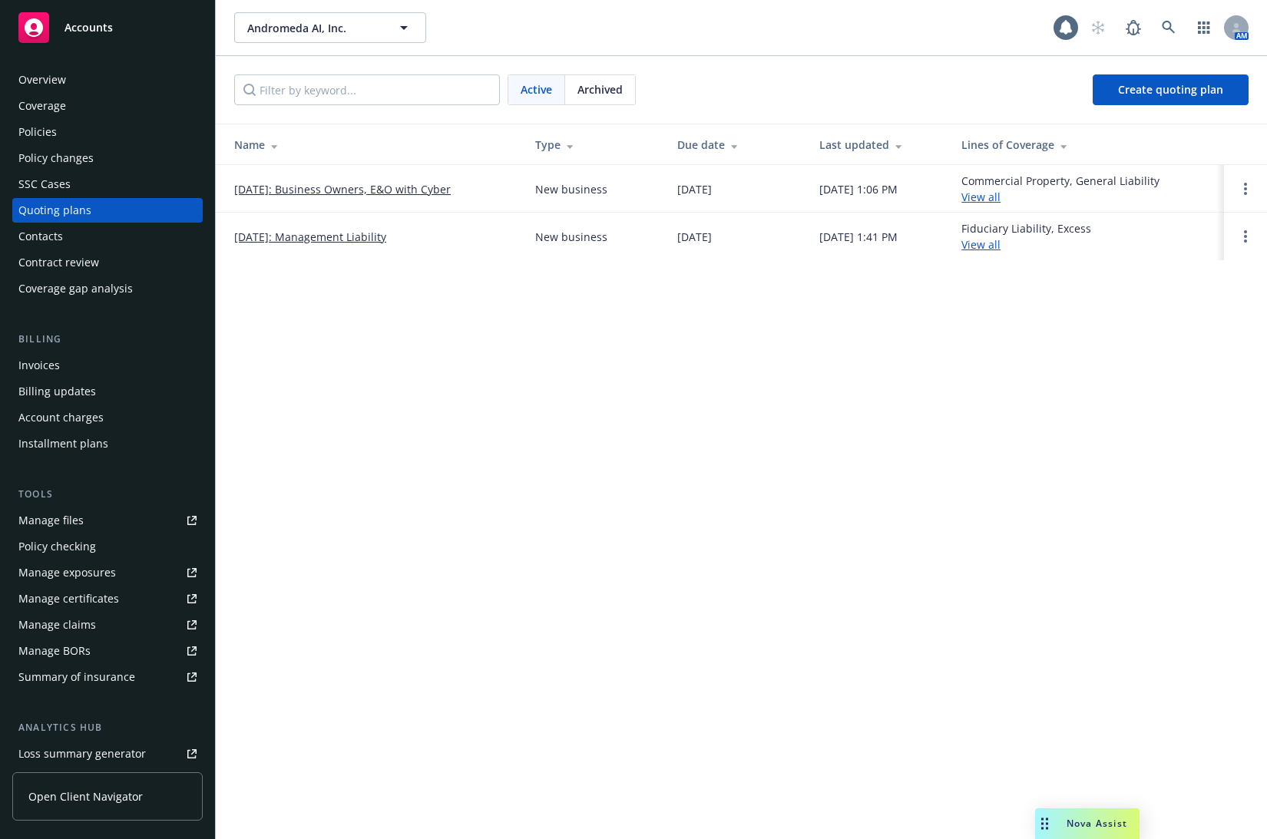
click at [365, 187] on link "[DATE]: Business Owners, E&O with Cyber" at bounding box center [342, 189] width 217 height 16
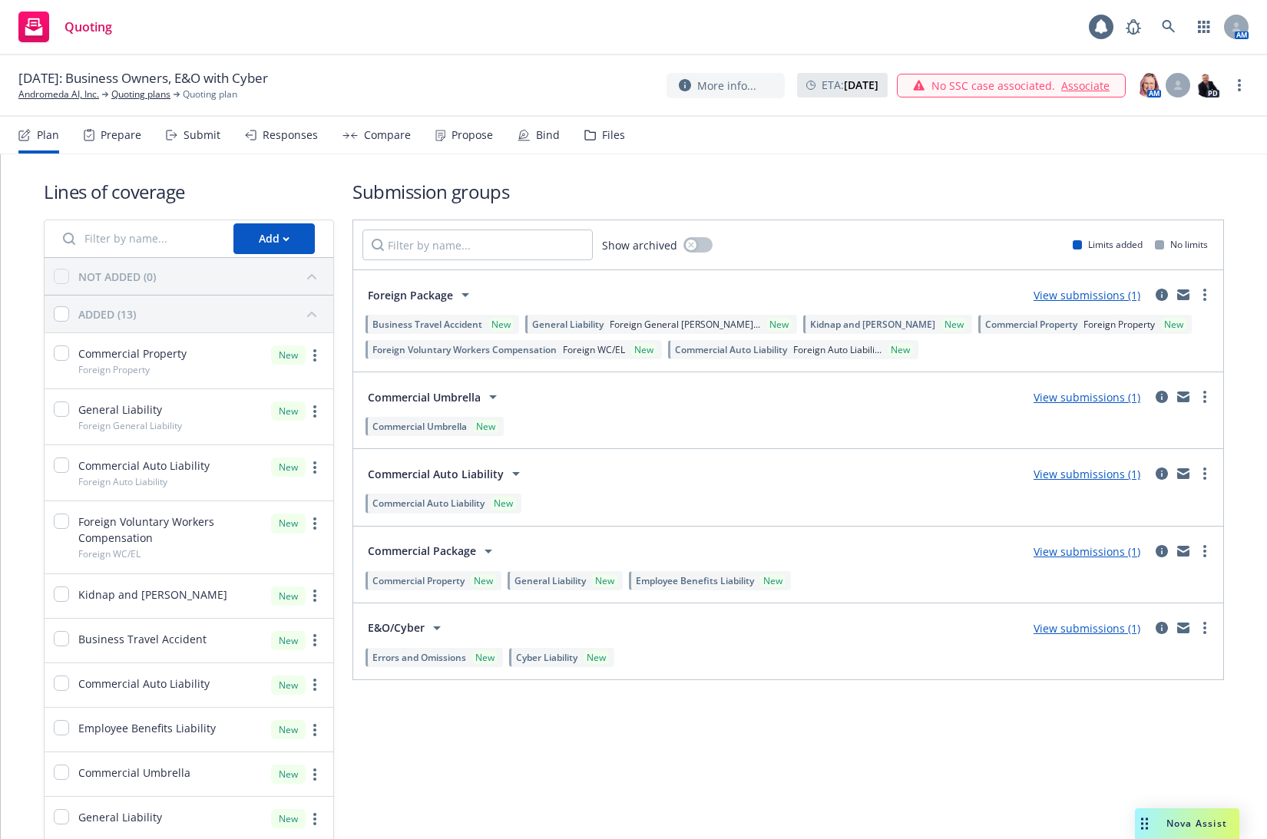
click at [595, 139] on div "Files" at bounding box center [604, 135] width 41 height 37
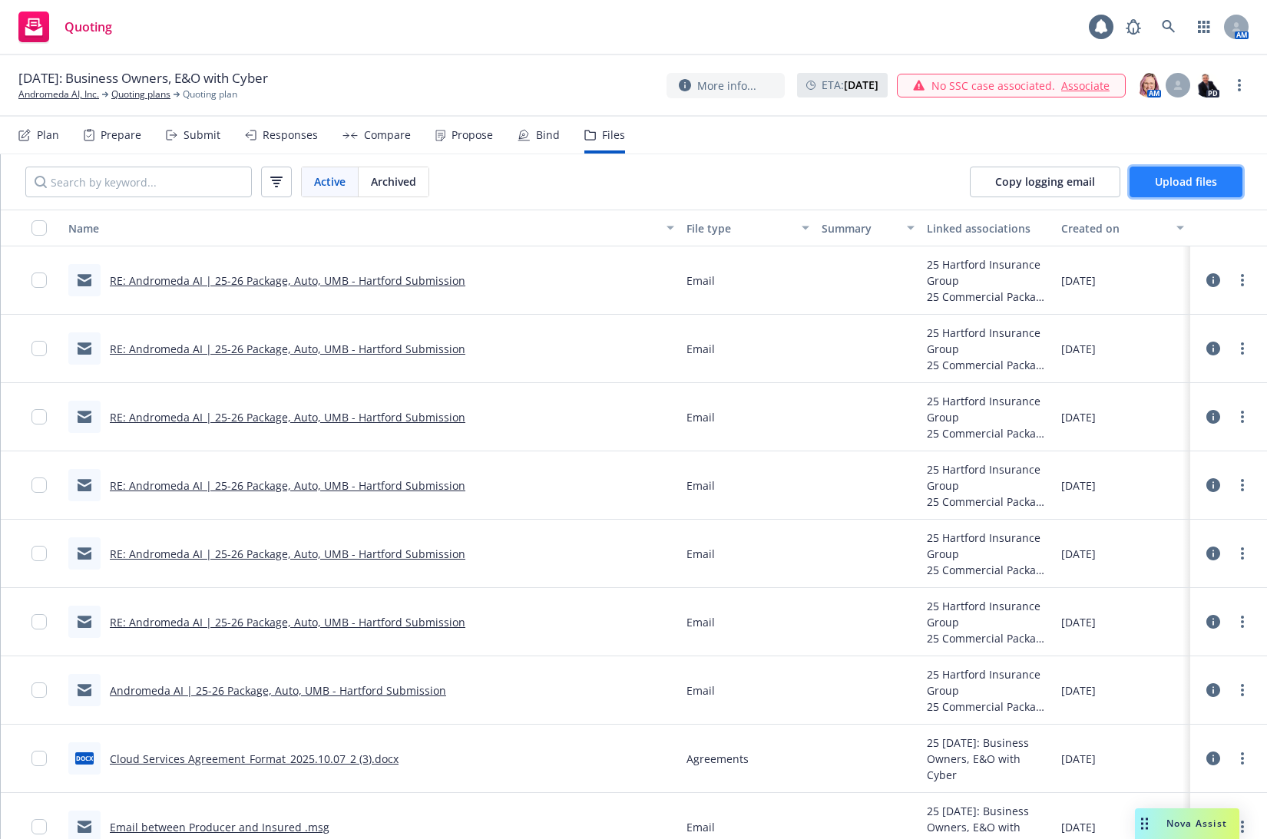
click at [1207, 180] on span "Upload files" at bounding box center [1186, 181] width 62 height 15
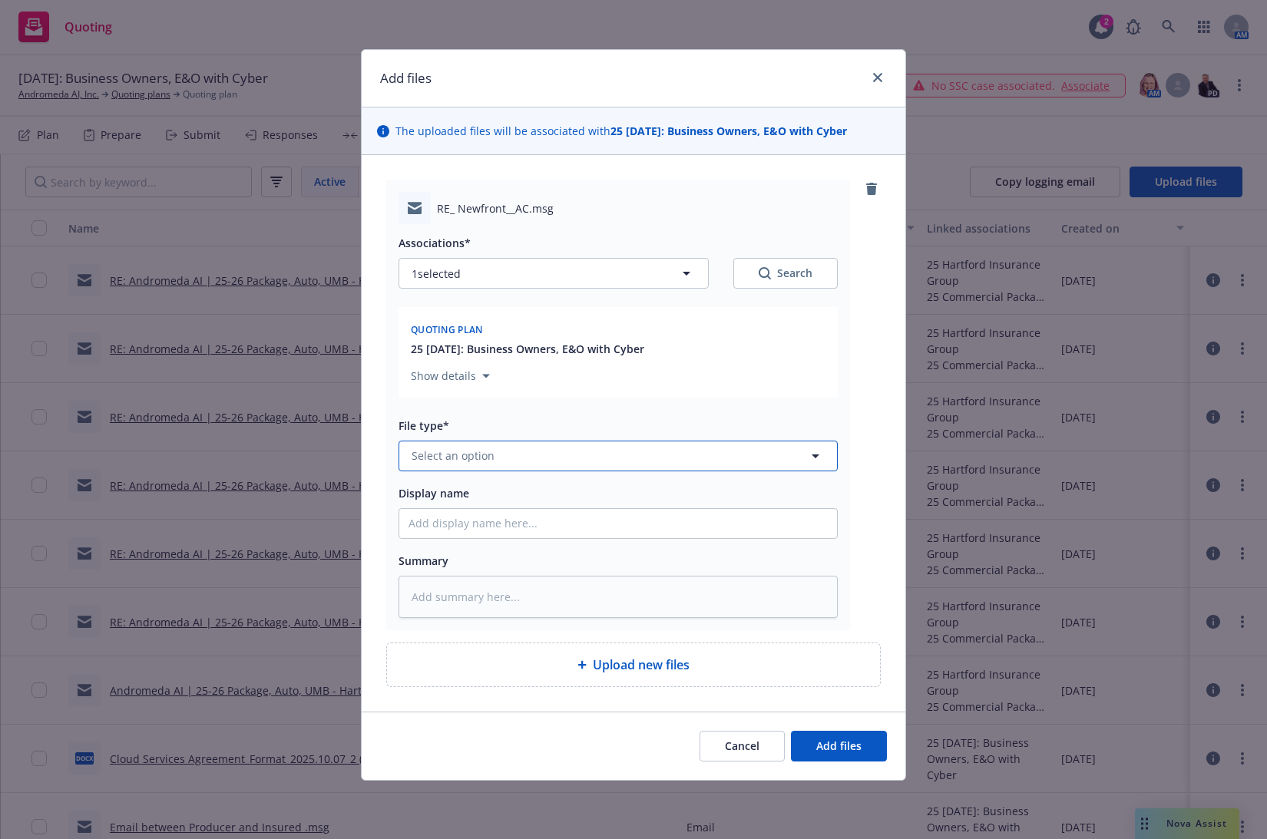
click at [492, 452] on button "Select an option" at bounding box center [618, 456] width 439 height 31
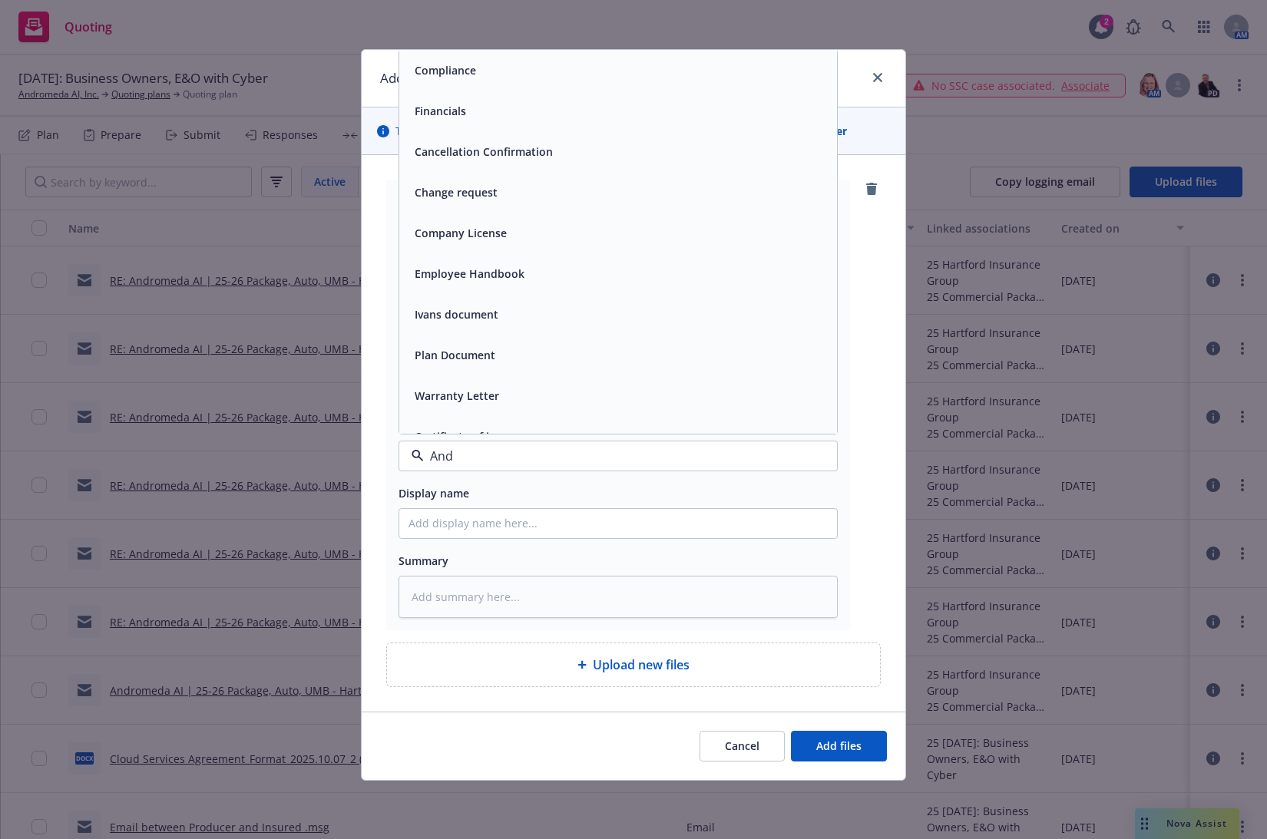
type input "Andr"
type textarea "x"
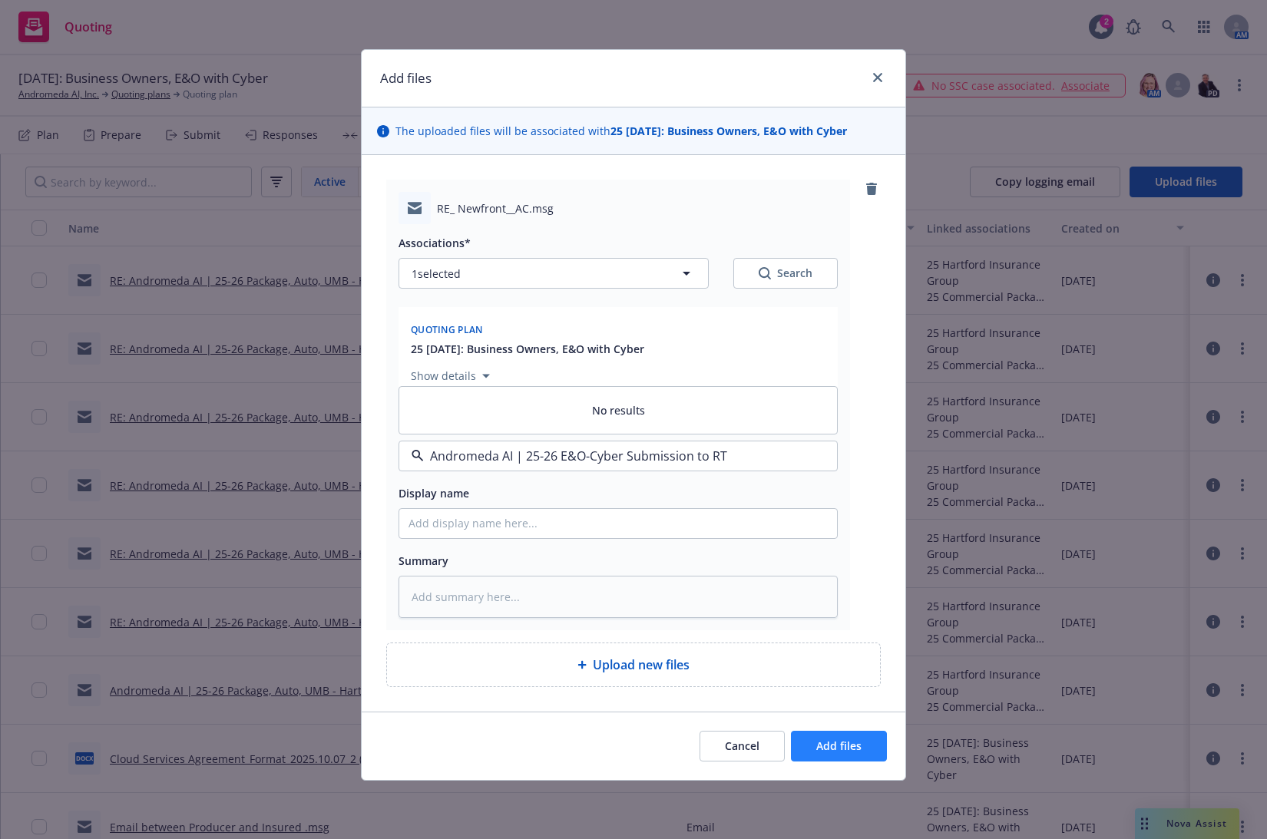
type input "Andromeda AI | 25-26 E&O-Cyber Submission to RT"
click at [868, 742] on button "Add files" at bounding box center [839, 746] width 96 height 31
type textarea "x"
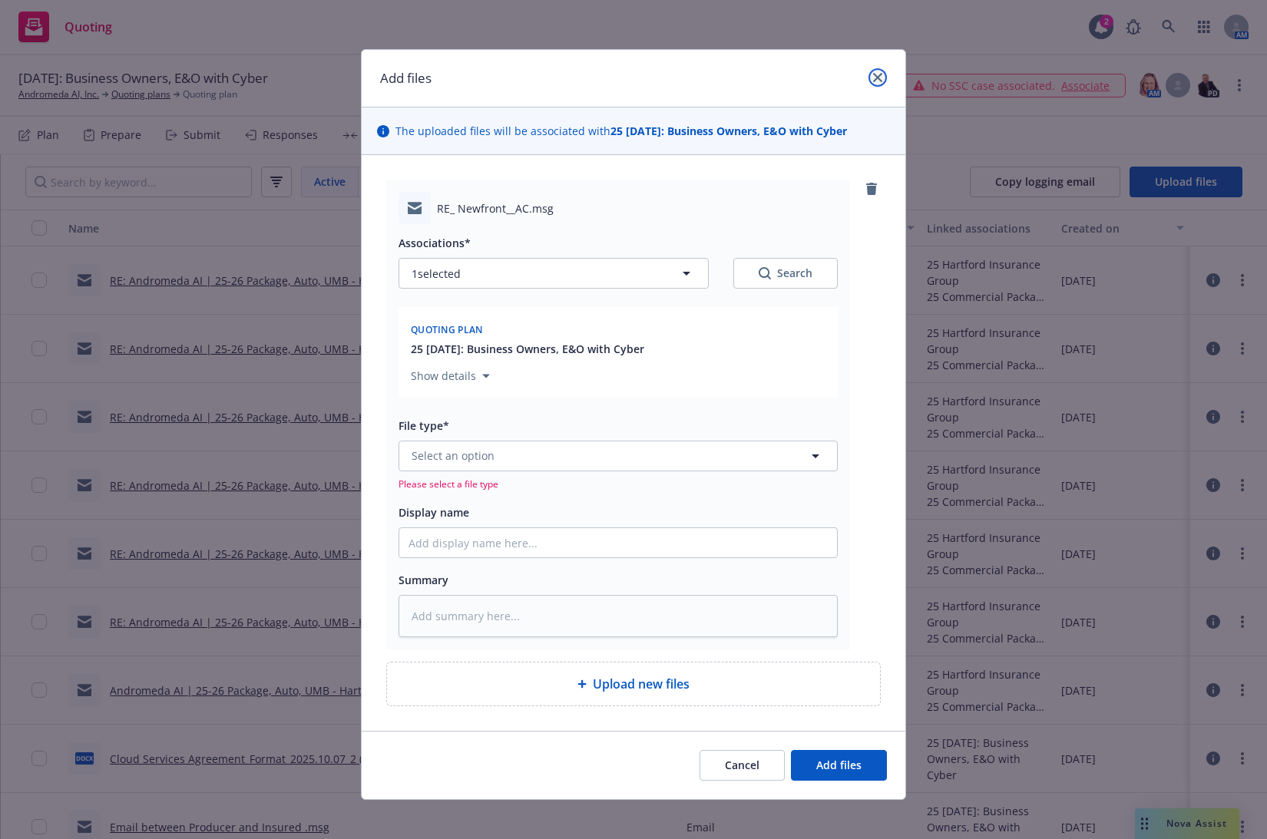
click at [873, 78] on icon "close" at bounding box center [877, 77] width 9 height 9
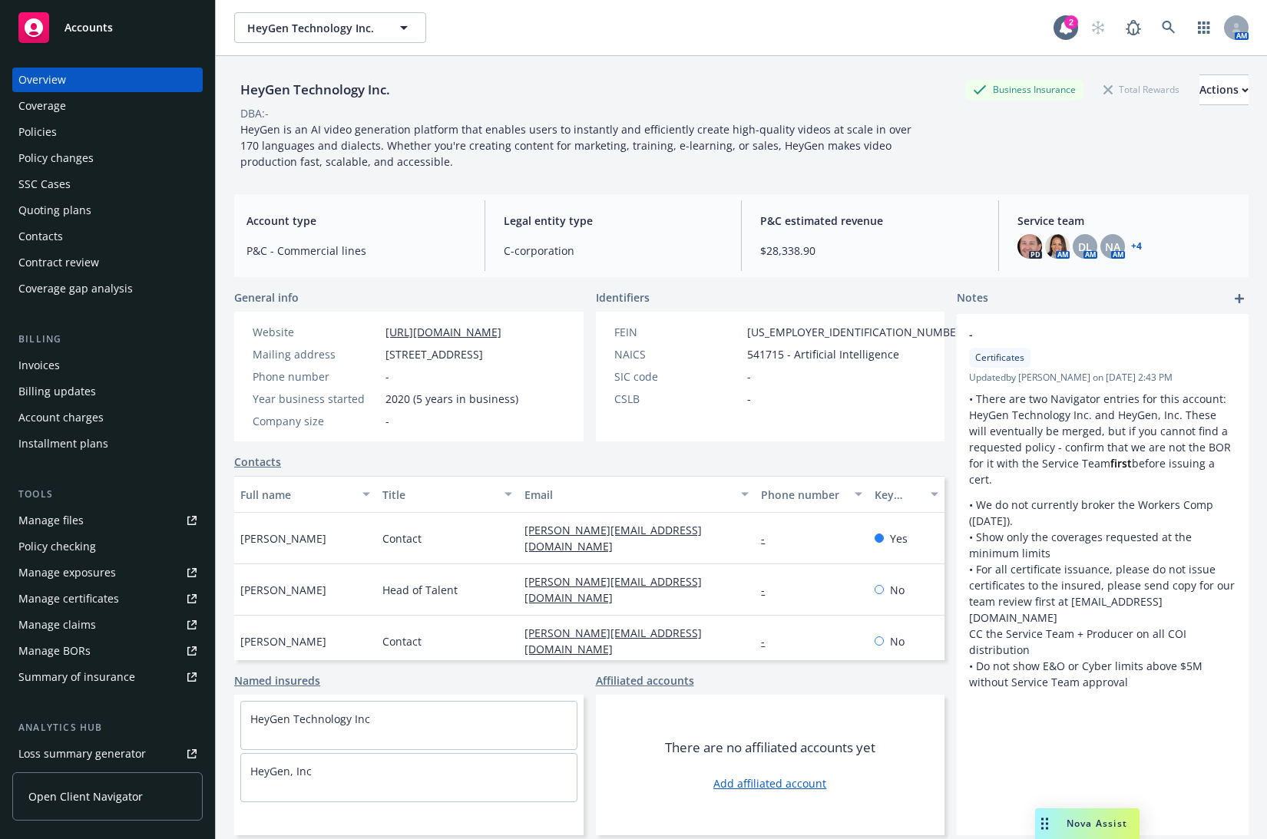
click at [136, 120] on div "Policies" at bounding box center [107, 132] width 178 height 25
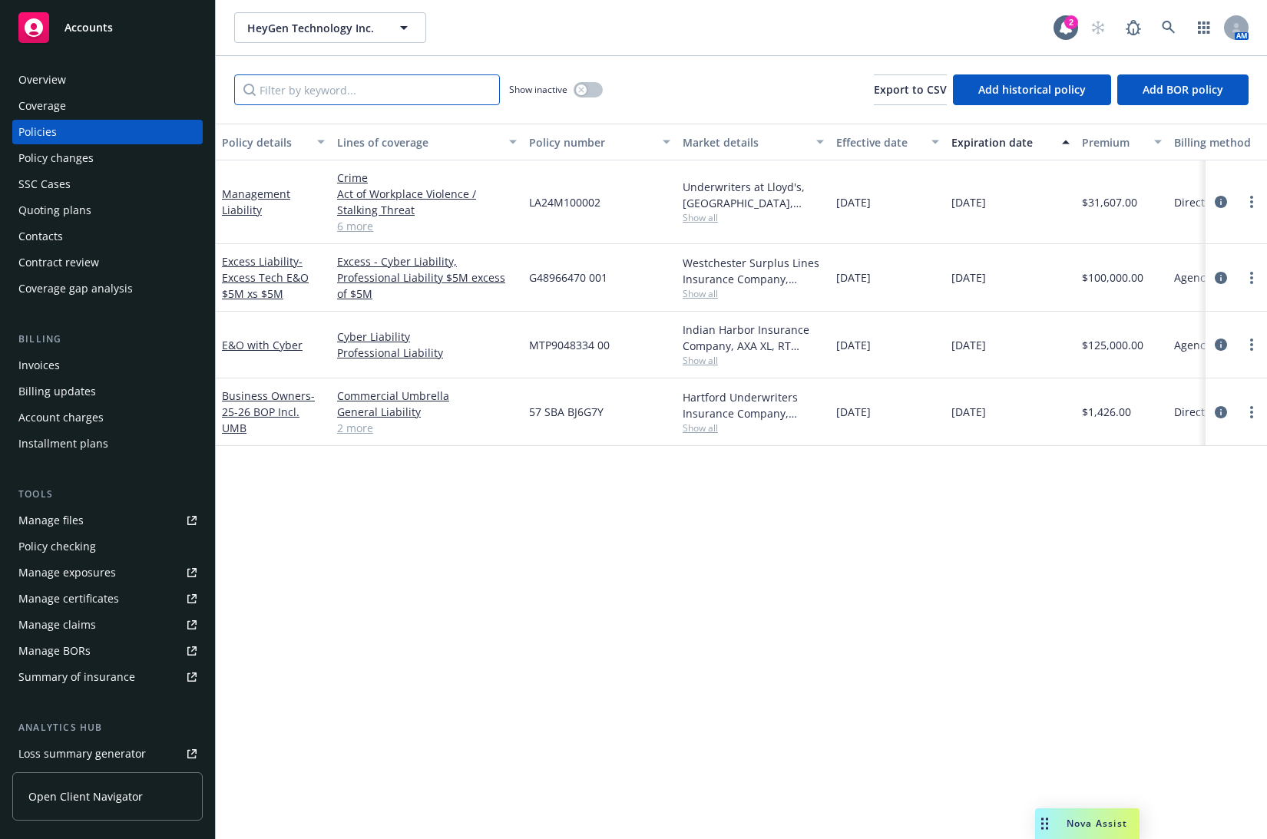
click at [457, 94] on input "Filter by keyword..." at bounding box center [367, 89] width 266 height 31
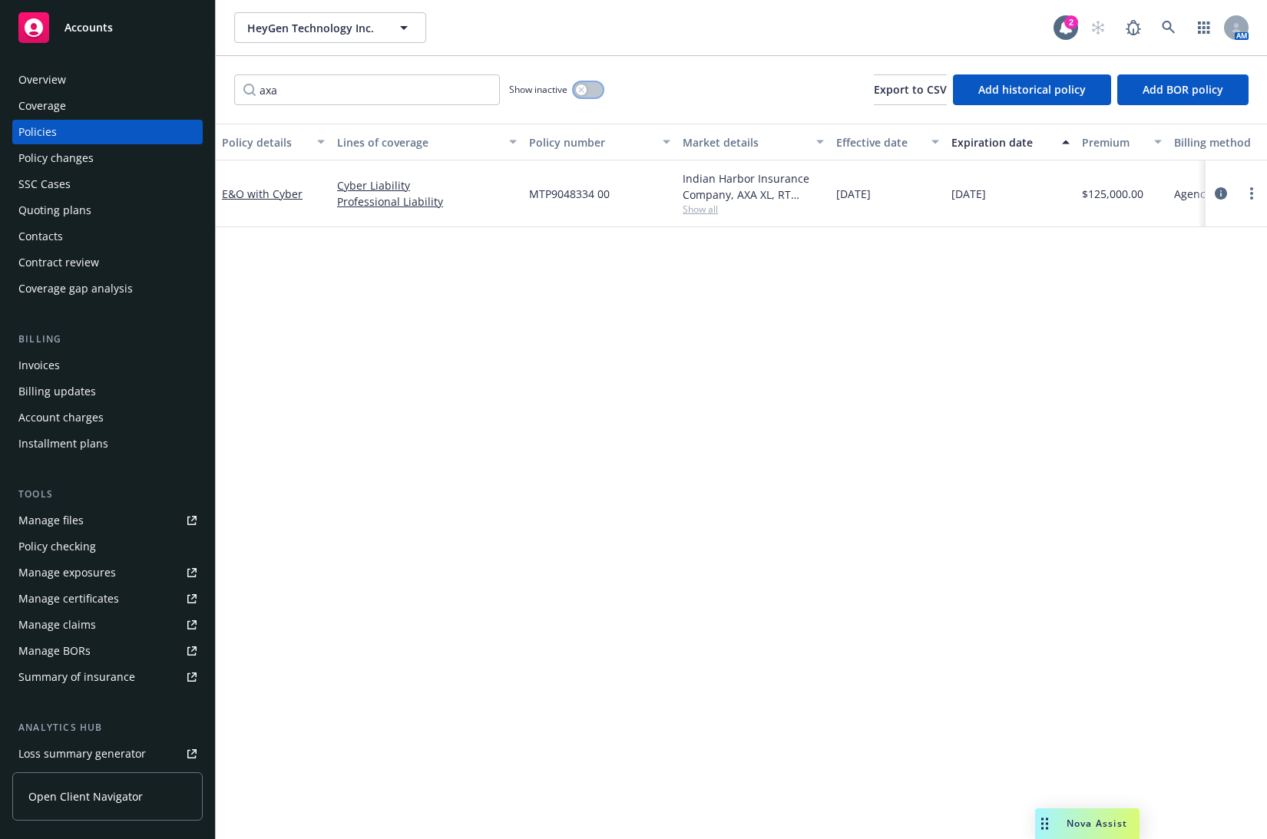
click at [583, 90] on icon "button" at bounding box center [580, 89] width 5 height 5
drag, startPoint x: 828, startPoint y: 200, endPoint x: 1016, endPoint y: 198, distance: 188.2
click at [1016, 198] on div "E&O with Cyber Cyber Liability Professional Liability MTP9048334 00 Indian Harb…" at bounding box center [957, 194] width 1482 height 67
click at [1019, 197] on div "[DATE]" at bounding box center [1010, 194] width 131 height 67
drag, startPoint x: 1017, startPoint y: 191, endPoint x: 833, endPoint y: 201, distance: 184.6
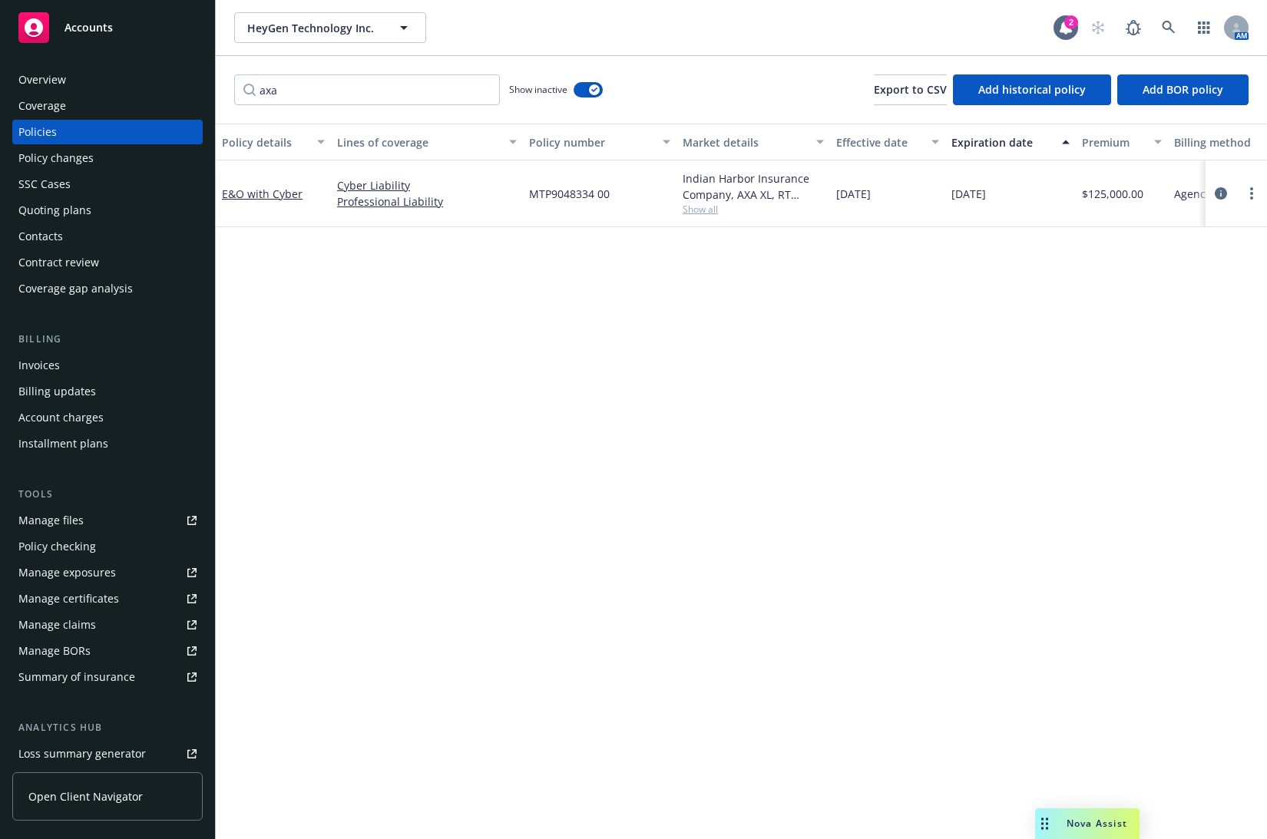
click at [833, 201] on div "E&O with Cyber Cyber Liability Professional Liability MTP9048334 00 Indian Harb…" at bounding box center [957, 194] width 1482 height 67
copy div "[DATE] [DATE]"
click at [508, 721] on div "Policy details Lines of coverage Policy number Market details Effective date Ex…" at bounding box center [741, 482] width 1051 height 716
click at [333, 86] on input "axa" at bounding box center [367, 89] width 266 height 31
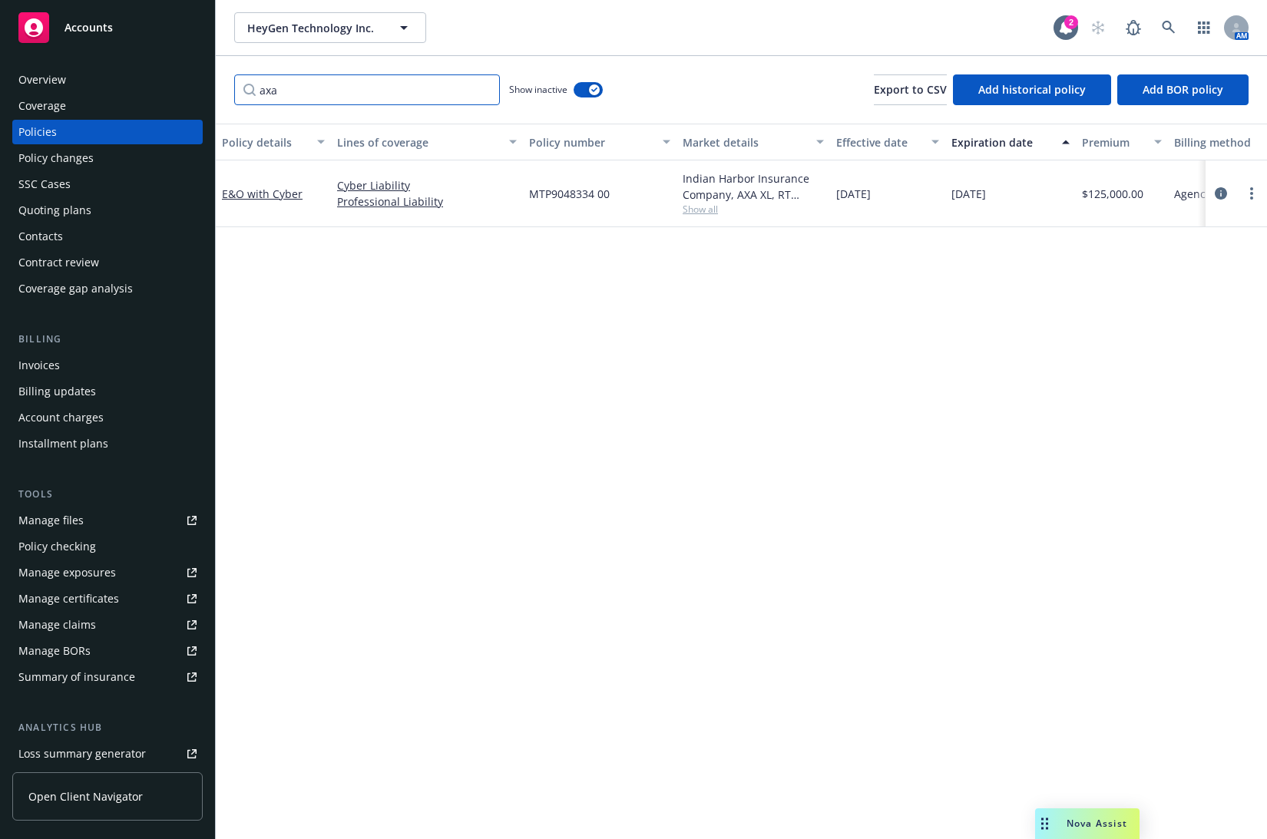
click at [333, 86] on input "axa" at bounding box center [367, 89] width 266 height 31
type input "mte"
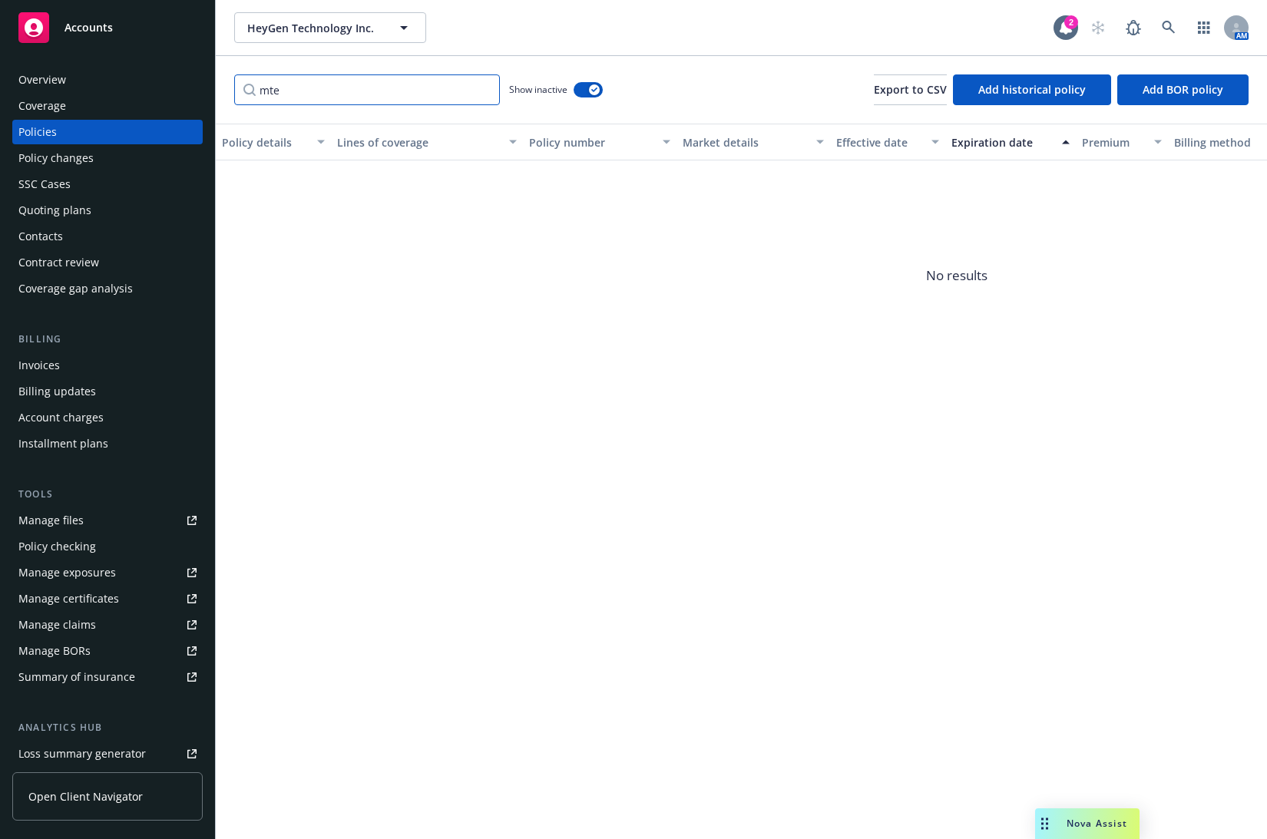
click at [482, 94] on input "mte" at bounding box center [367, 89] width 266 height 31
click at [482, 90] on input "mte" at bounding box center [367, 89] width 266 height 31
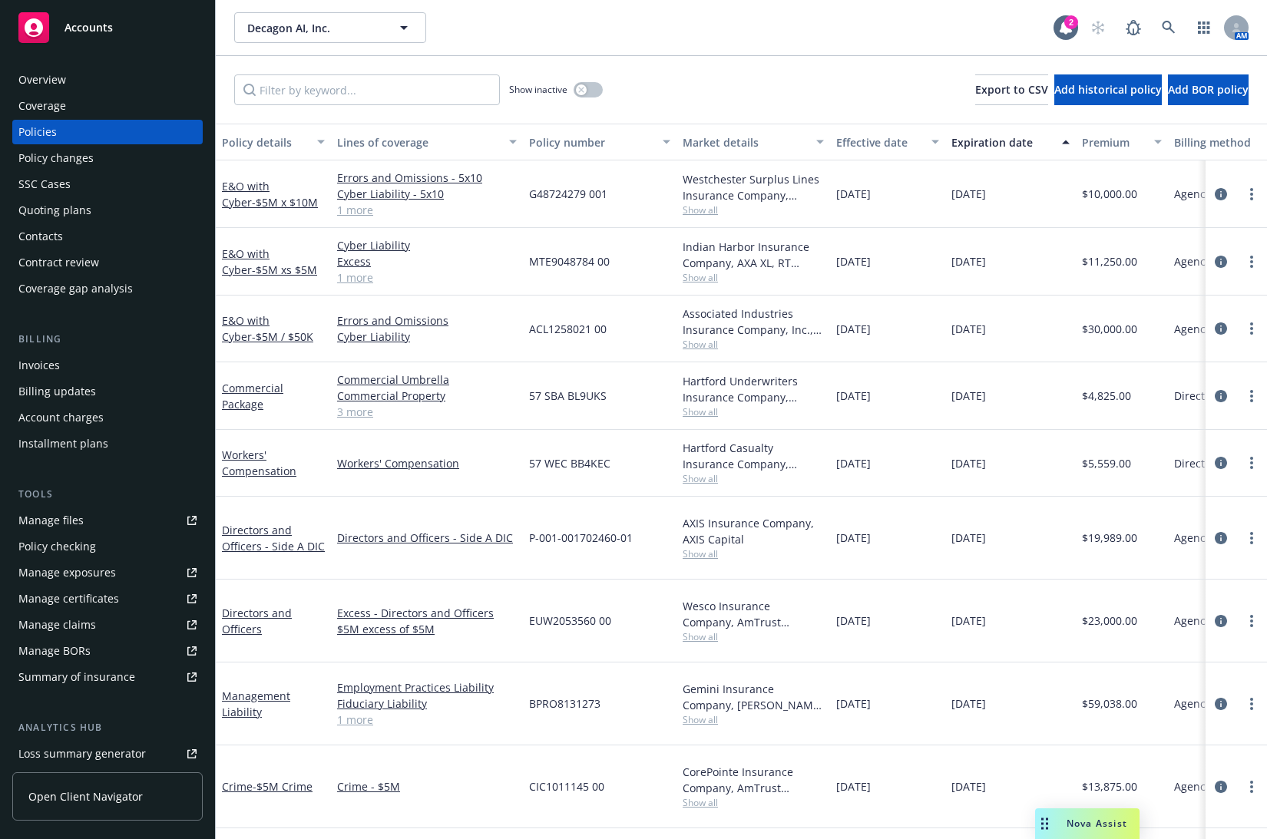
click at [77, 216] on div "Quoting plans" at bounding box center [54, 210] width 73 height 25
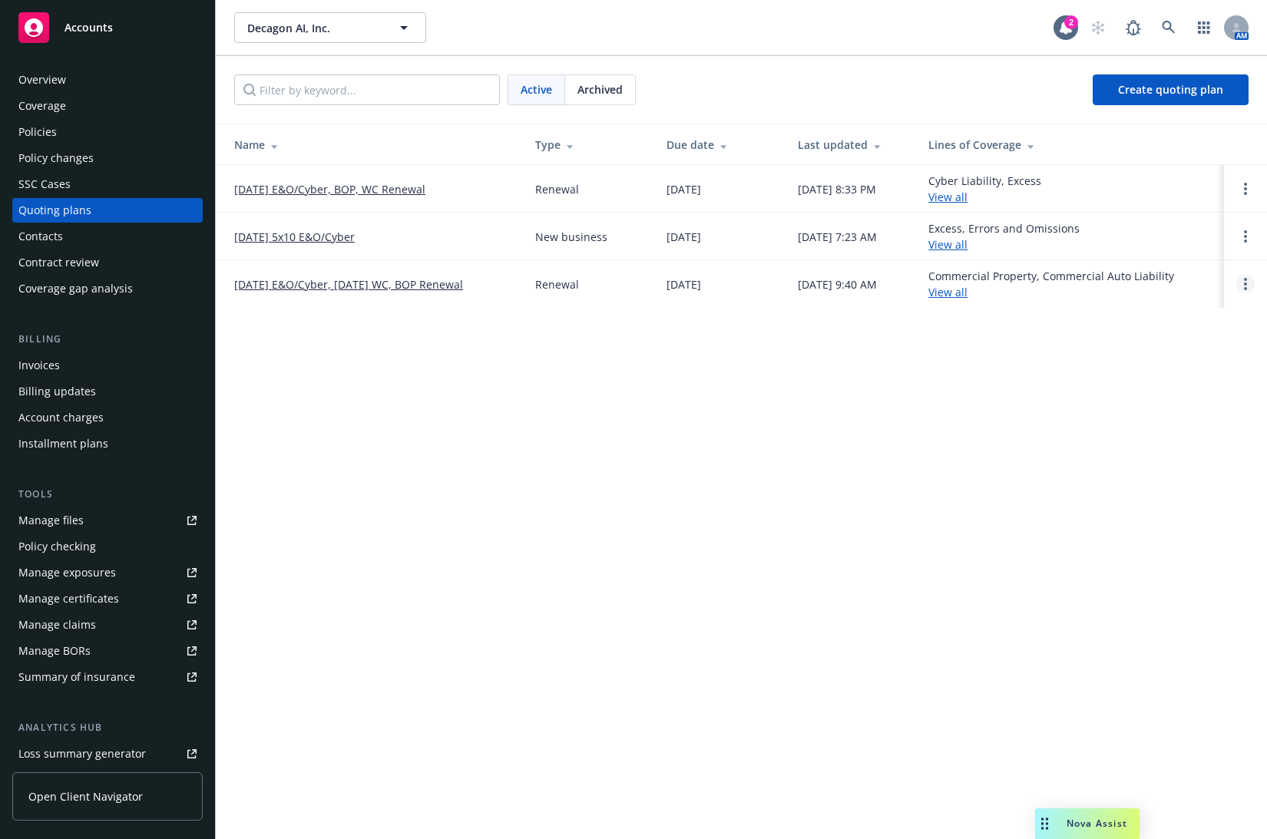
click at [1245, 280] on icon "Open options" at bounding box center [1245, 284] width 3 height 12
click at [1228, 266] on link "Archive" at bounding box center [1167, 272] width 134 height 31
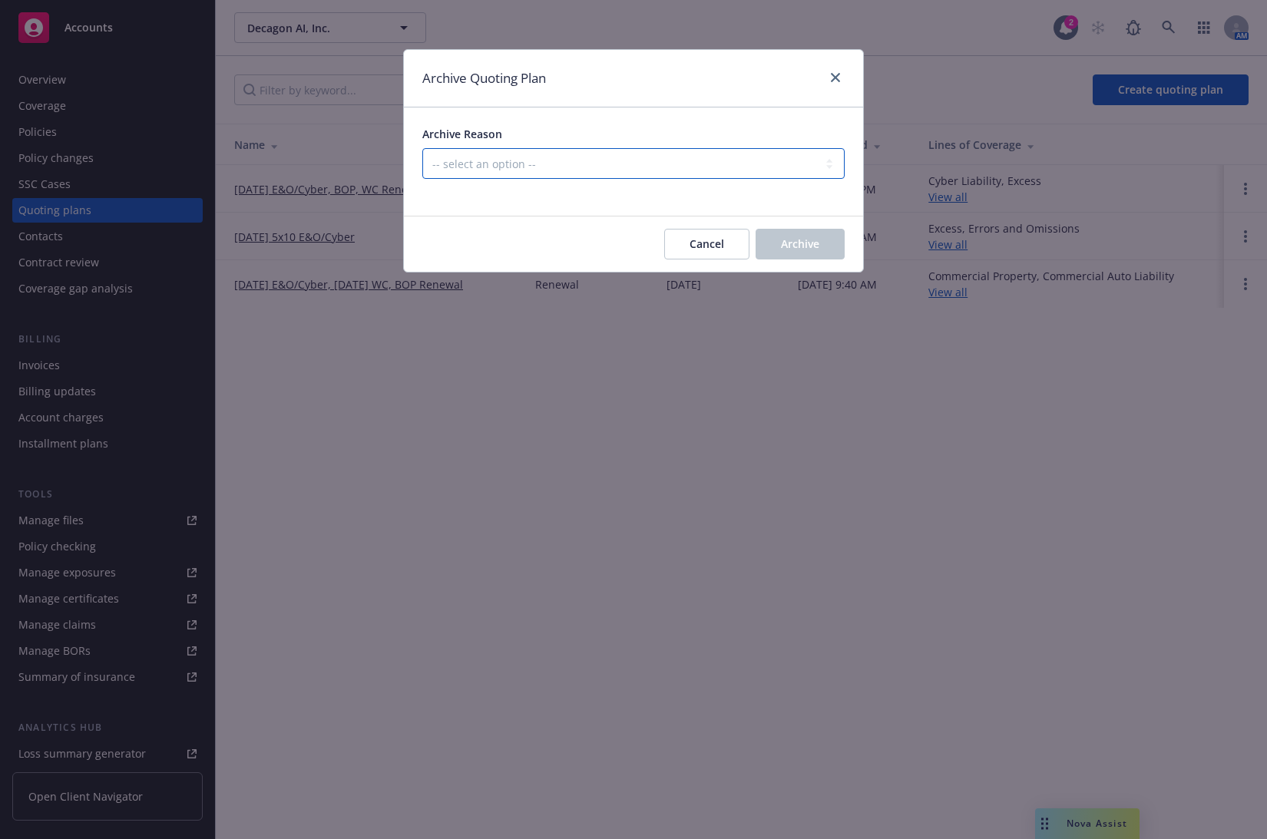
click at [681, 172] on select "-- select an option -- All policies in this renewal plan are auto-renewed Creat…" at bounding box center [633, 163] width 422 height 31
select select "ARCHIVED_RENEWAL_COMPLETED"
click at [422, 148] on select "-- select an option -- All policies in this renewal plan are auto-renewed Creat…" at bounding box center [633, 163] width 422 height 31
click at [792, 237] on span "Archive" at bounding box center [800, 244] width 38 height 15
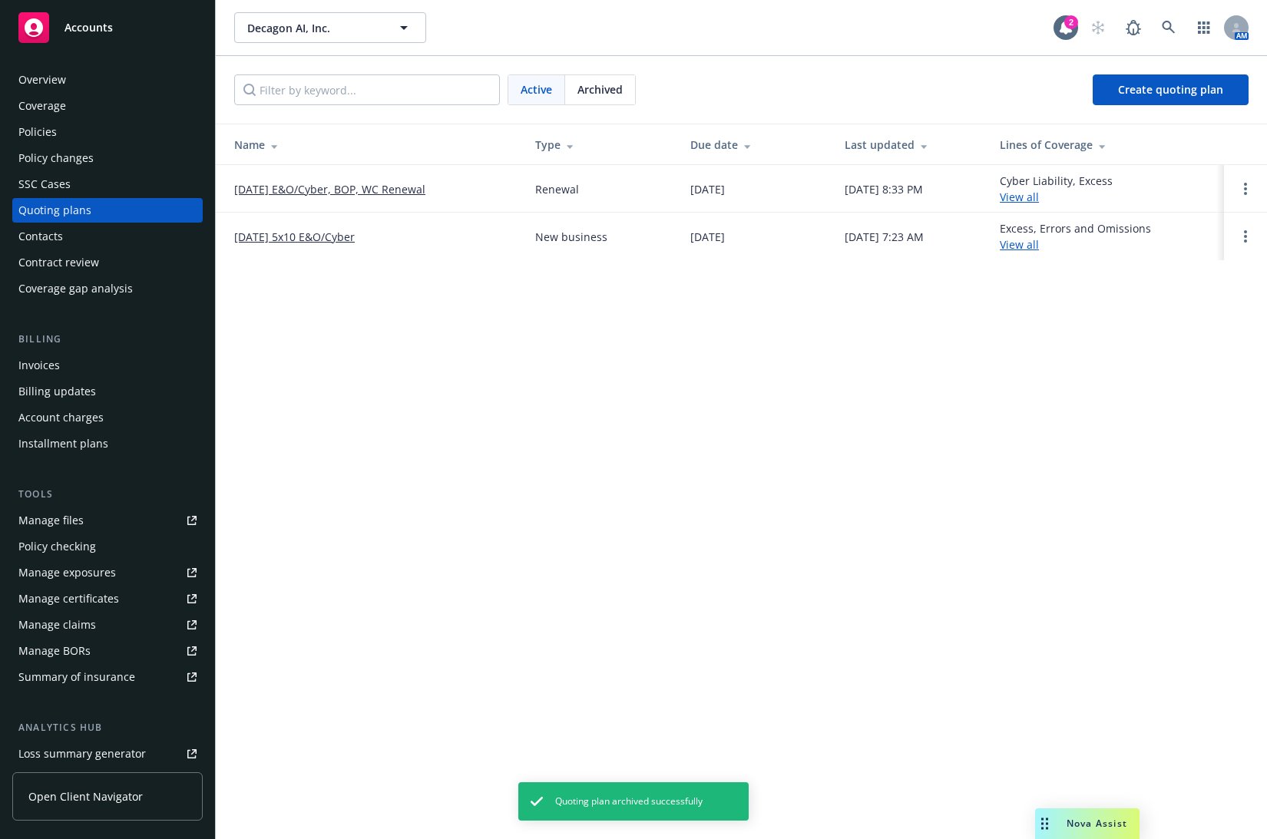
click at [424, 187] on link "[DATE] E&O/Cyber, BOP, WC Renewal" at bounding box center [329, 189] width 191 height 16
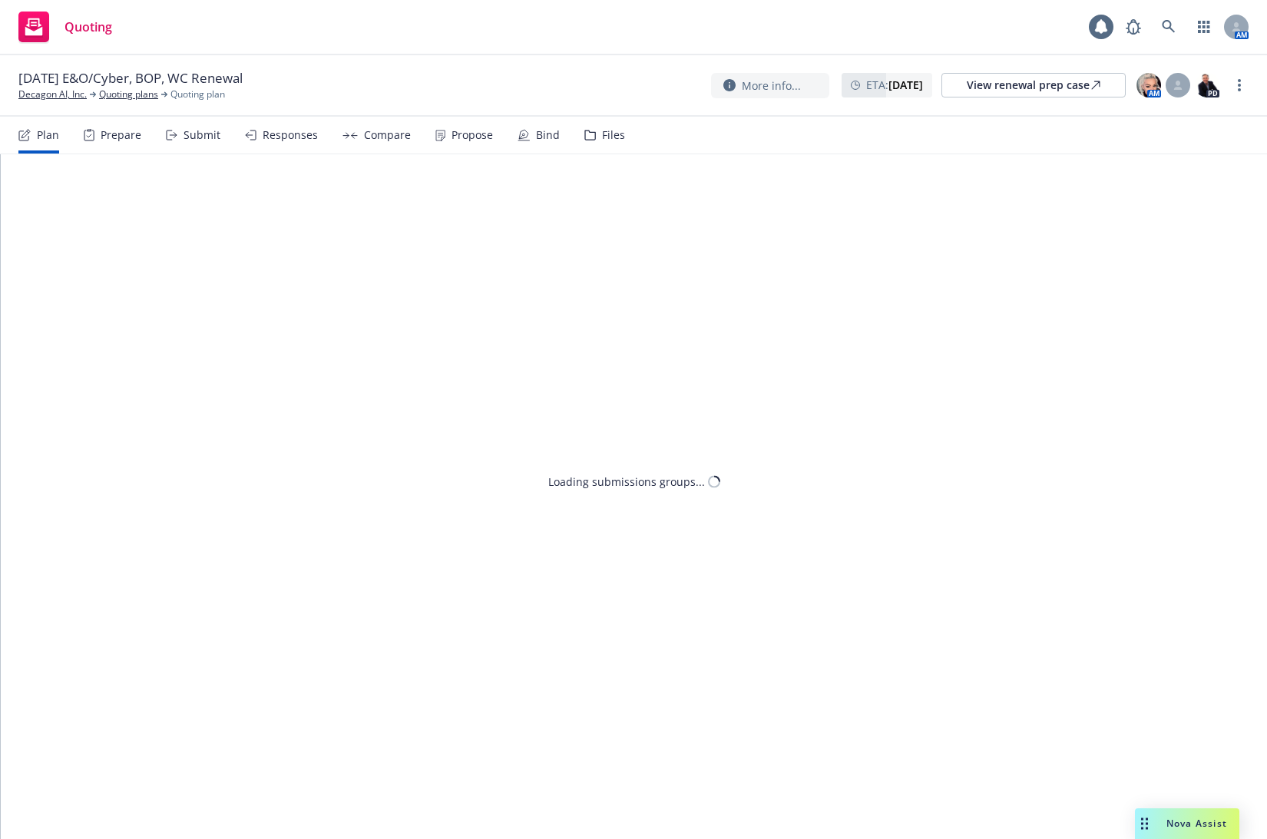
click at [591, 135] on div "Files" at bounding box center [604, 135] width 41 height 37
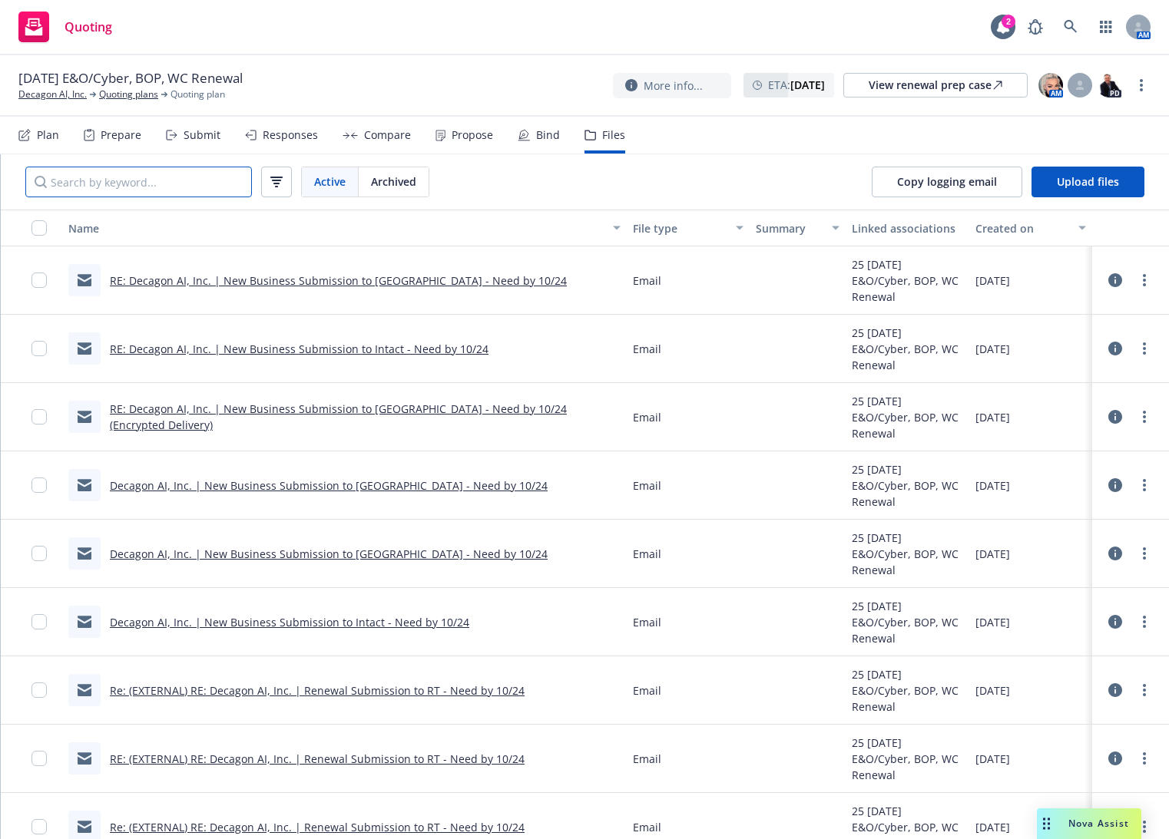
click at [123, 185] on input "Search by keyword..." at bounding box center [138, 182] width 227 height 31
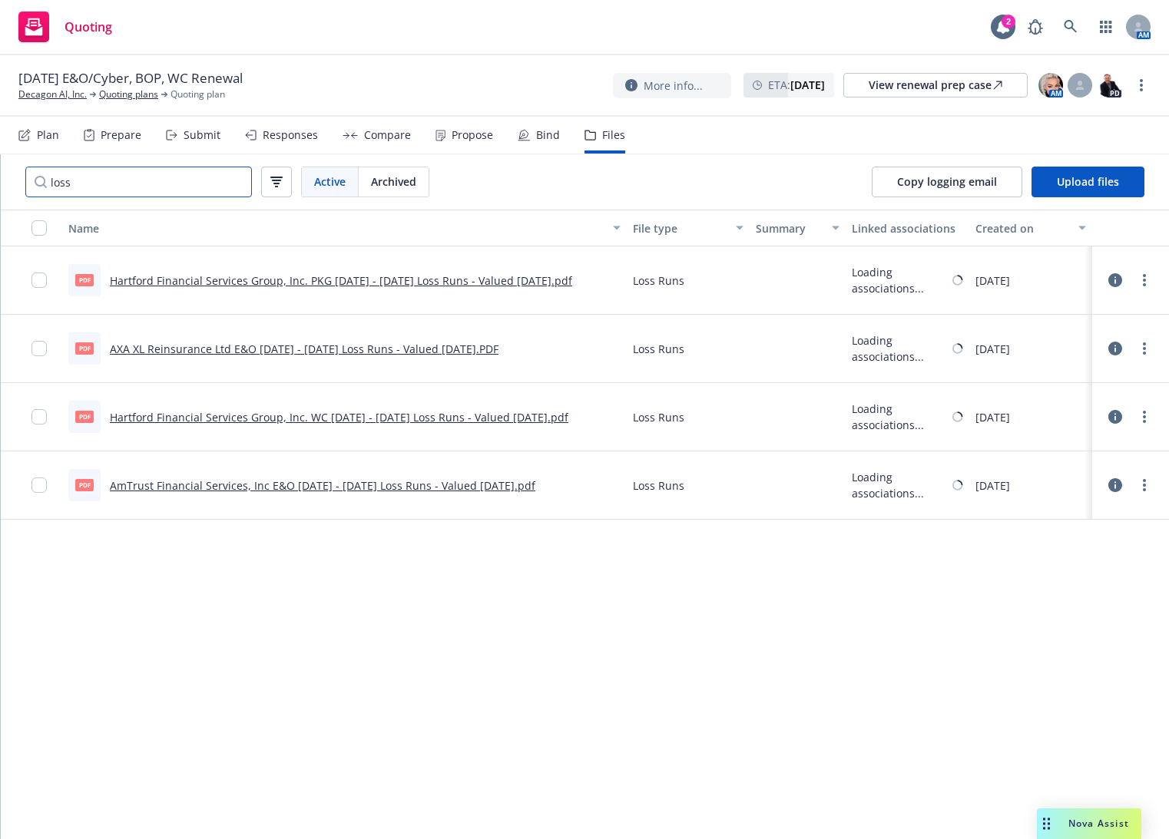
click at [123, 185] on input "loss" at bounding box center [138, 182] width 227 height 31
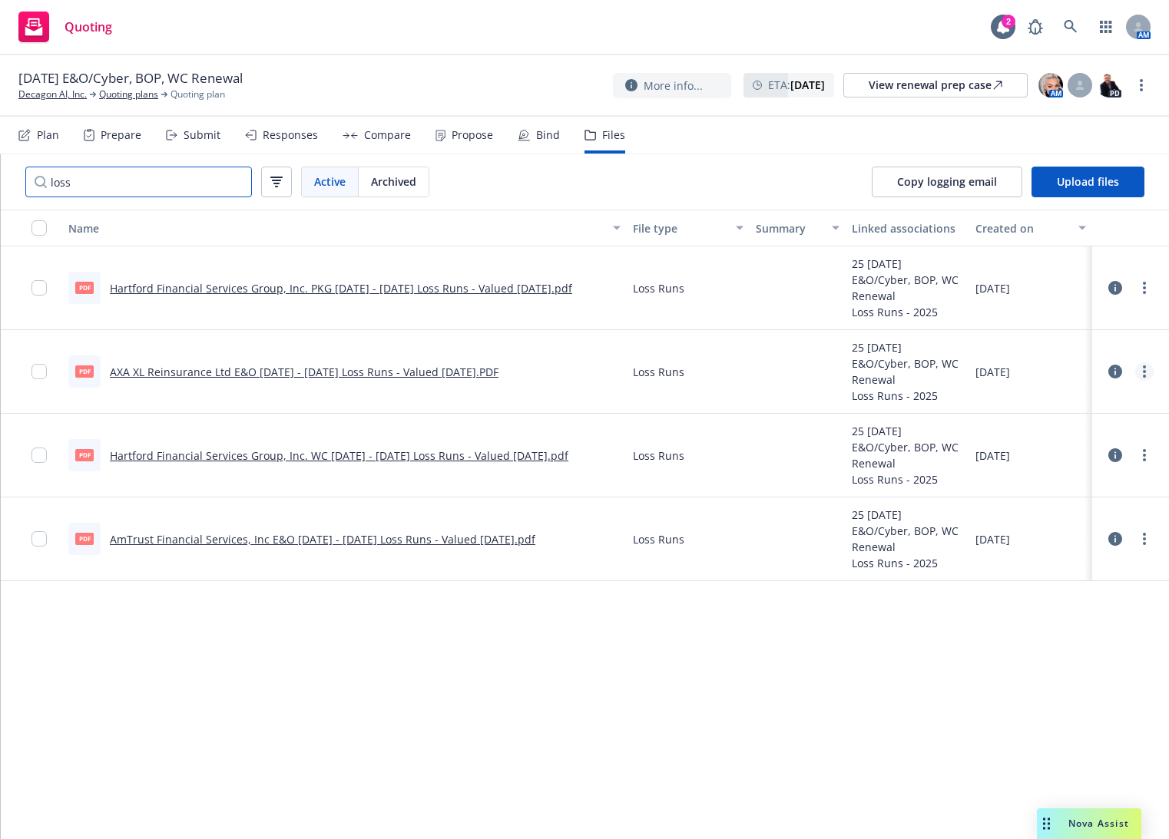
type input "loss"
click at [1147, 372] on link "more" at bounding box center [1144, 372] width 18 height 18
click at [1107, 468] on link "Edit" at bounding box center [1076, 464] width 153 height 31
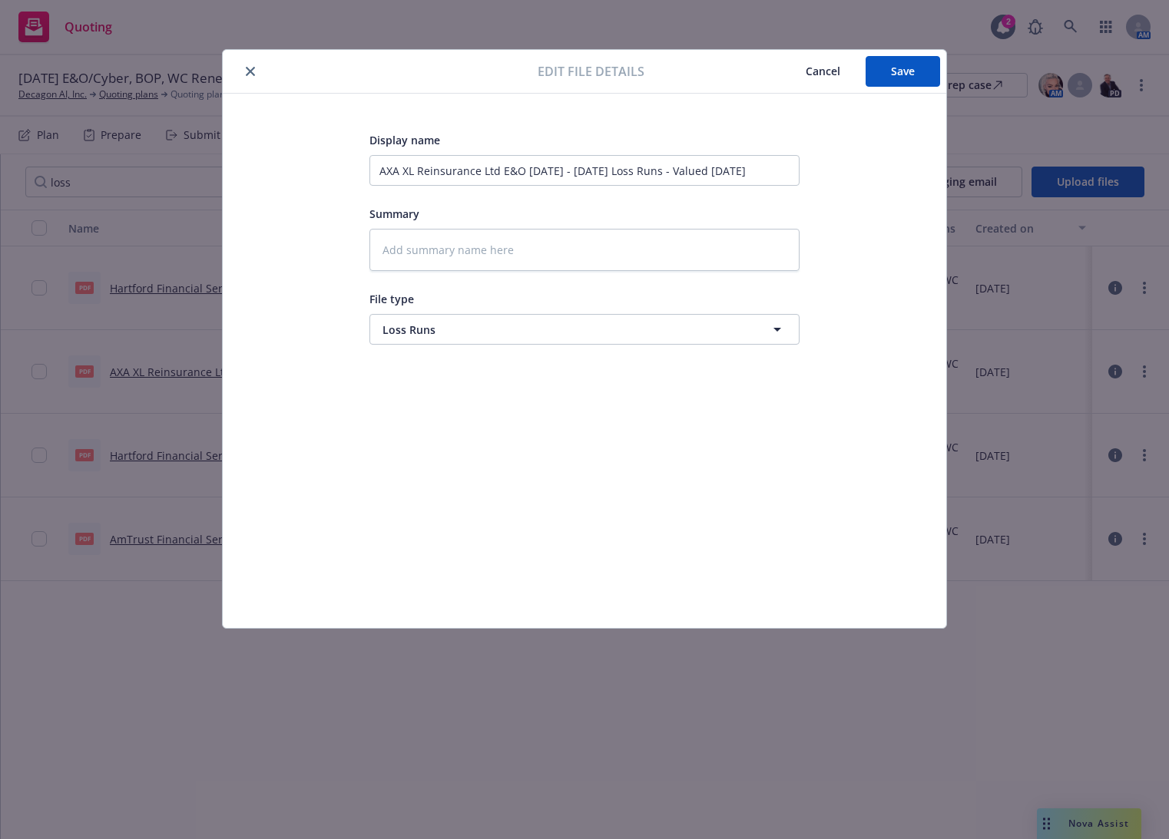
click at [245, 69] on button "close" at bounding box center [250, 71] width 18 height 18
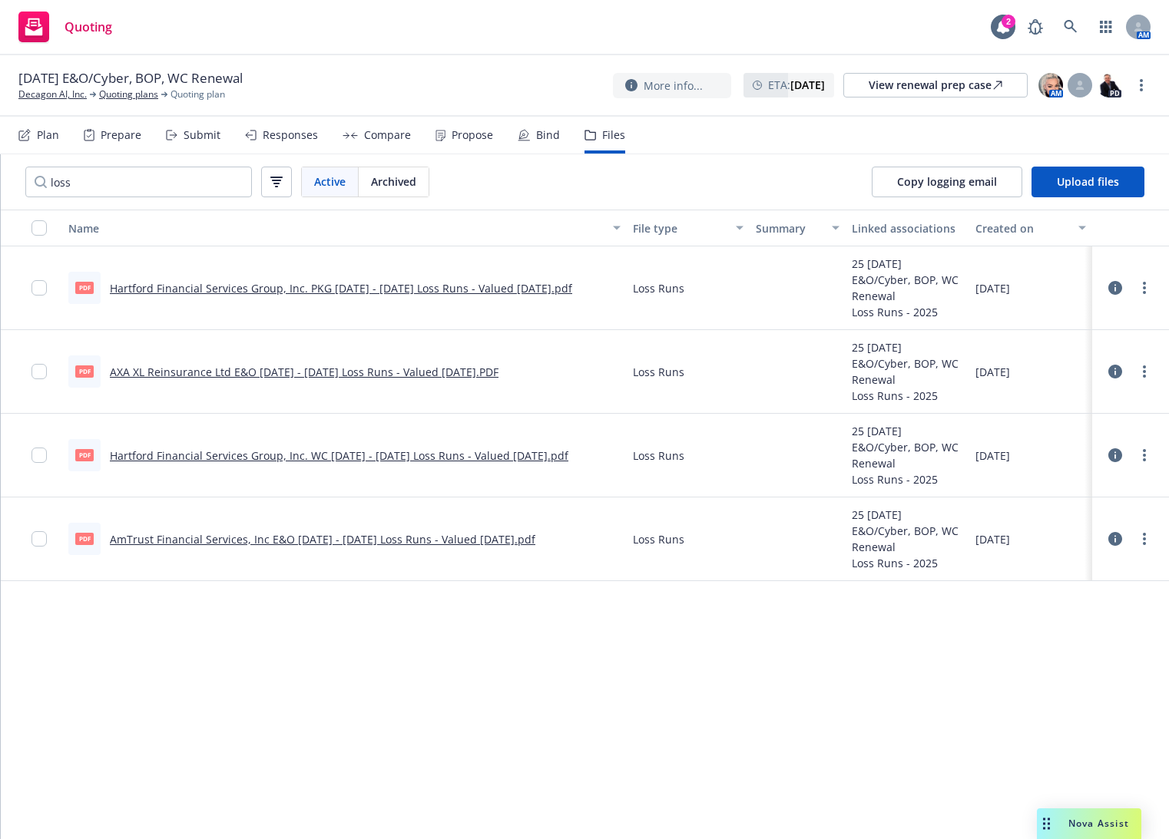
click at [1111, 455] on icon at bounding box center [1115, 456] width 14 height 14
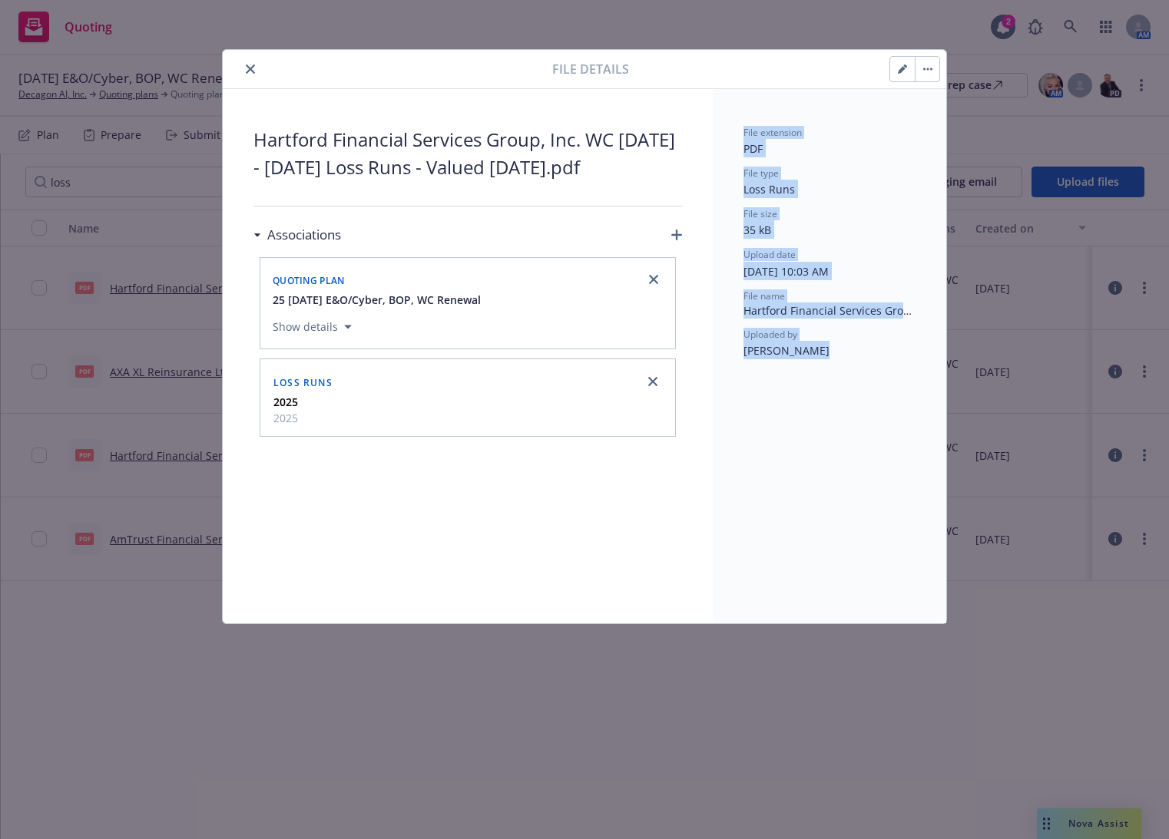
drag, startPoint x: 820, startPoint y: 353, endPoint x: 743, endPoint y: 133, distance: 233.7
click at [743, 133] on div "File extension PDF File type Loss Runs File size 35 kB Upload date 08/18/2025, …" at bounding box center [829, 356] width 233 height 535
click at [254, 61] on button "close" at bounding box center [250, 69] width 18 height 18
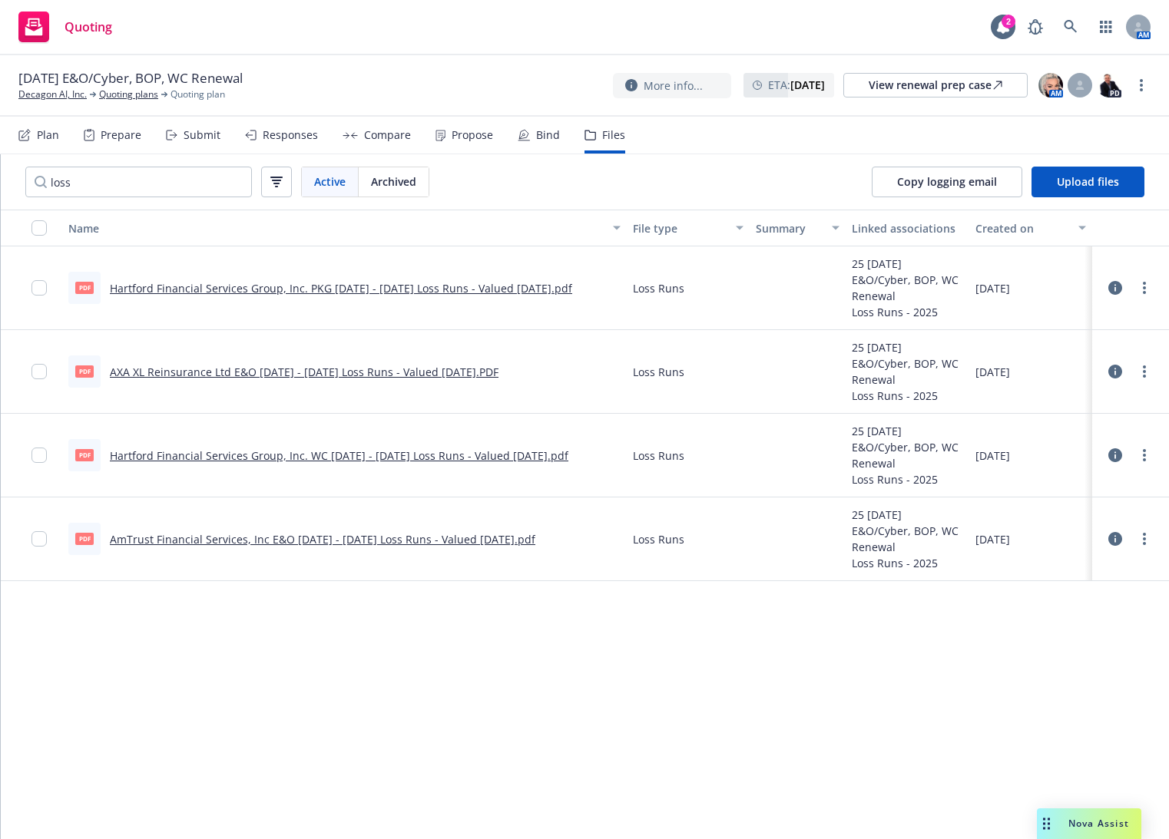
drag, startPoint x: 518, startPoint y: 51, endPoint x: 324, endPoint y: 87, distance: 196.7
click at [518, 51] on div "Quoting 2 AM" at bounding box center [584, 27] width 1169 height 55
click at [69, 98] on link "Decagon AI, Inc." at bounding box center [52, 95] width 68 height 14
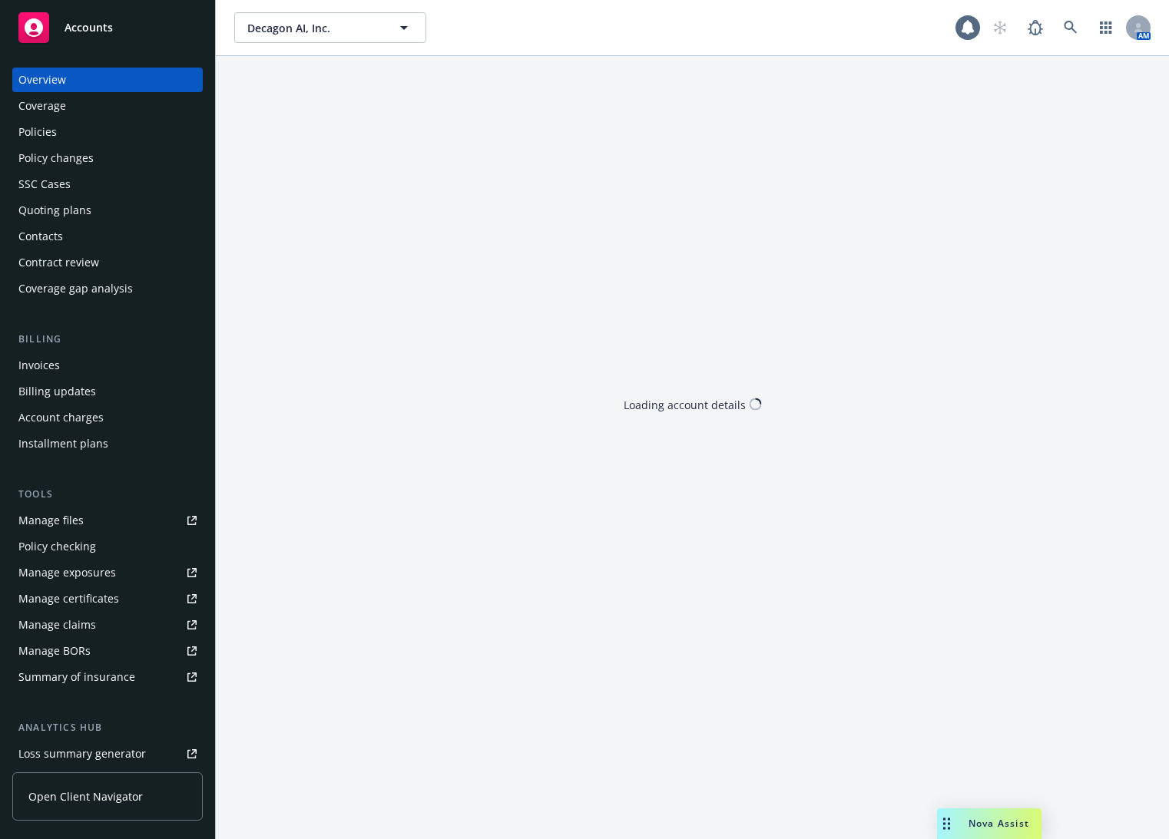
click at [74, 127] on div "Policies" at bounding box center [107, 132] width 178 height 25
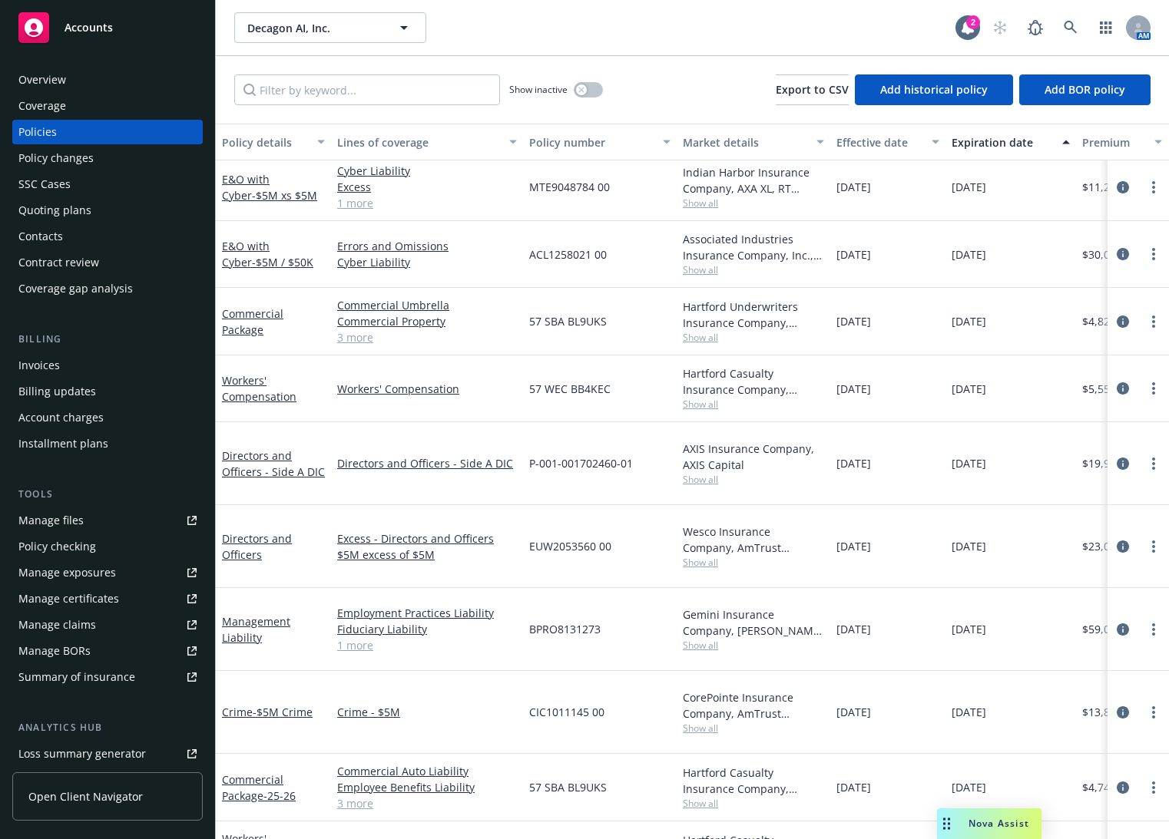
scroll to position [75, 0]
click at [436, 101] on input "Filter by keyword..." at bounding box center [367, 89] width 266 height 31
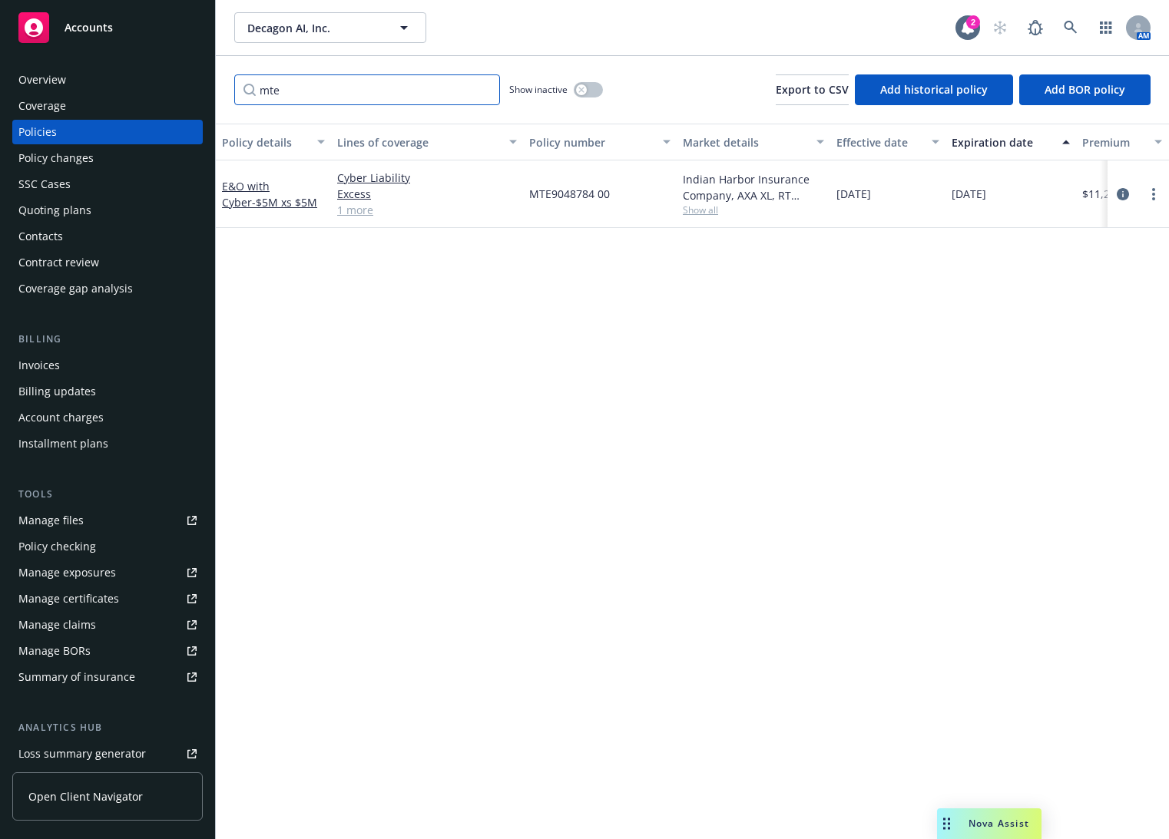
scroll to position [0, 0]
click at [288, 84] on input "mte" at bounding box center [367, 89] width 266 height 31
type input "g4"
click at [588, 377] on div "Policy details Lines of coverage Policy number Market details Effective date Ex…" at bounding box center [692, 482] width 953 height 716
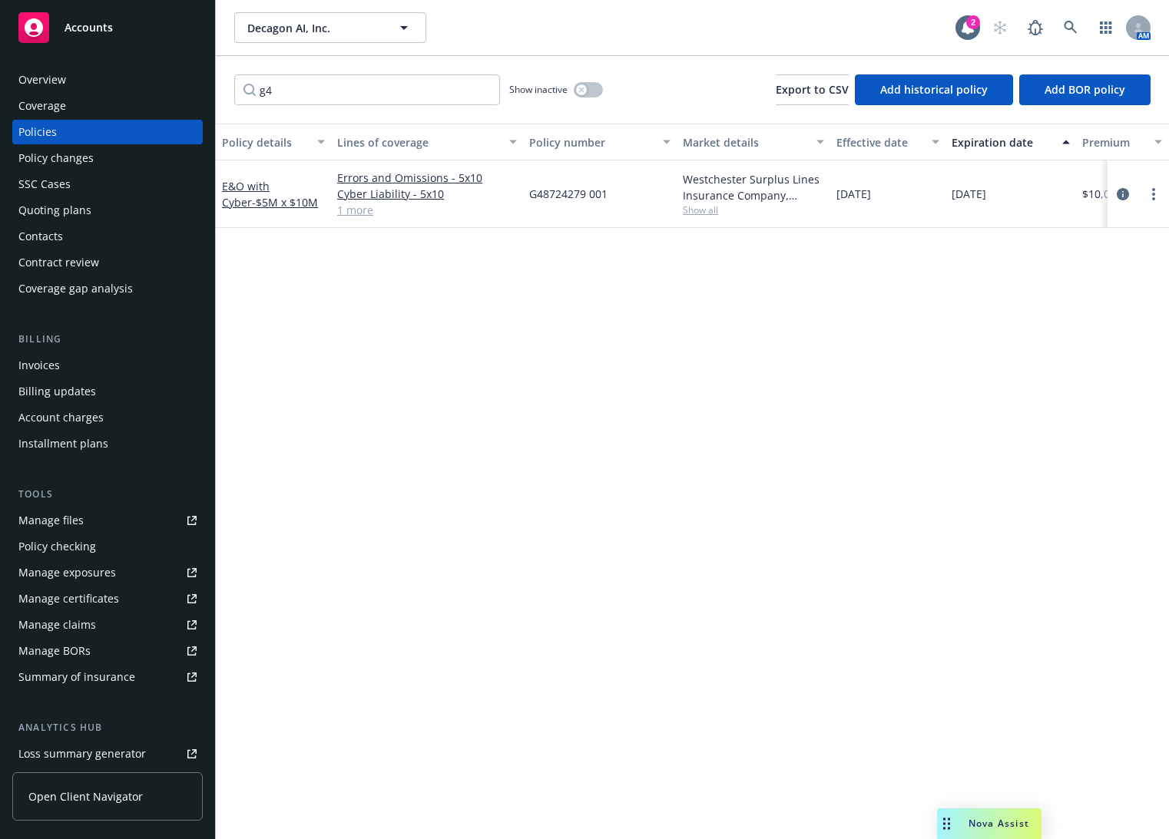
click at [96, 220] on div "Quoting plans" at bounding box center [107, 210] width 178 height 25
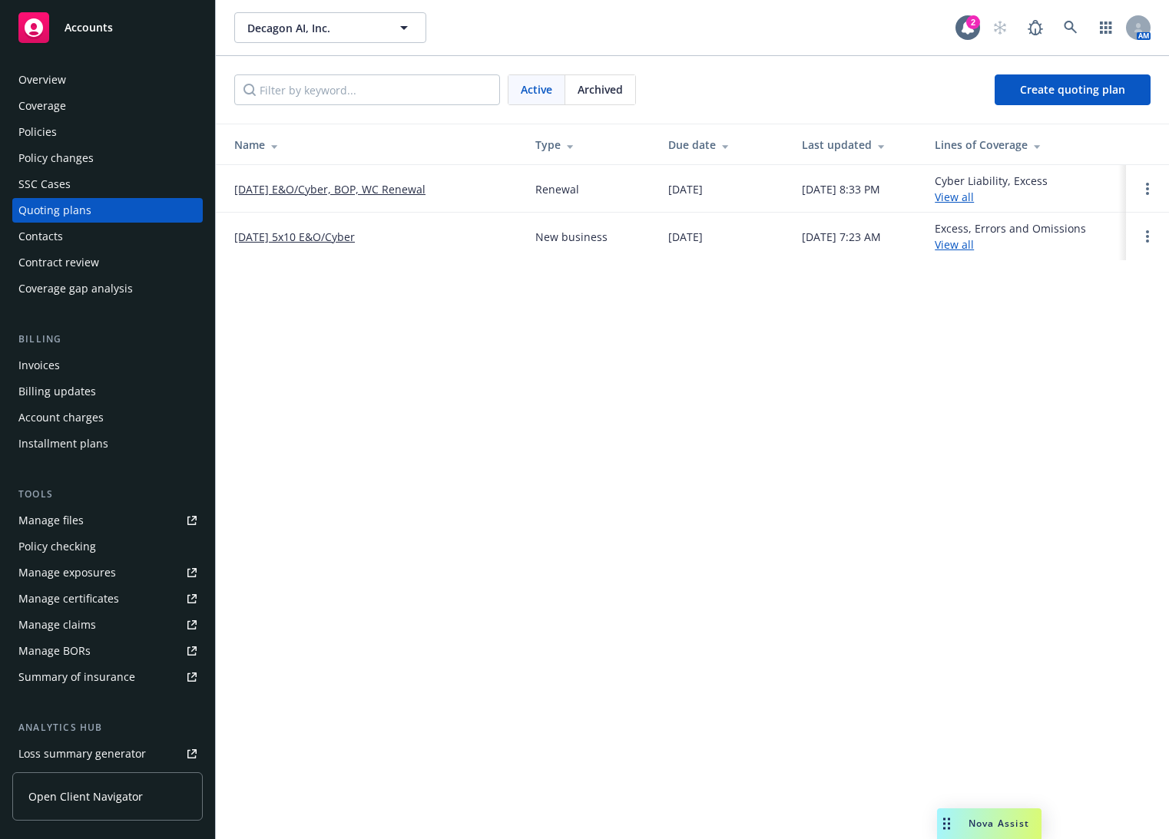
click at [317, 196] on link "[DATE] E&O/Cyber, BOP, WC Renewal" at bounding box center [329, 189] width 191 height 16
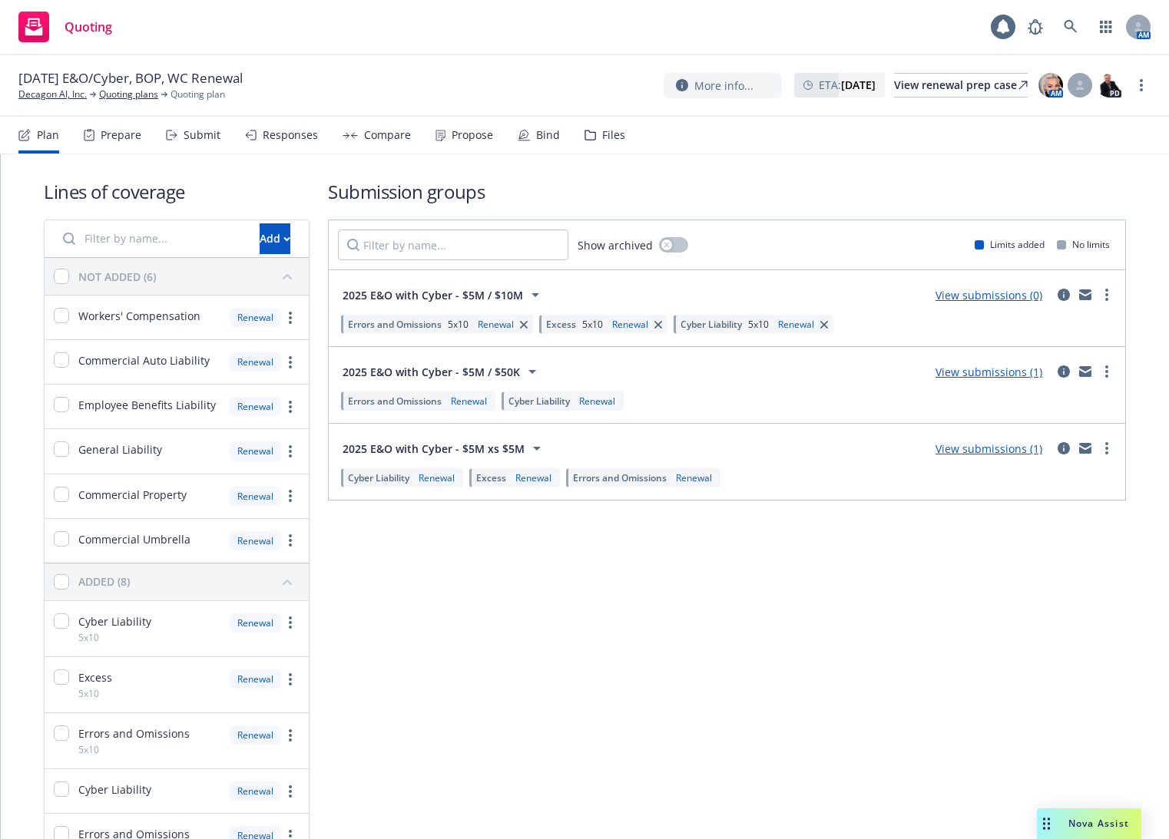
click at [614, 134] on div "Files" at bounding box center [613, 135] width 23 height 12
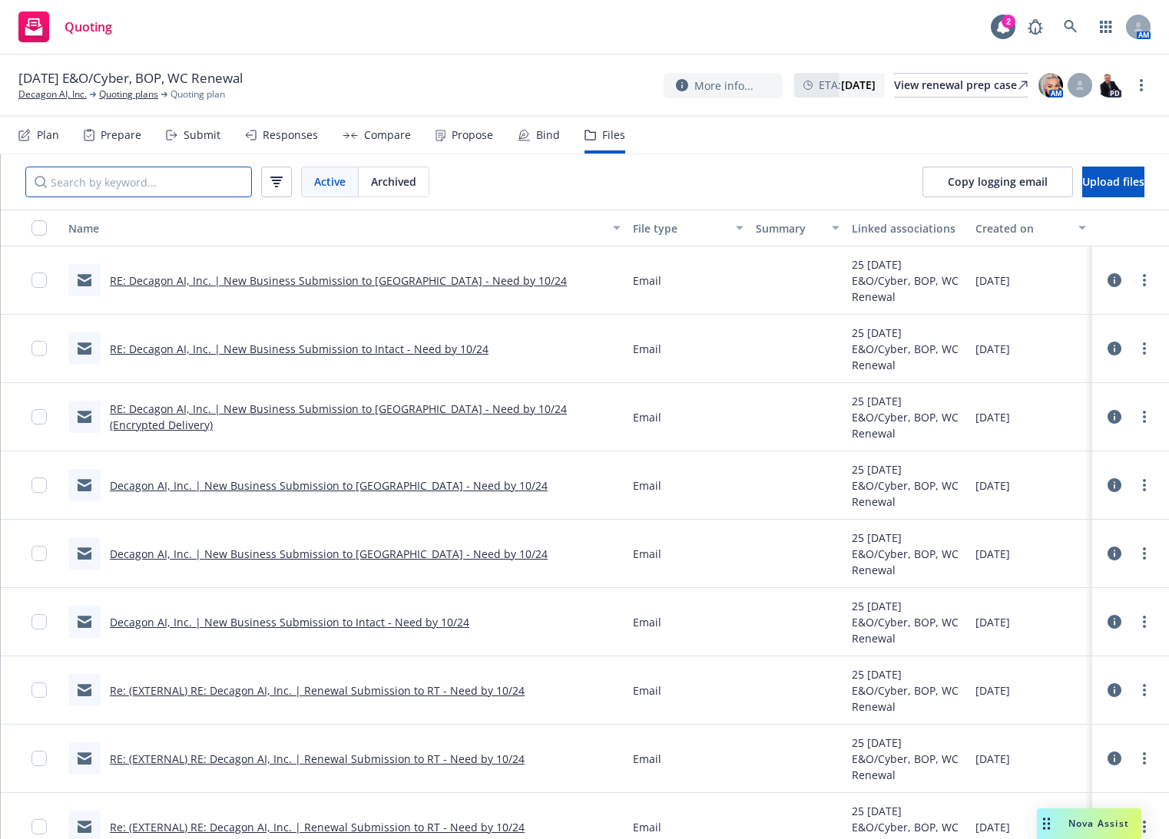
click at [161, 181] on input "Search by keyword..." at bounding box center [138, 182] width 227 height 31
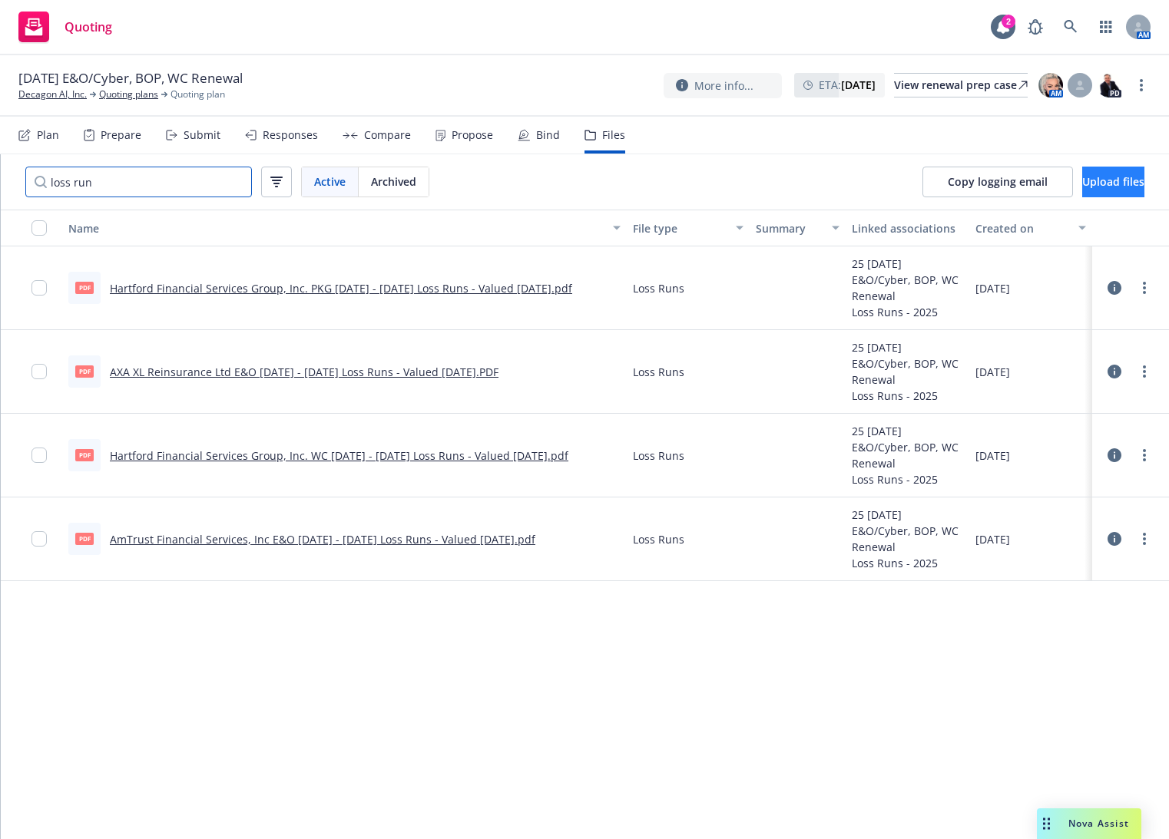
type input "loss run"
click at [1082, 184] on span "Upload files" at bounding box center [1113, 181] width 62 height 15
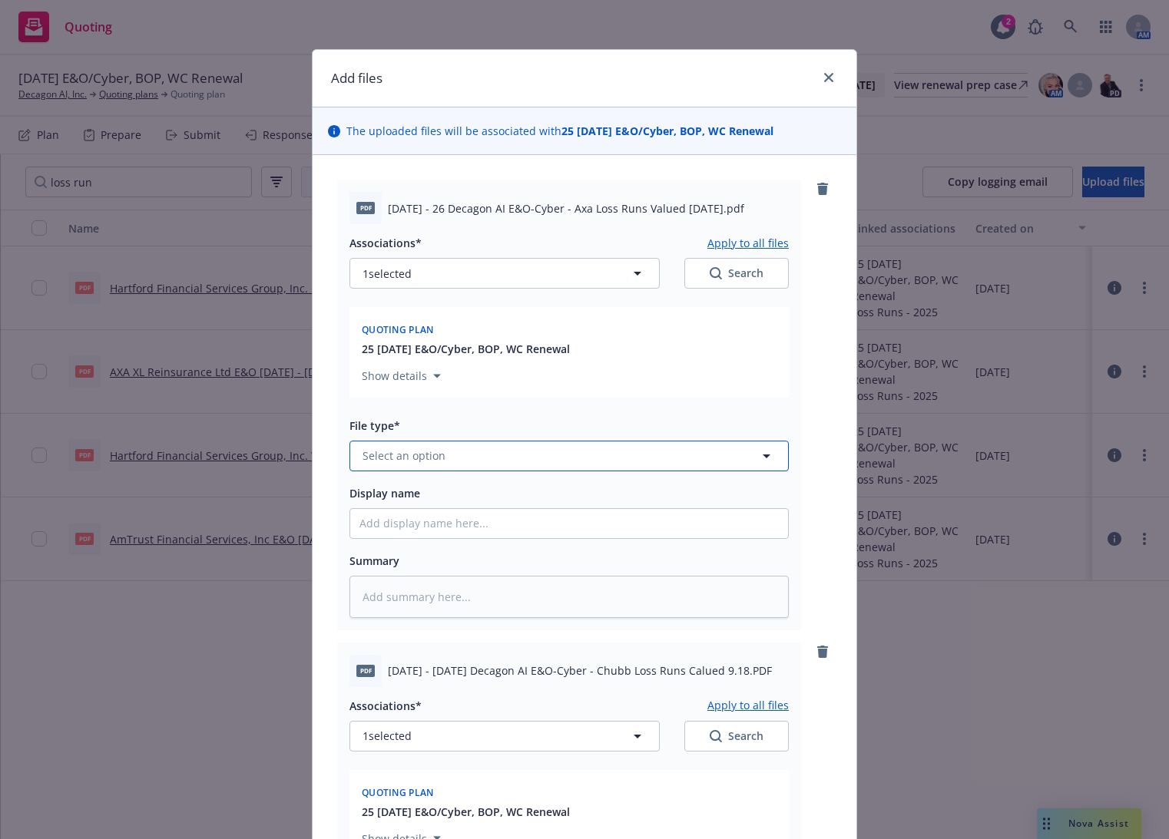
click at [506, 458] on button "Select an option" at bounding box center [568, 456] width 439 height 31
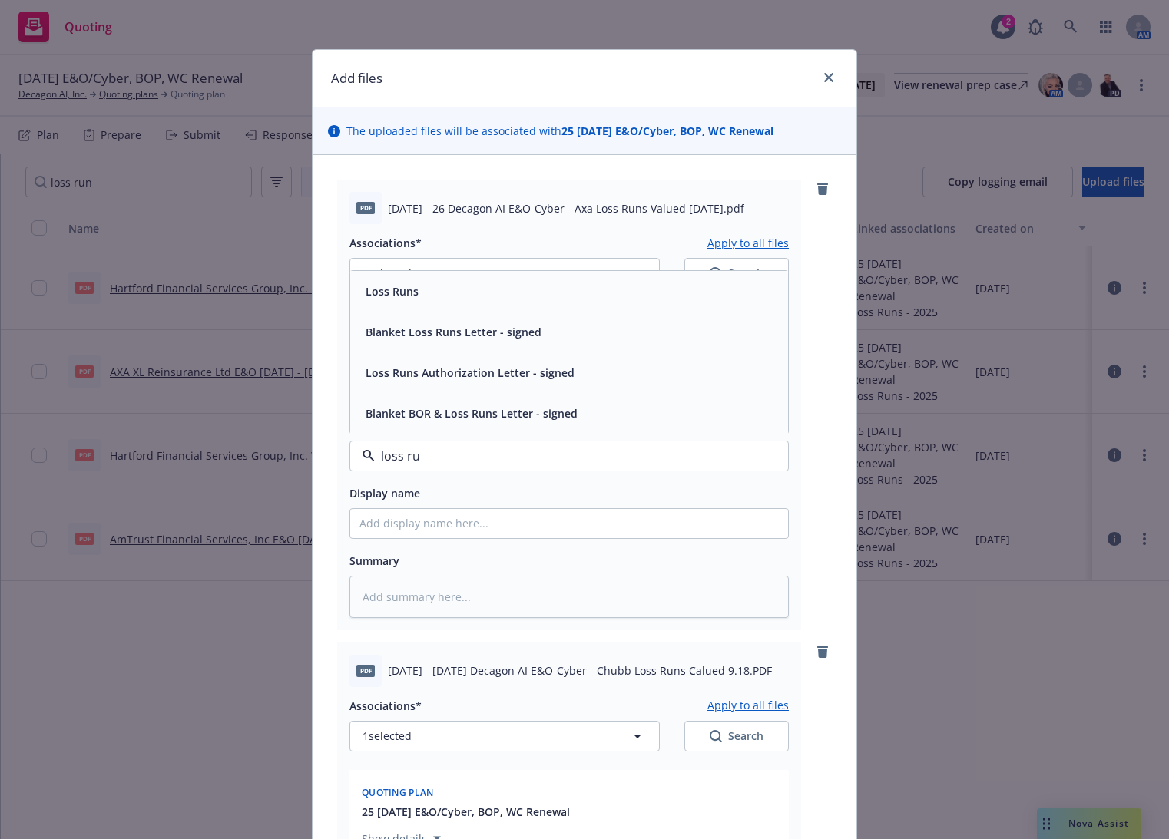
type input "loss run"
click at [417, 286] on div "Loss Runs" at bounding box center [568, 291] width 419 height 22
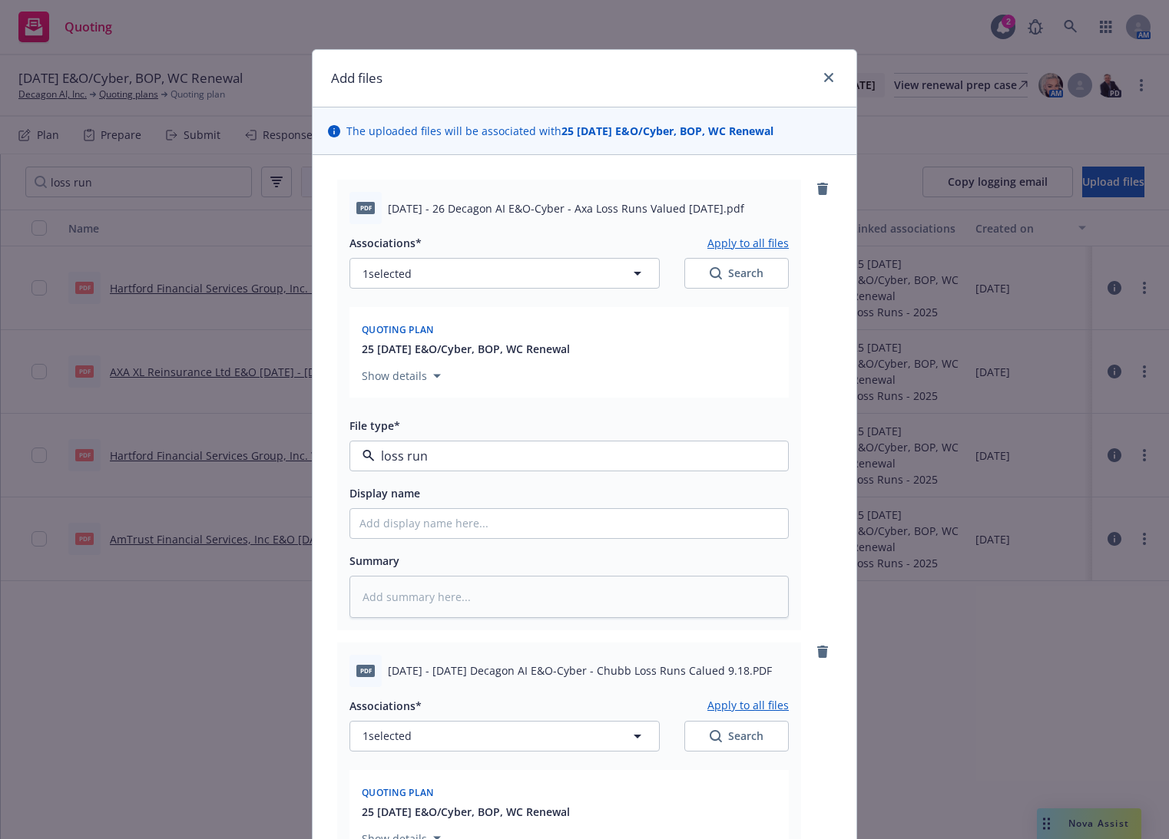
type textarea "x"
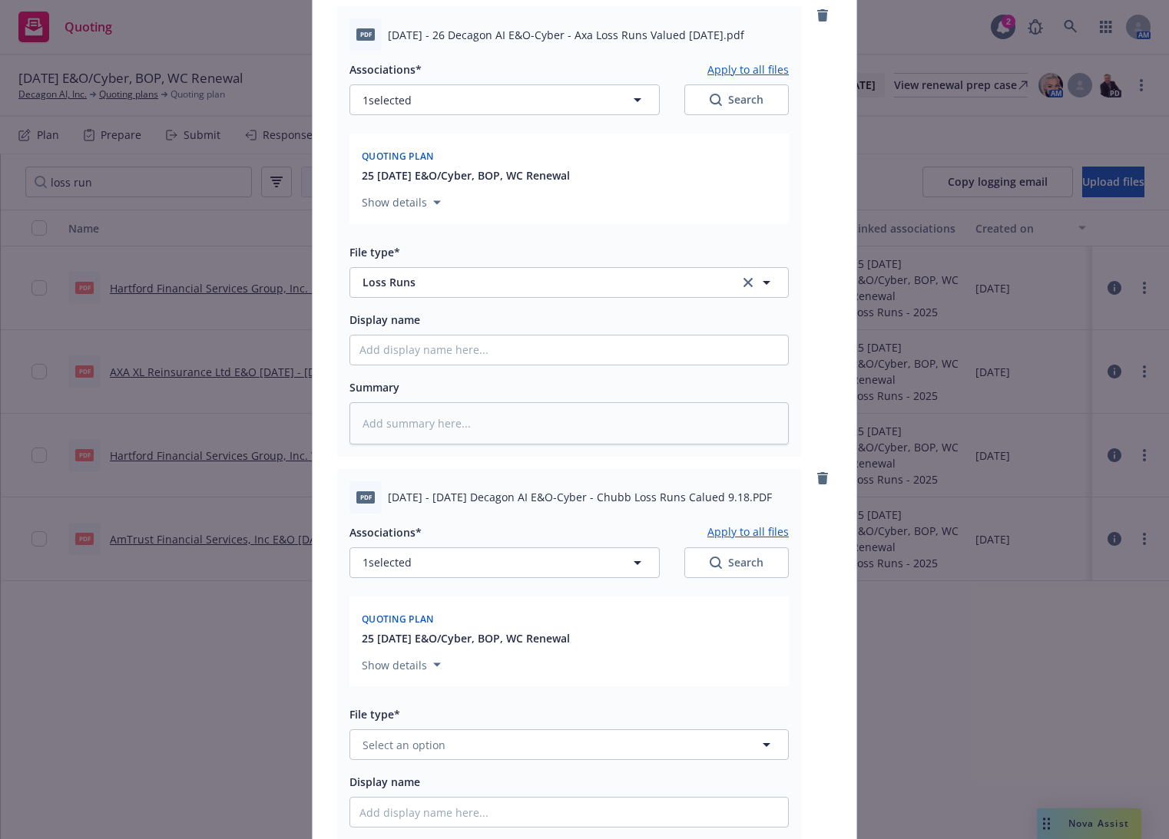
scroll to position [308, 0]
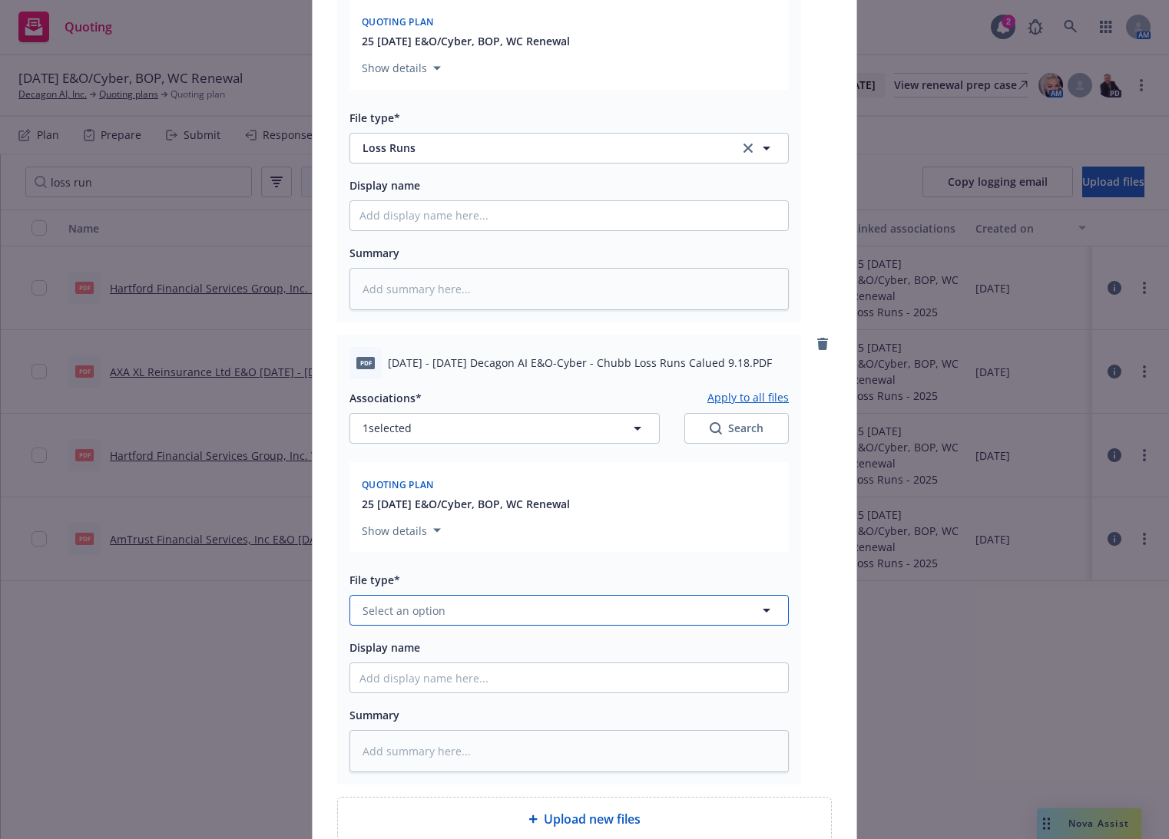
click at [369, 604] on span "Select an option" at bounding box center [404, 611] width 83 height 16
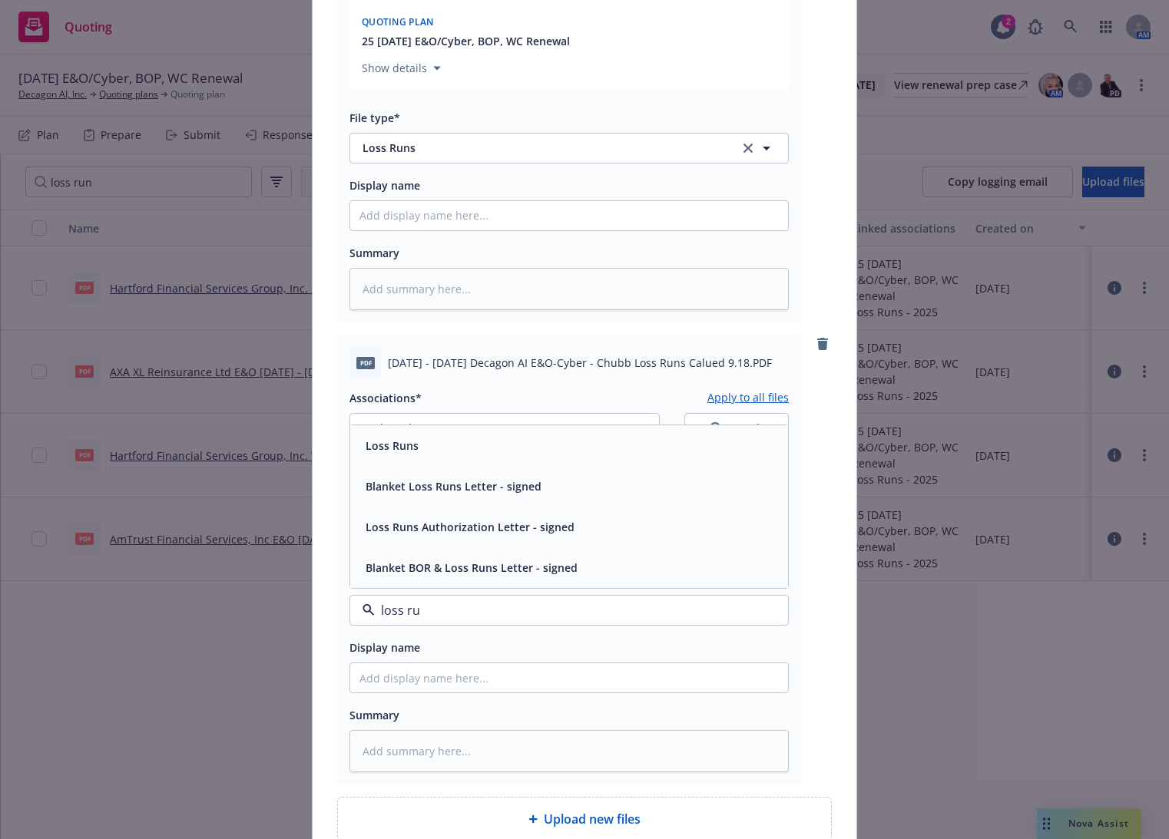
type input "loss run"
drag, startPoint x: 394, startPoint y: 445, endPoint x: 394, endPoint y: 458, distance: 13.1
click at [394, 458] on div "Loss Runs" at bounding box center [569, 445] width 438 height 41
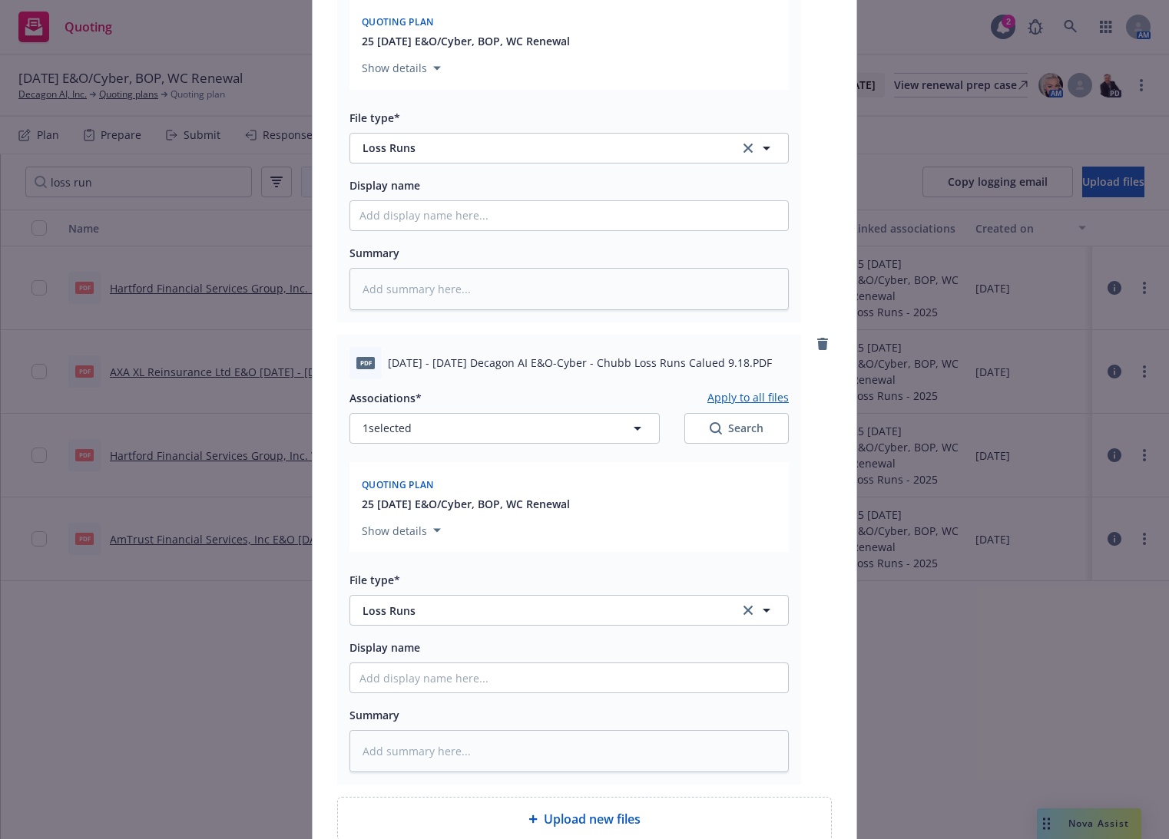
click at [337, 559] on div "PDF [DATE] - [DATE] Decagon AI E&O-Cyber - Chubb Loss Runs Calued 9.18.PDF Asso…" at bounding box center [569, 560] width 464 height 451
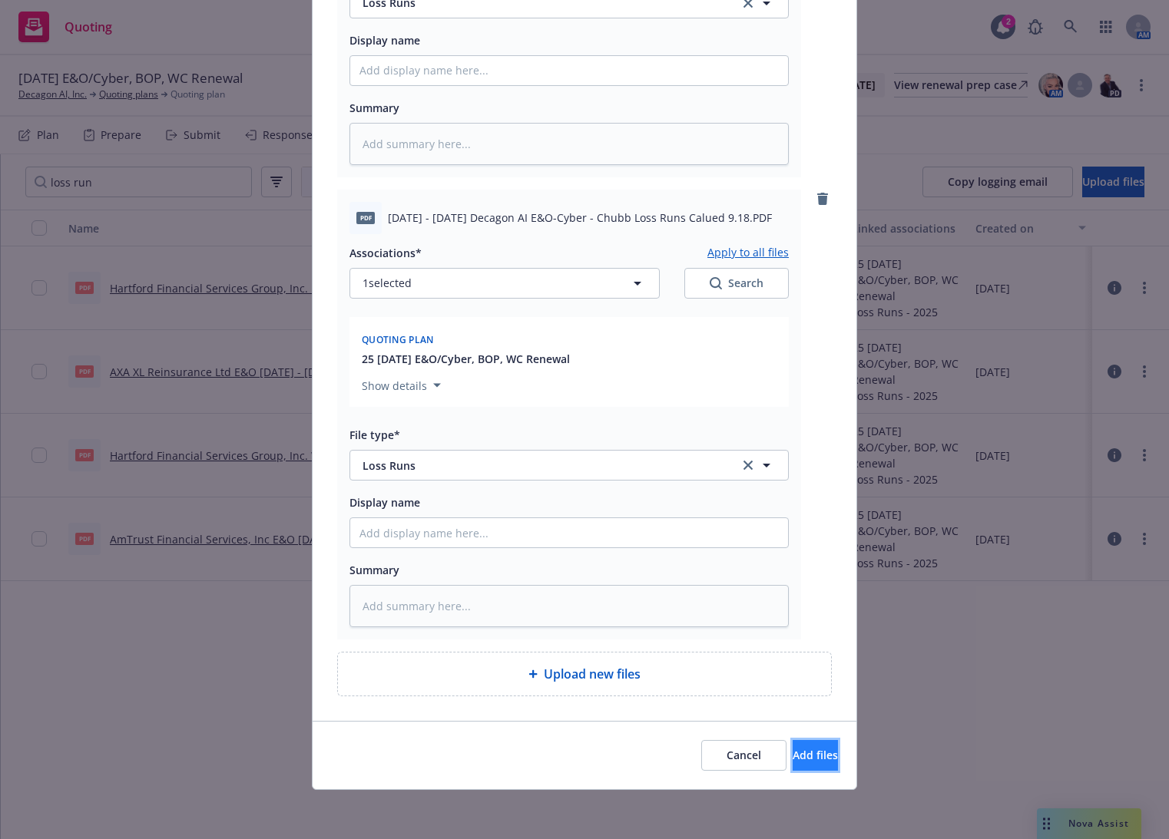
click at [793, 764] on button "Add files" at bounding box center [815, 755] width 45 height 31
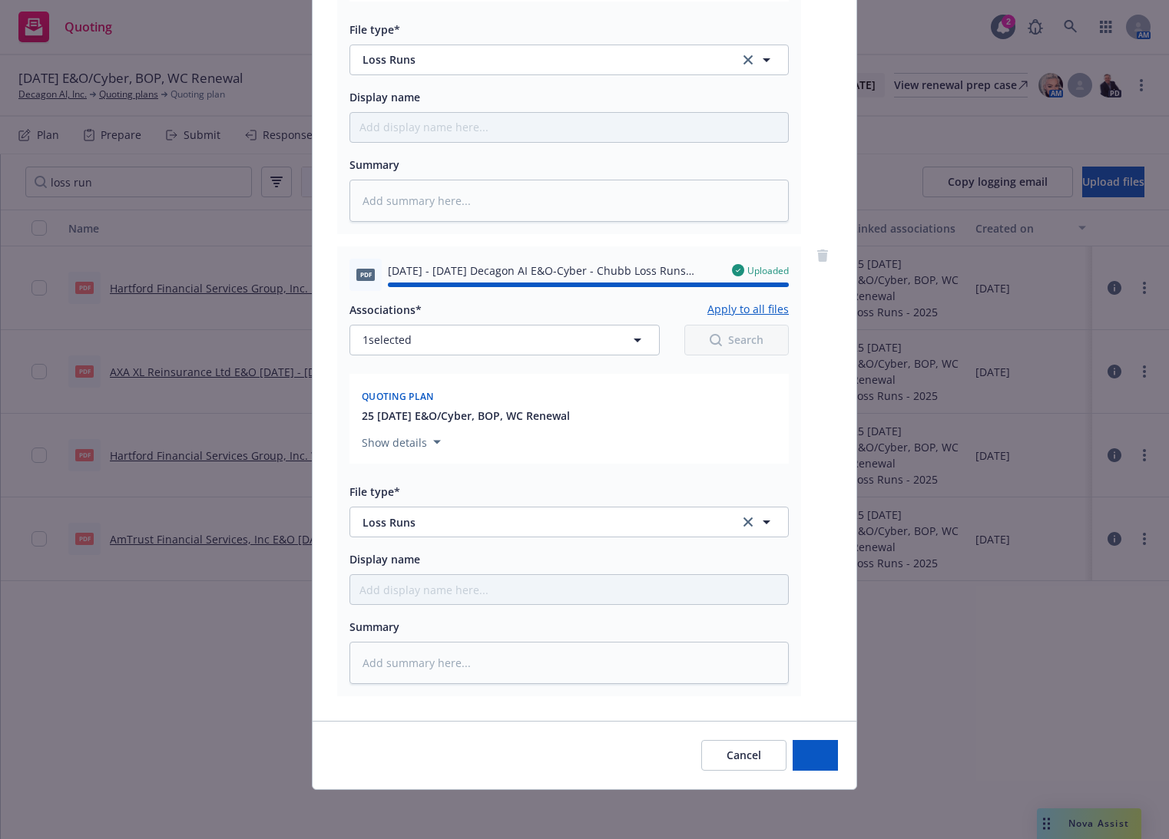
type textarea "x"
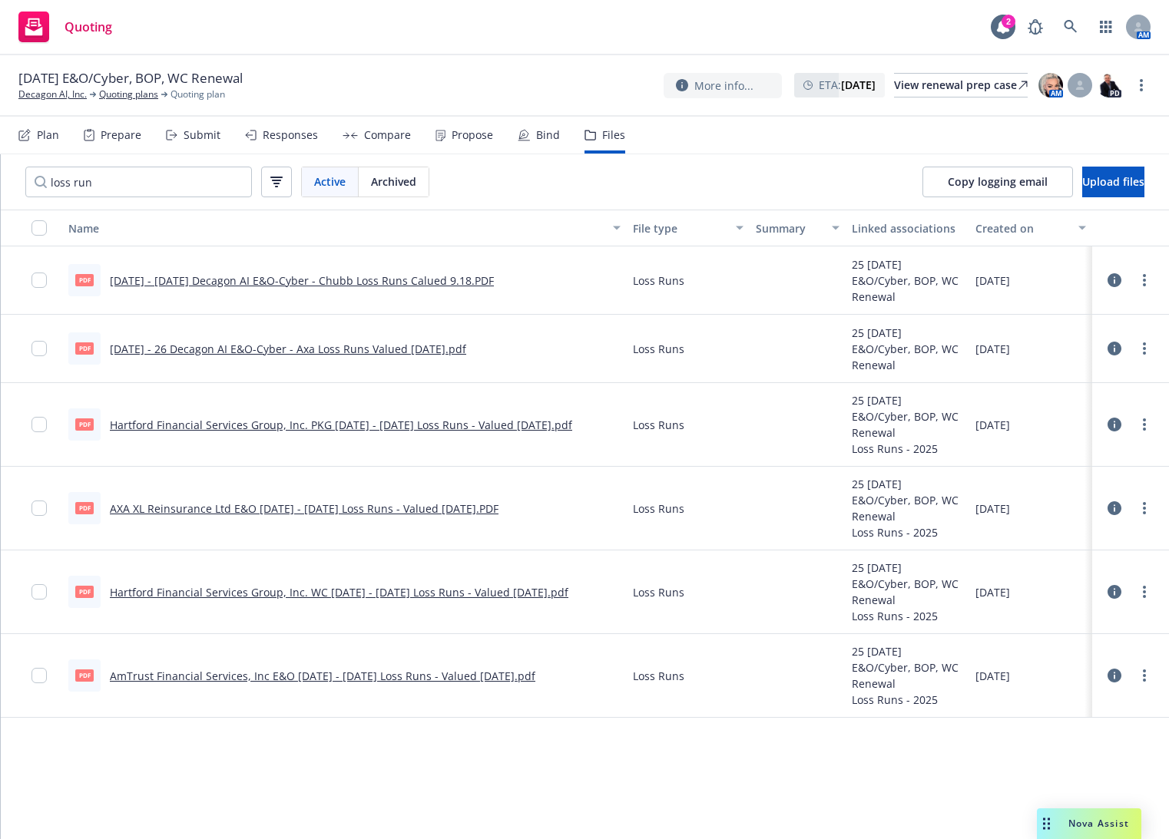
click at [412, 505] on link "AXA XL Reinsurance Ltd E&O [DATE] - [DATE] Loss Runs - Valued [DATE].PDF" at bounding box center [304, 509] width 389 height 15
click at [336, 675] on link "AmTrust Financial Services, Inc E&O [DATE] - [DATE] Loss Runs - Valued [DATE].p…" at bounding box center [322, 676] width 425 height 15
